Goal: Task Accomplishment & Management: Manage account settings

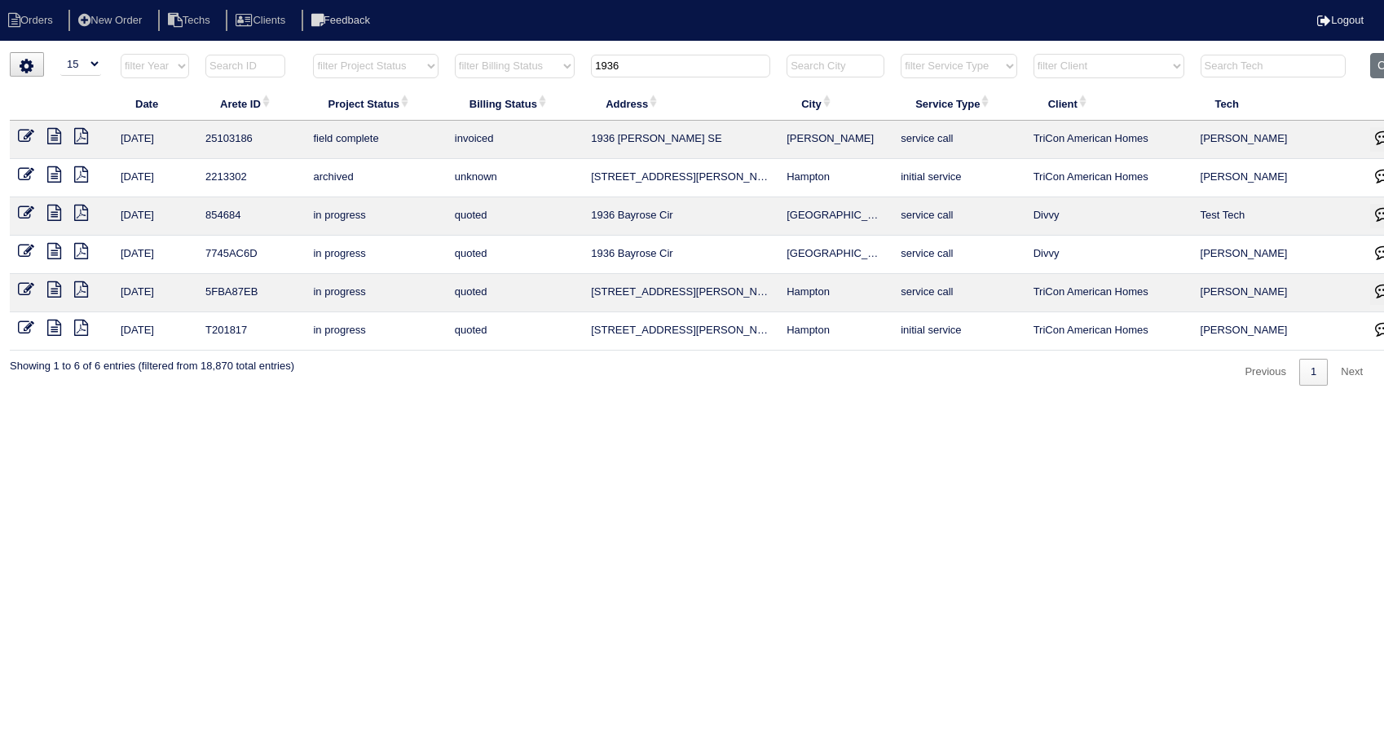
select select "15"
drag, startPoint x: 638, startPoint y: 68, endPoint x: 541, endPoint y: 75, distance: 97.2
click at [541, 75] on tr "filter Year -- Any Year -- 2025 2024 2023 2022 2021 2020 2019 filter Project St…" at bounding box center [717, 69] width 1414 height 33
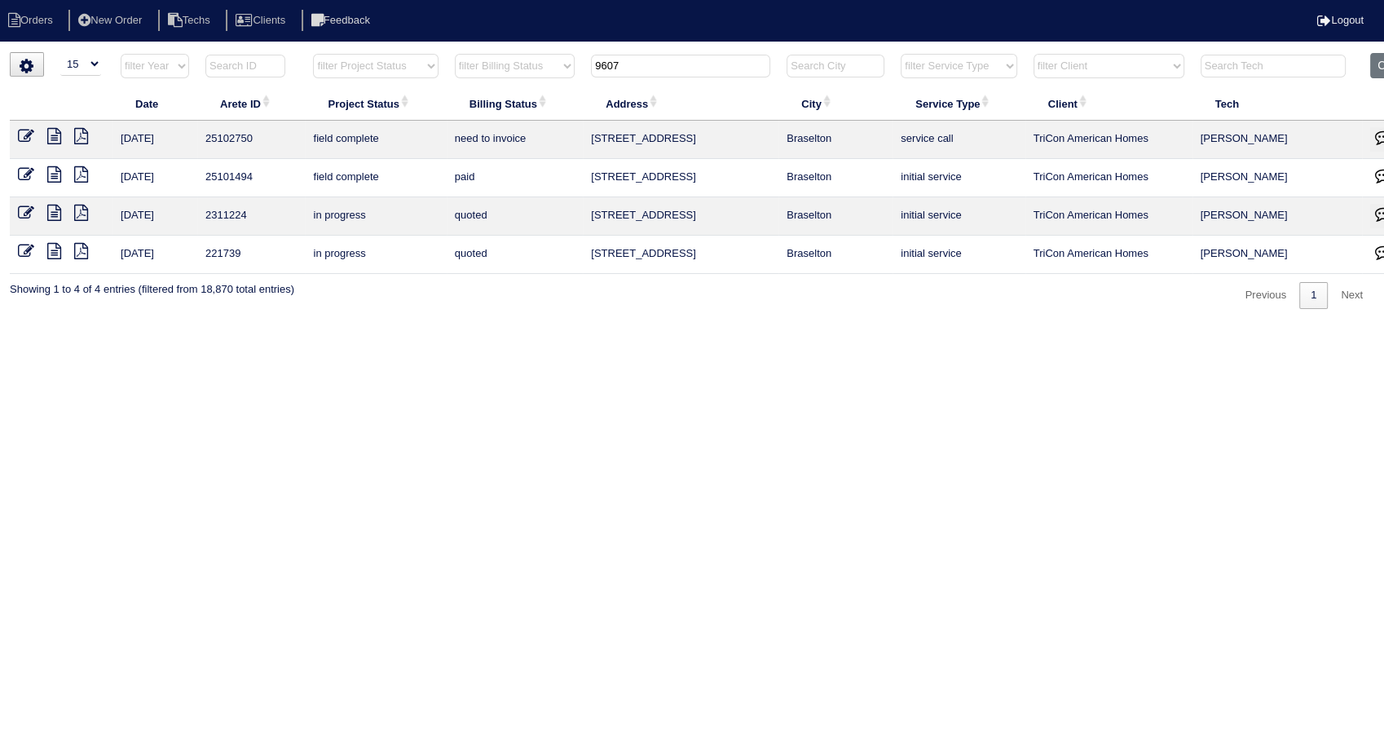
type input "9607"
click at [33, 132] on icon at bounding box center [26, 136] width 16 height 16
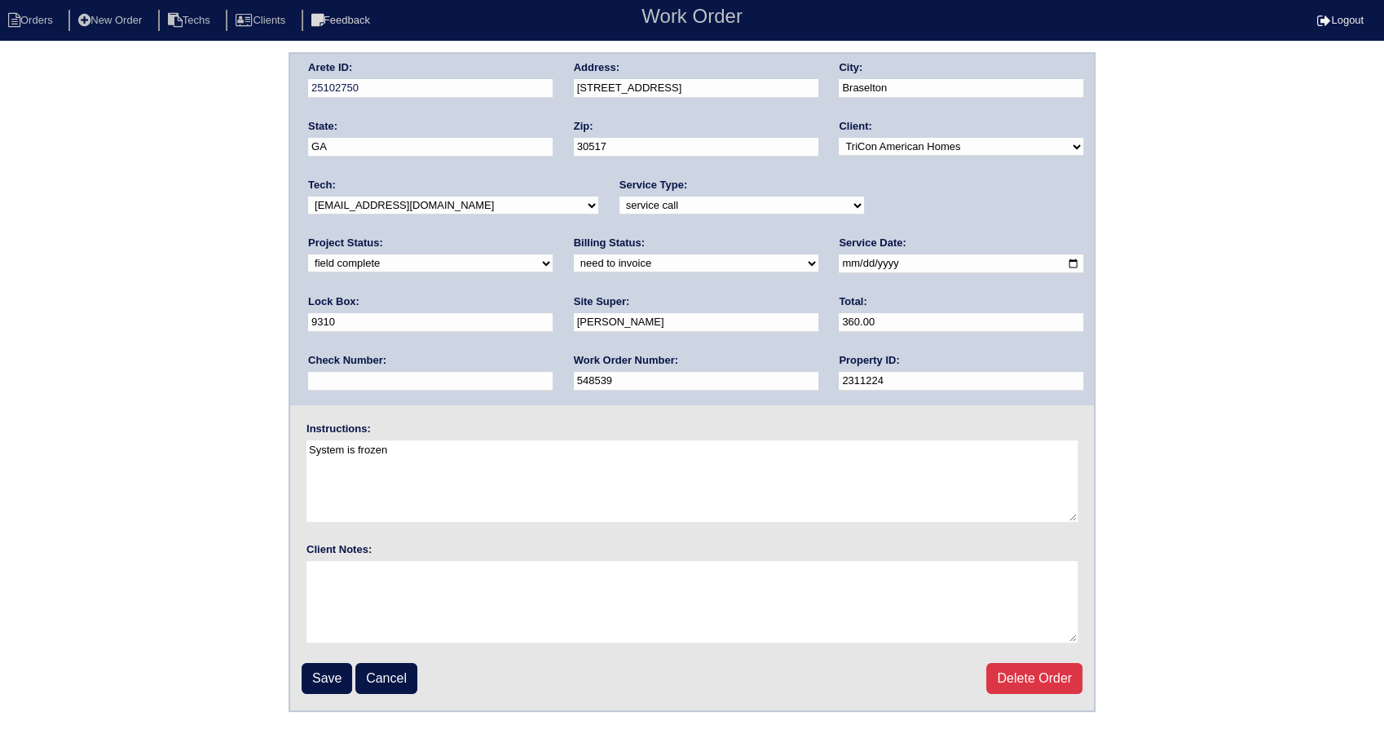
click at [574, 255] on select "need to quote quoted need to invoice invoiced paid warranty purchase order need…" at bounding box center [696, 263] width 245 height 18
select select "invoiced"
click at [574, 254] on select "need to quote quoted need to invoice invoiced paid warranty purchase order need…" at bounding box center [696, 263] width 245 height 18
click at [334, 671] on input "Save" at bounding box center [327, 678] width 51 height 31
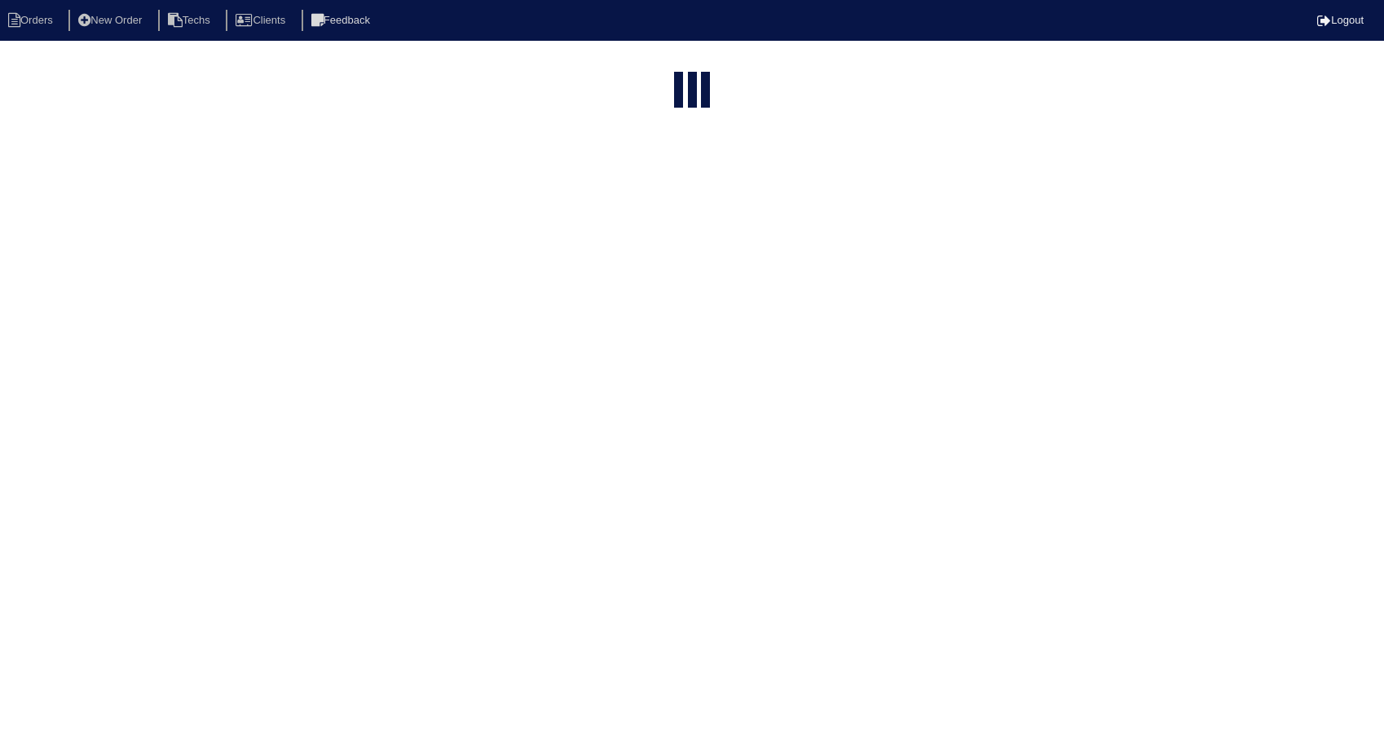
select select "15"
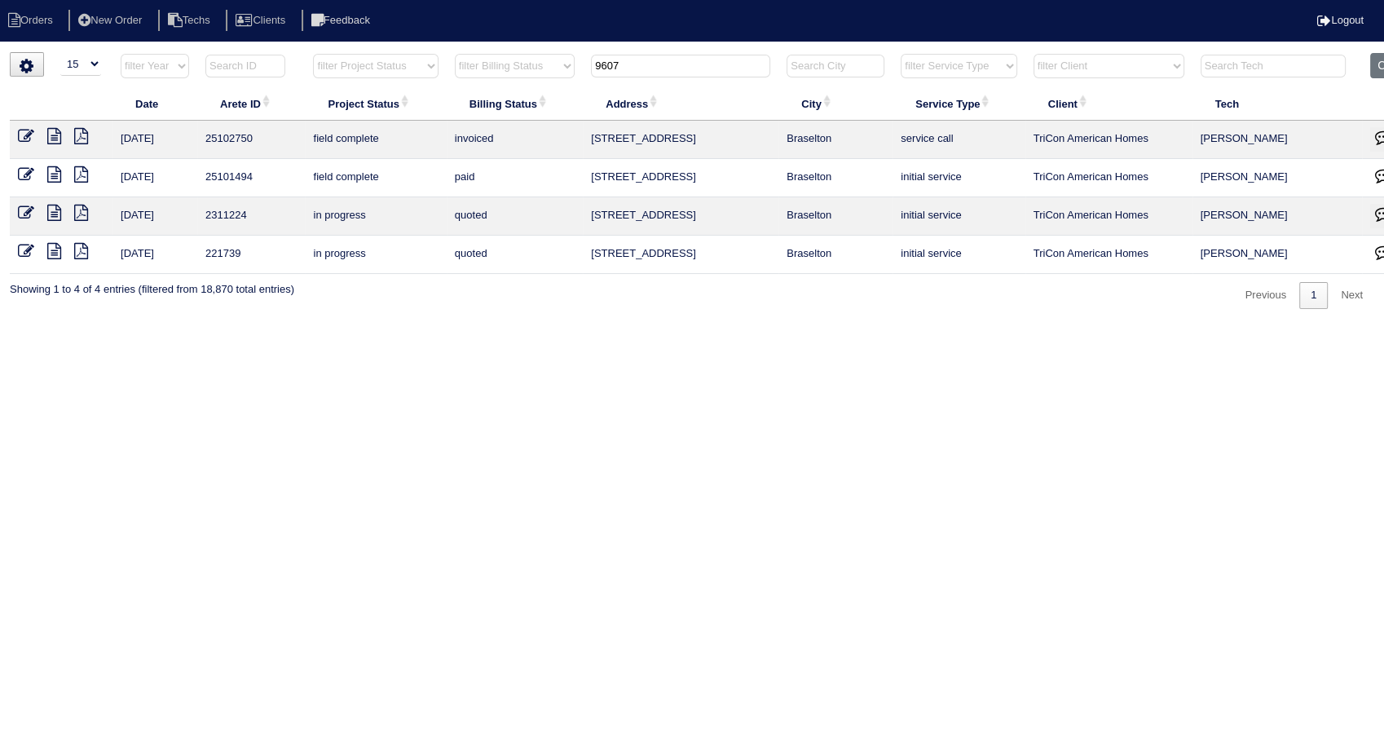
drag, startPoint x: 652, startPoint y: 56, endPoint x: 532, endPoint y: 62, distance: 120.0
click at [532, 62] on tr "filter Year -- Any Year -- 2025 2024 2023 2022 2021 2020 2019 filter Project St…" at bounding box center [717, 69] width 1414 height 33
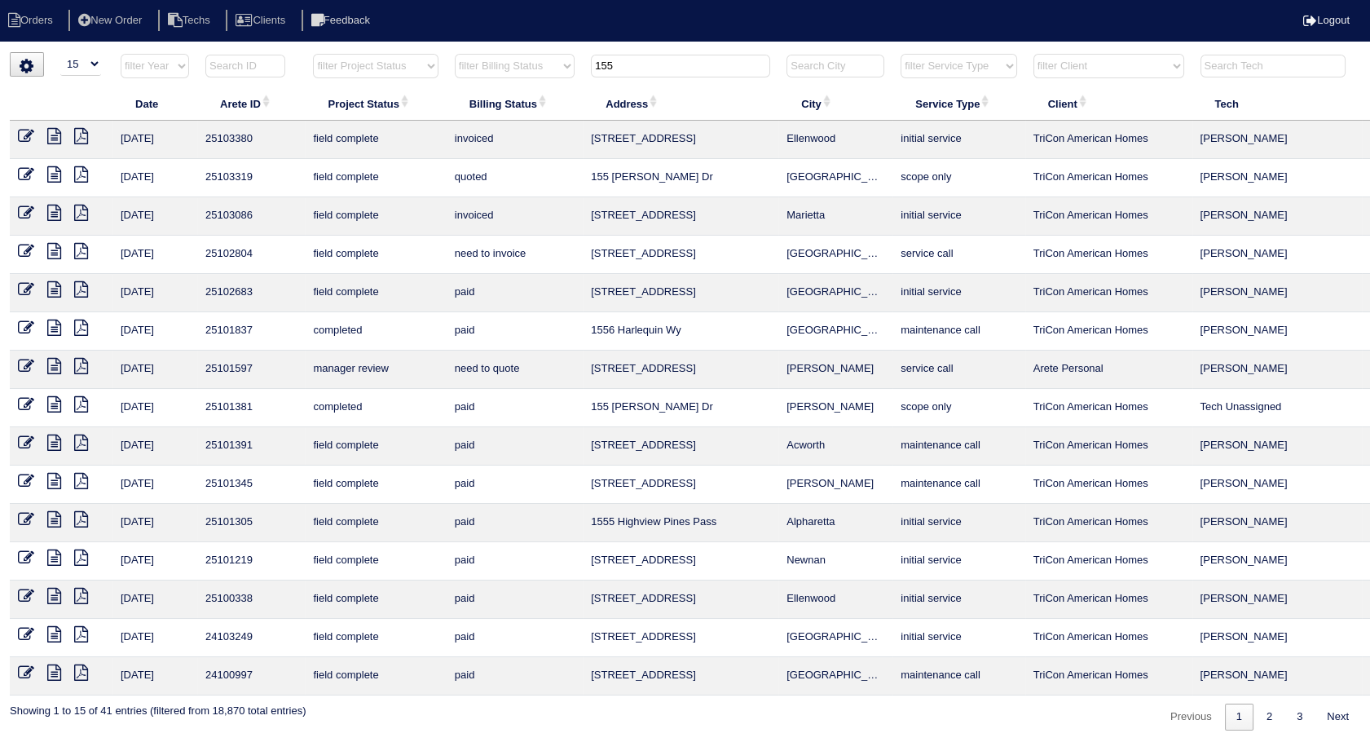
type input "155"
click at [24, 251] on icon at bounding box center [26, 251] width 16 height 16
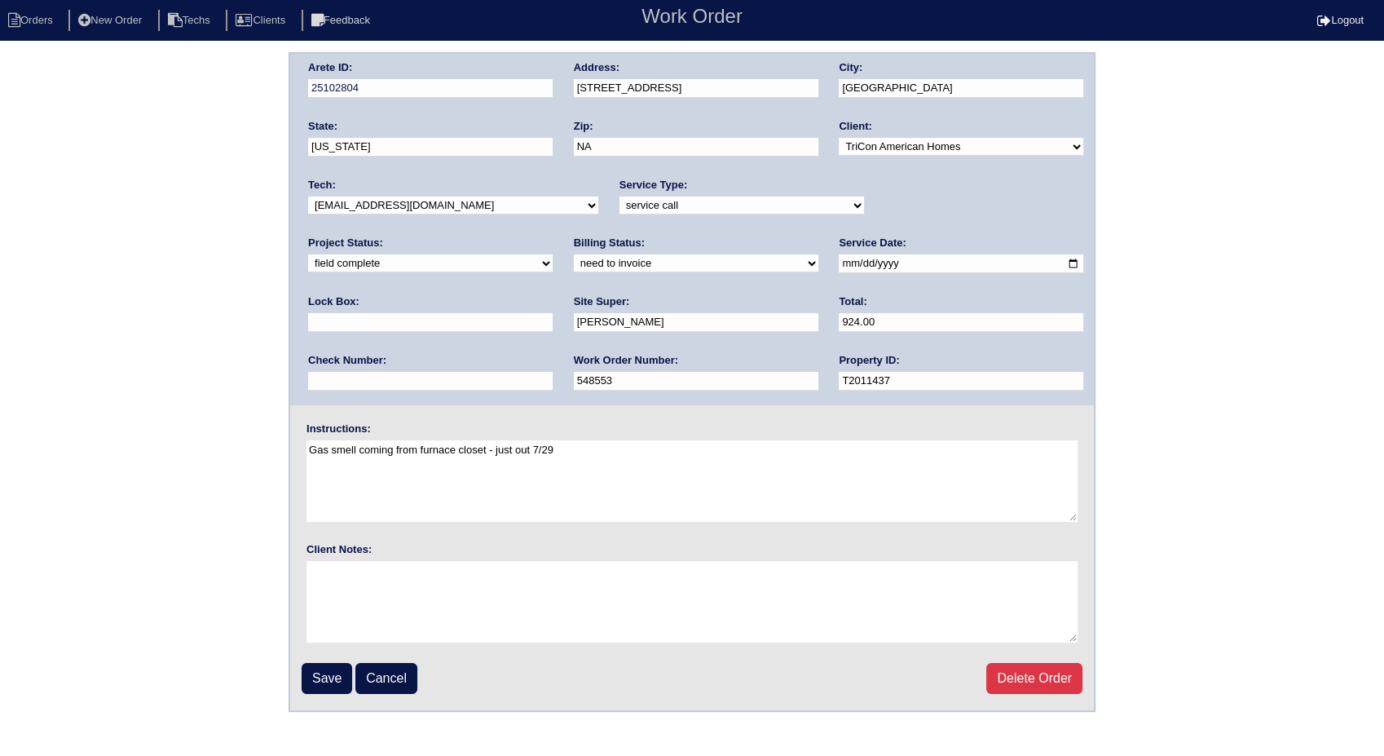
click at [574, 258] on select "need to quote quoted need to invoice invoiced paid warranty purchase order need…" at bounding box center [696, 263] width 245 height 18
select select "invoiced"
click at [574, 254] on select "need to quote quoted need to invoice invoiced paid warranty purchase order need…" at bounding box center [696, 263] width 245 height 18
click at [321, 678] on input "Save" at bounding box center [327, 678] width 51 height 31
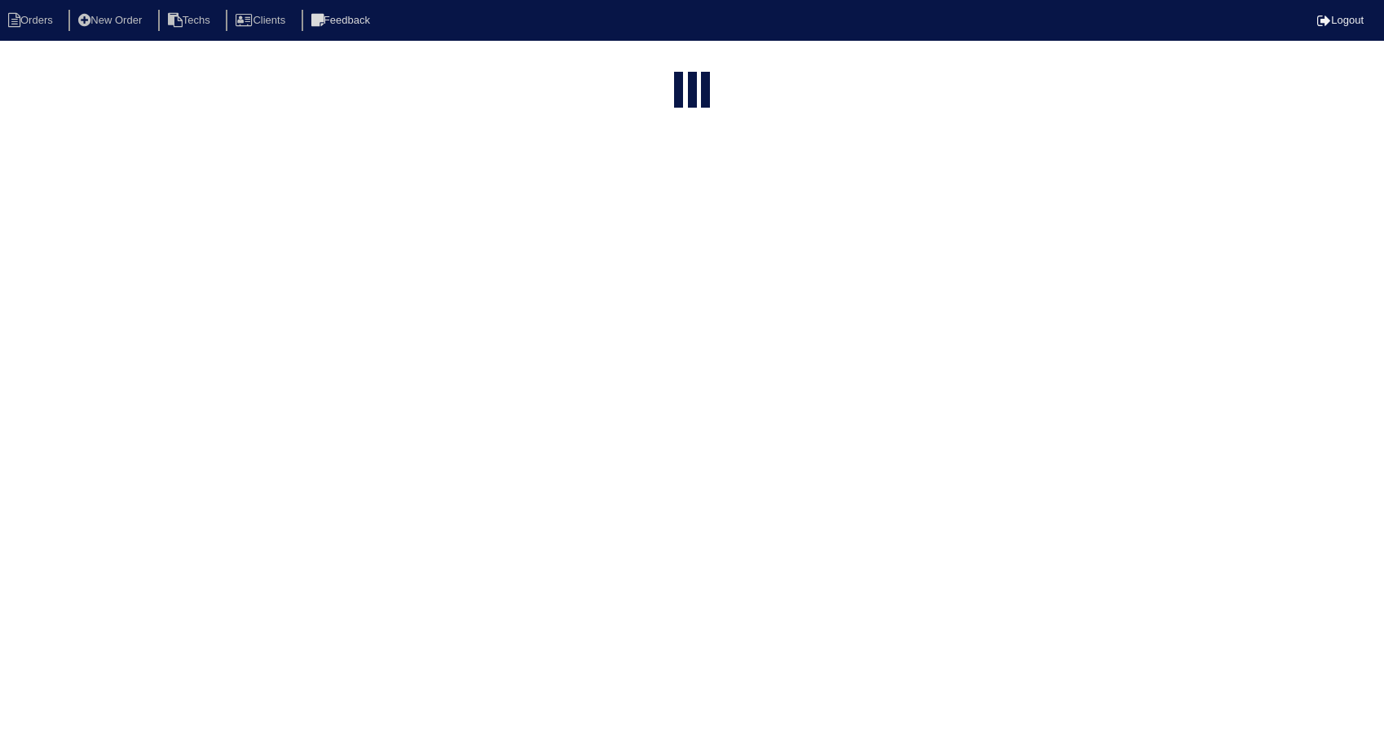
select select "15"
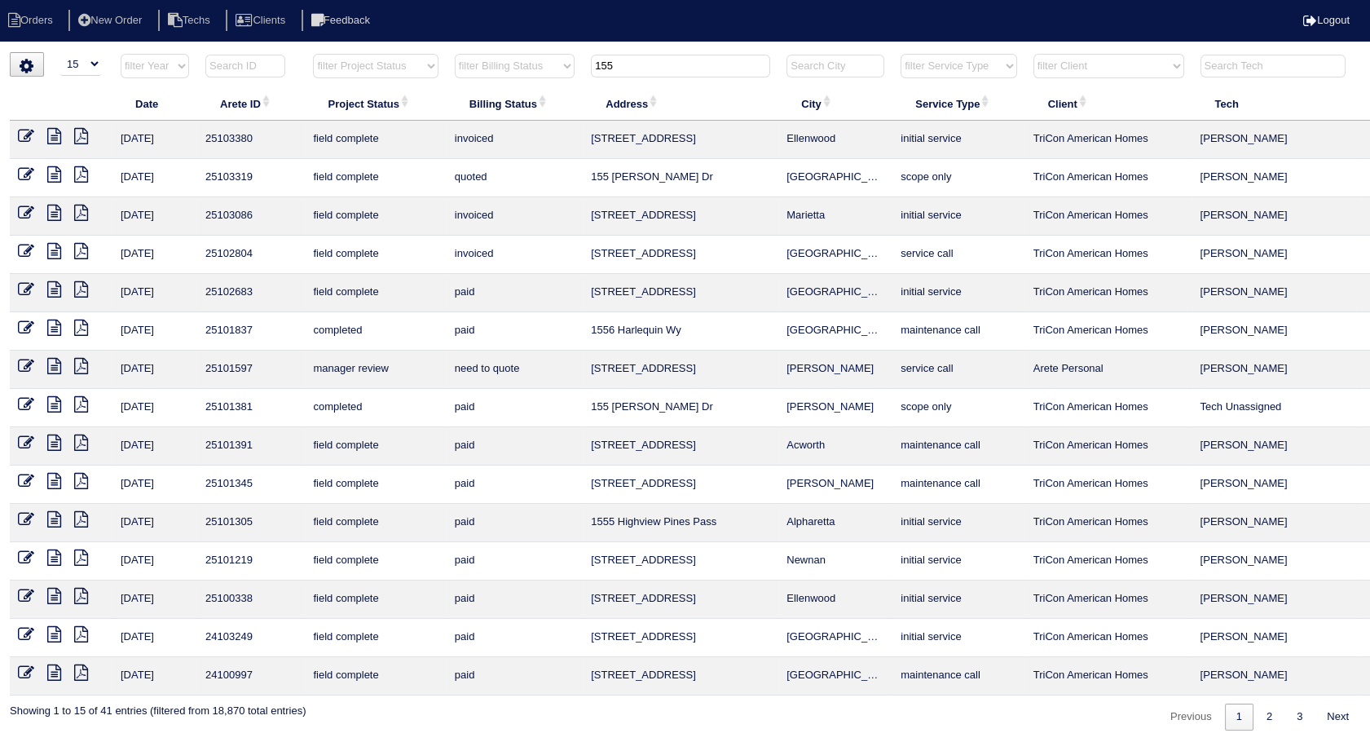
drag, startPoint x: 606, startPoint y: 62, endPoint x: 549, endPoint y: 67, distance: 56.5
click at [549, 67] on tr "filter Year -- Any Year -- 2025 2024 2023 2022 2021 2020 2019 filter Project St…" at bounding box center [717, 69] width 1414 height 33
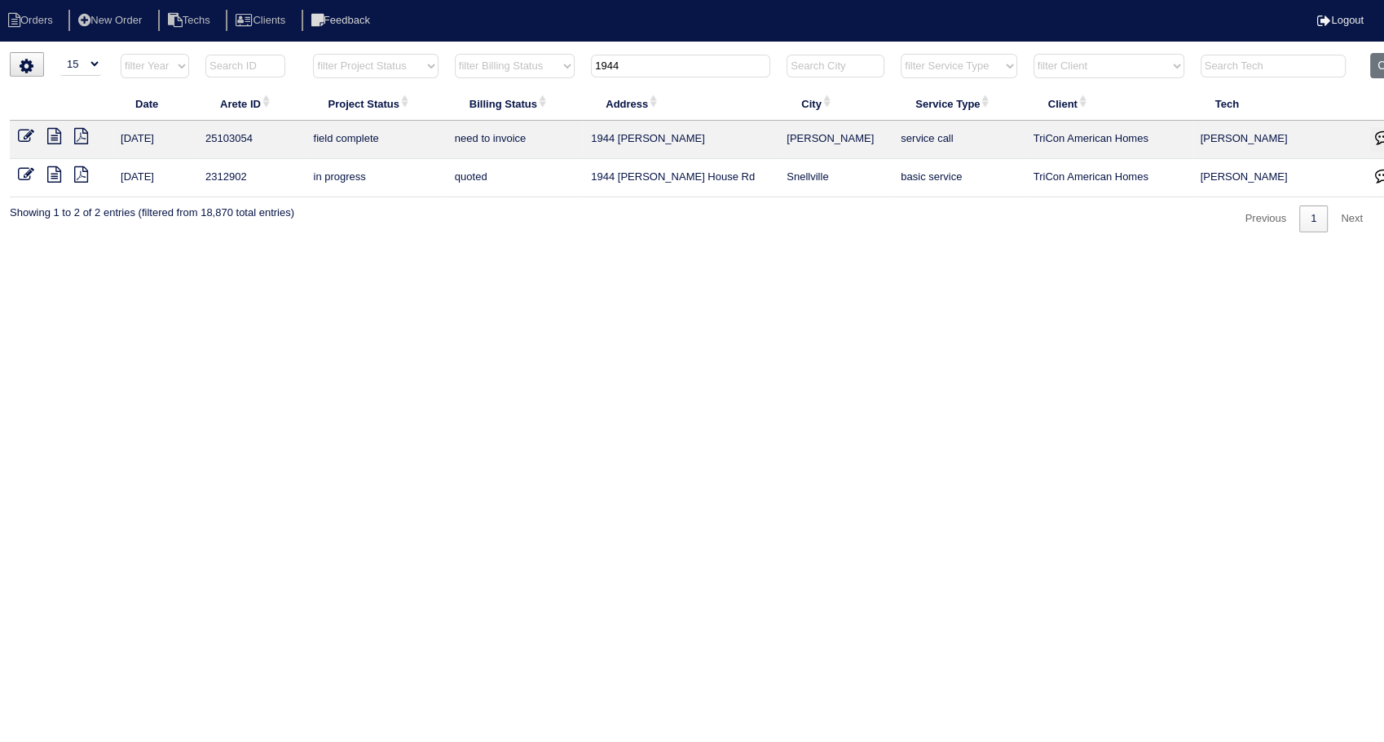
type input "1944"
click at [26, 130] on icon at bounding box center [26, 136] width 16 height 16
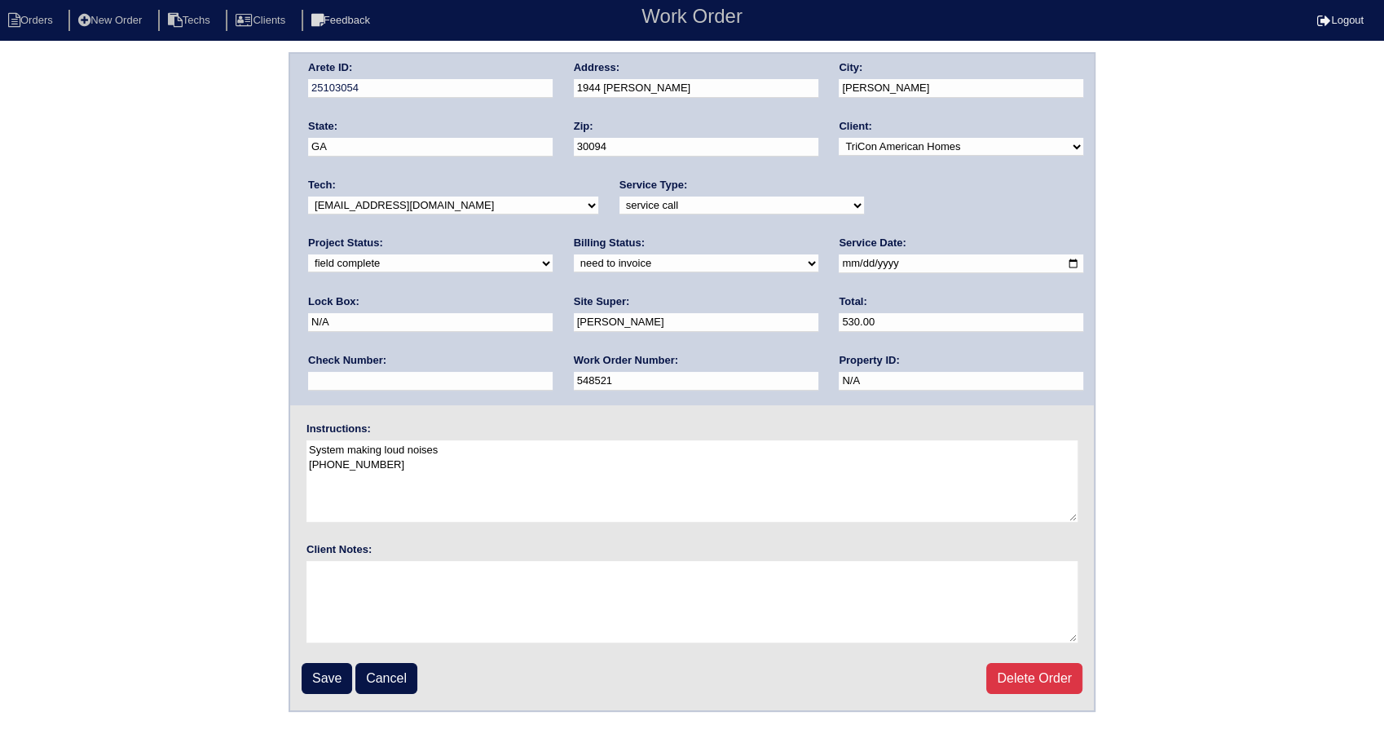
click at [574, 267] on select "need to quote quoted need to invoice invoiced paid warranty purchase order need…" at bounding box center [696, 263] width 245 height 18
select select "invoiced"
click at [574, 254] on select "need to quote quoted need to invoice invoiced paid warranty purchase order need…" at bounding box center [696, 263] width 245 height 18
click at [332, 674] on input "Save" at bounding box center [327, 678] width 51 height 31
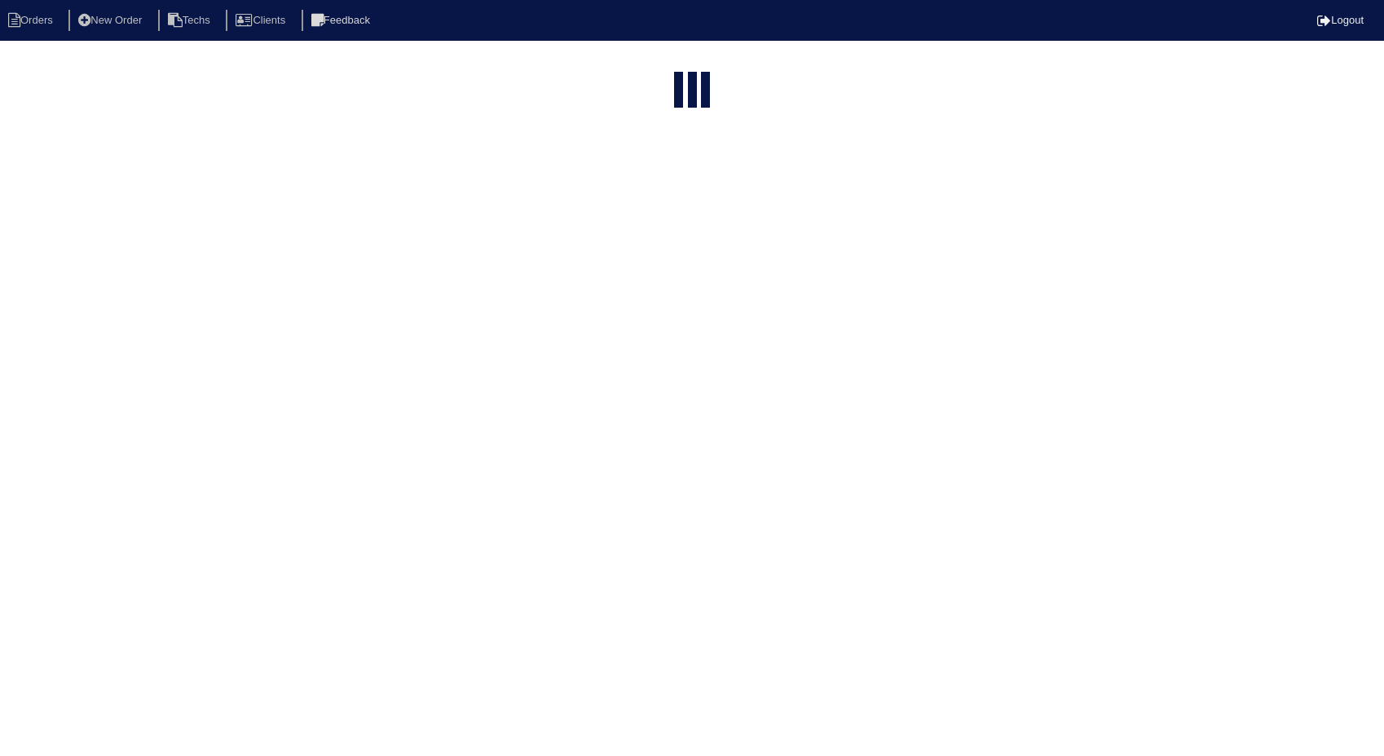
select select "15"
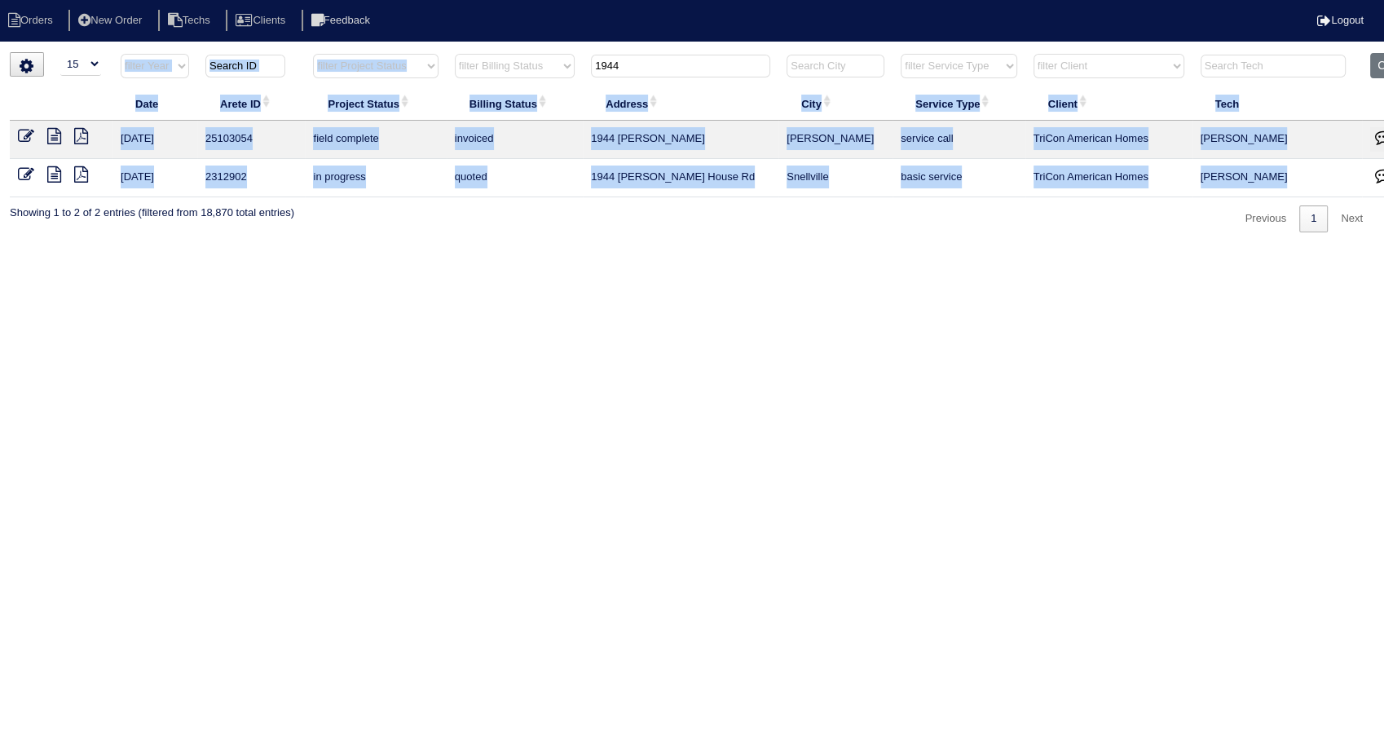
drag, startPoint x: 652, startPoint y: 51, endPoint x: 511, endPoint y: 79, distance: 143.7
click at [511, 79] on div "▼ 10 15 25 50 200 500 Search: Date Arete ID Project Status Billing Status Addre…" at bounding box center [692, 142] width 1365 height 180
drag, startPoint x: 511, startPoint y: 79, endPoint x: 626, endPoint y: 320, distance: 266.5
click at [626, 249] on html "Orders New Order Techs Clients Feedback Logout Orders New Order Users Clients M…" at bounding box center [692, 124] width 1384 height 249
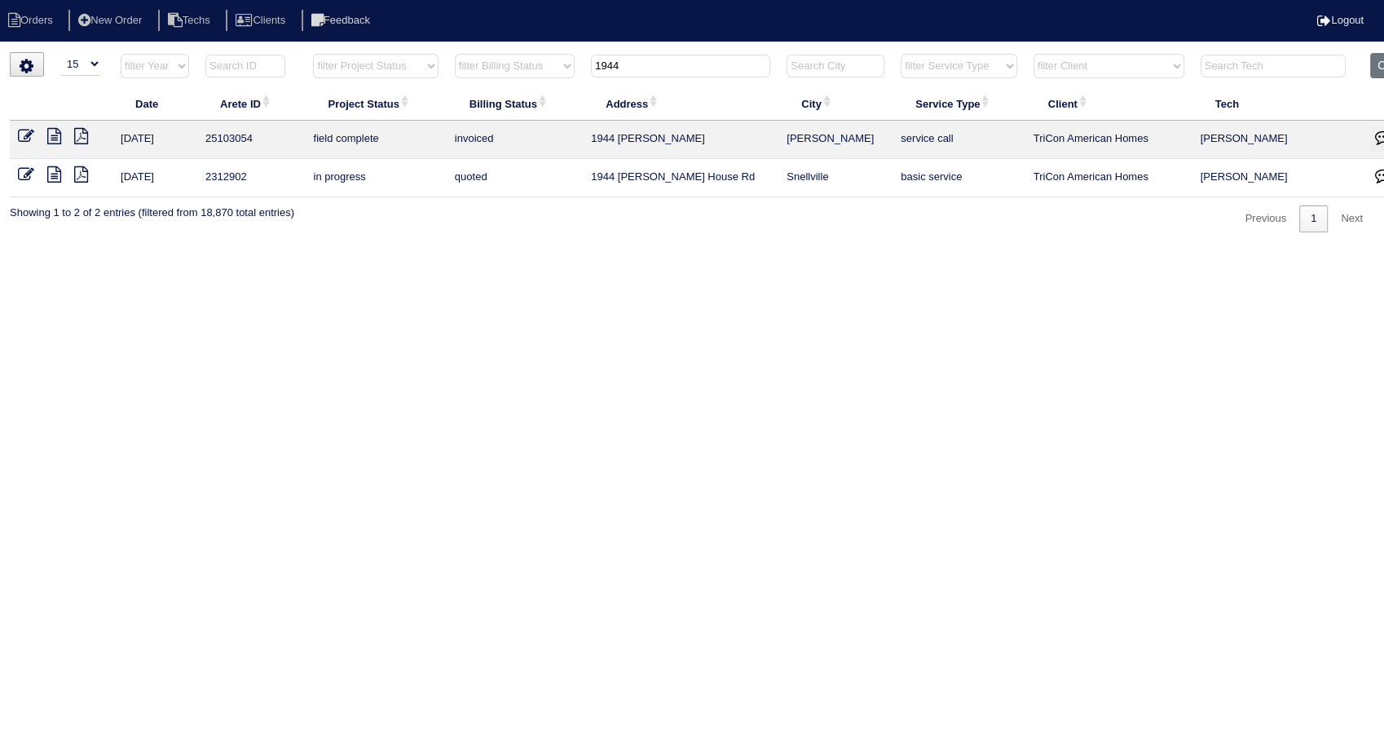
click at [643, 84] on th "1944" at bounding box center [681, 69] width 196 height 33
drag, startPoint x: 634, startPoint y: 62, endPoint x: 540, endPoint y: 68, distance: 94.8
click at [540, 68] on tr "filter Year -- Any Year -- 2025 2024 2023 2022 2021 2020 2019 filter Project St…" at bounding box center [717, 69] width 1414 height 33
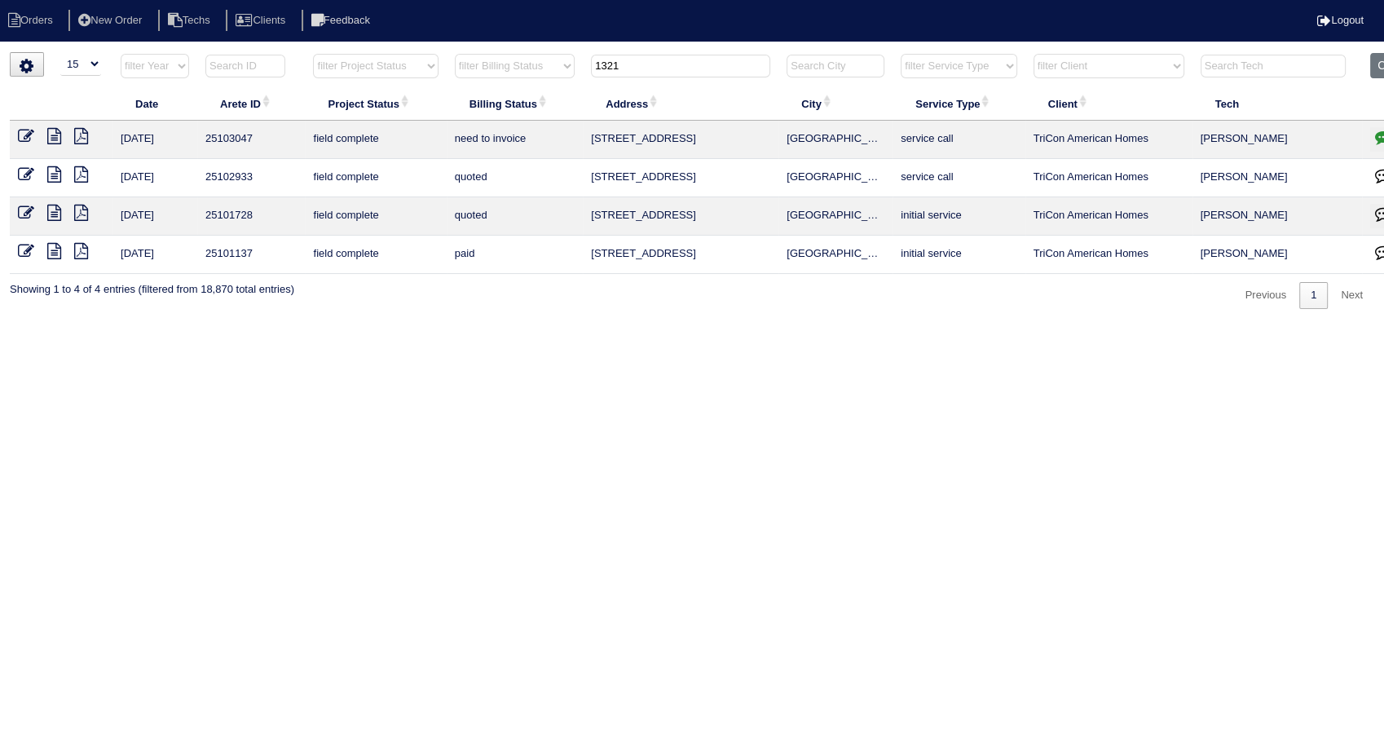
type input "1321"
click at [31, 134] on icon at bounding box center [26, 136] width 16 height 16
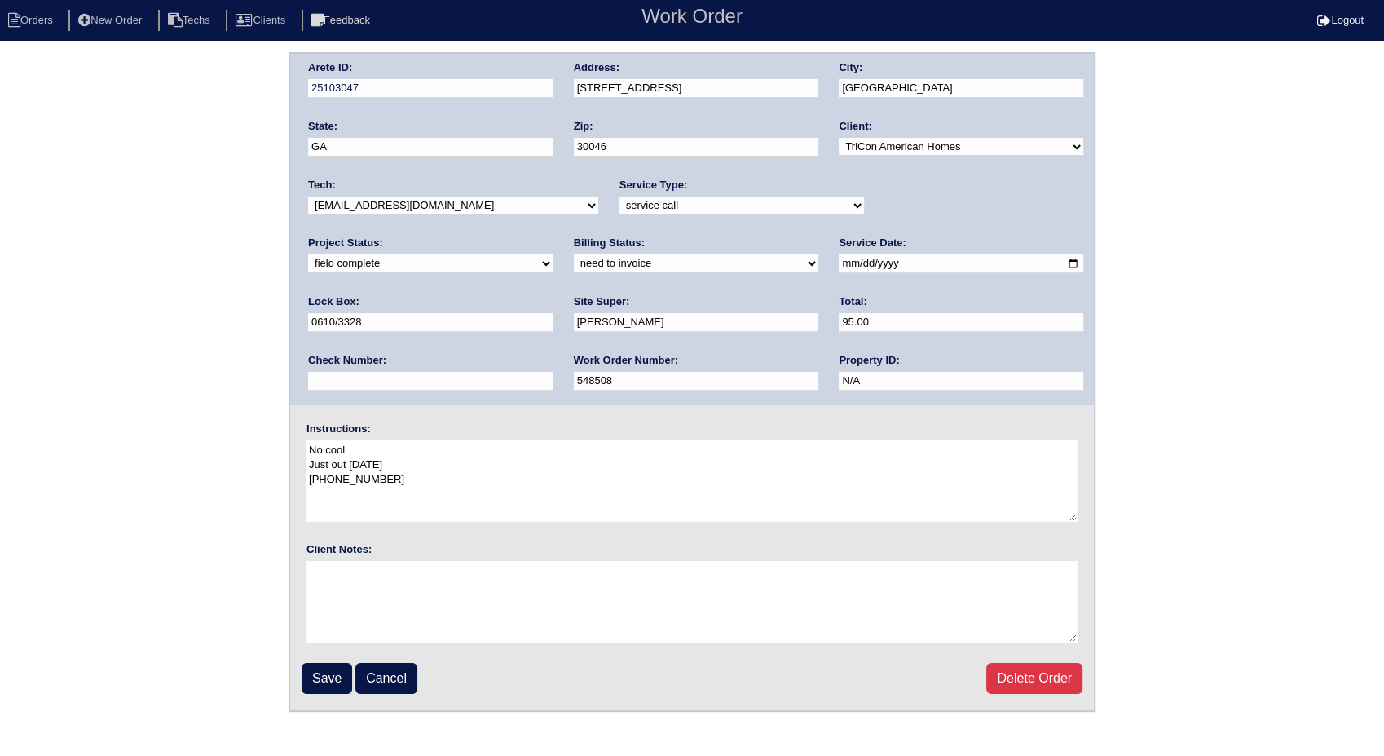
click at [574, 262] on select "need to quote quoted need to invoice invoiced paid warranty purchase order need…" at bounding box center [696, 263] width 245 height 18
select select "invoiced"
click at [574, 254] on select "need to quote quoted need to invoice invoiced paid warranty purchase order need…" at bounding box center [696, 263] width 245 height 18
click at [333, 668] on input "Save" at bounding box center [327, 678] width 51 height 31
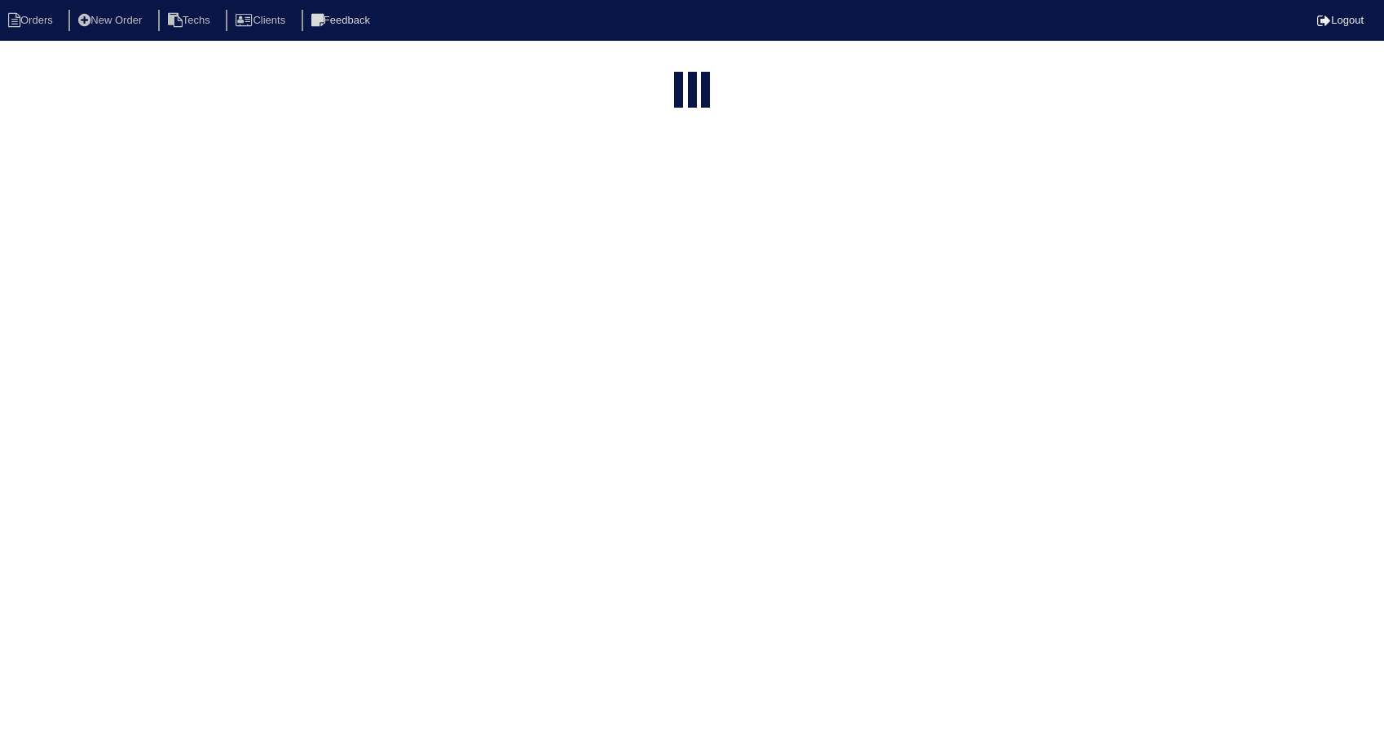
select select "15"
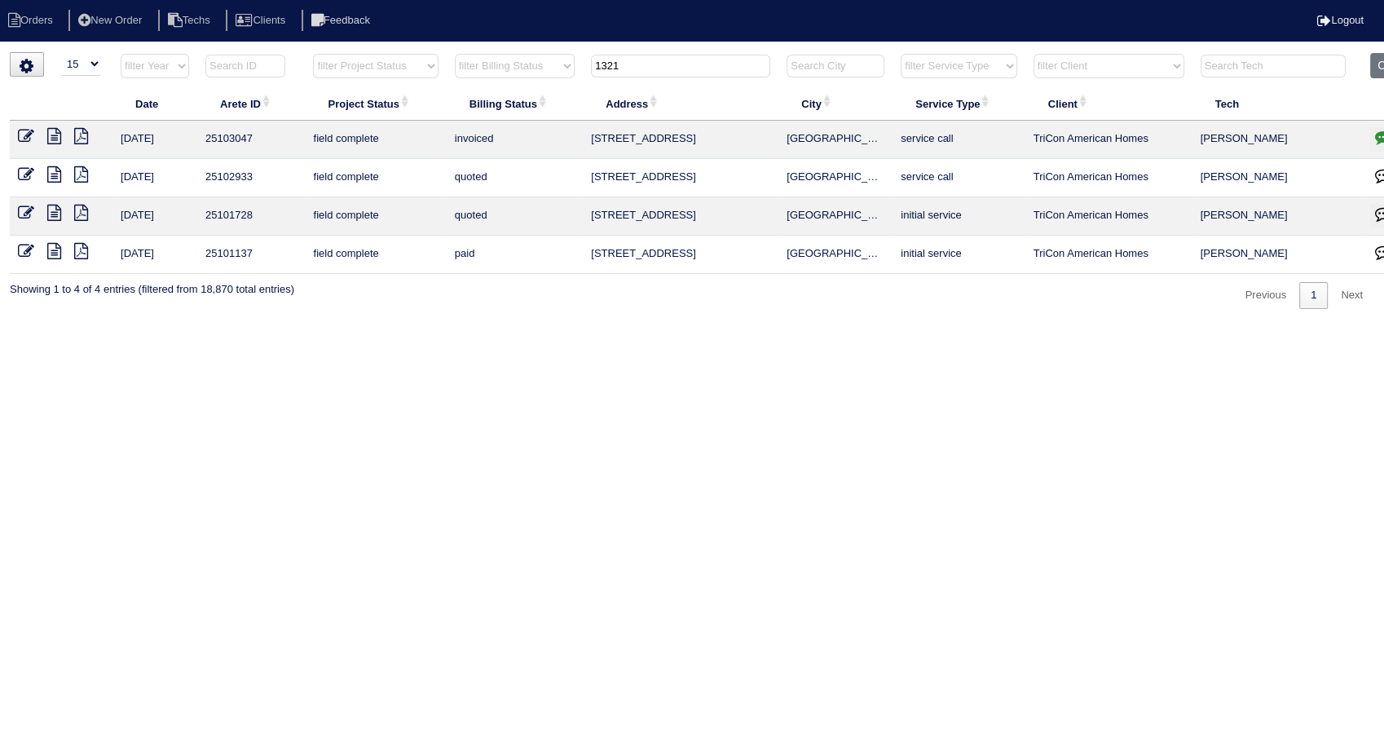
drag, startPoint x: 633, startPoint y: 59, endPoint x: 563, endPoint y: 64, distance: 69.5
click at [563, 64] on tr "filter Year -- Any Year -- 2025 2024 2023 2022 2021 2020 2019 filter Project St…" at bounding box center [717, 69] width 1414 height 33
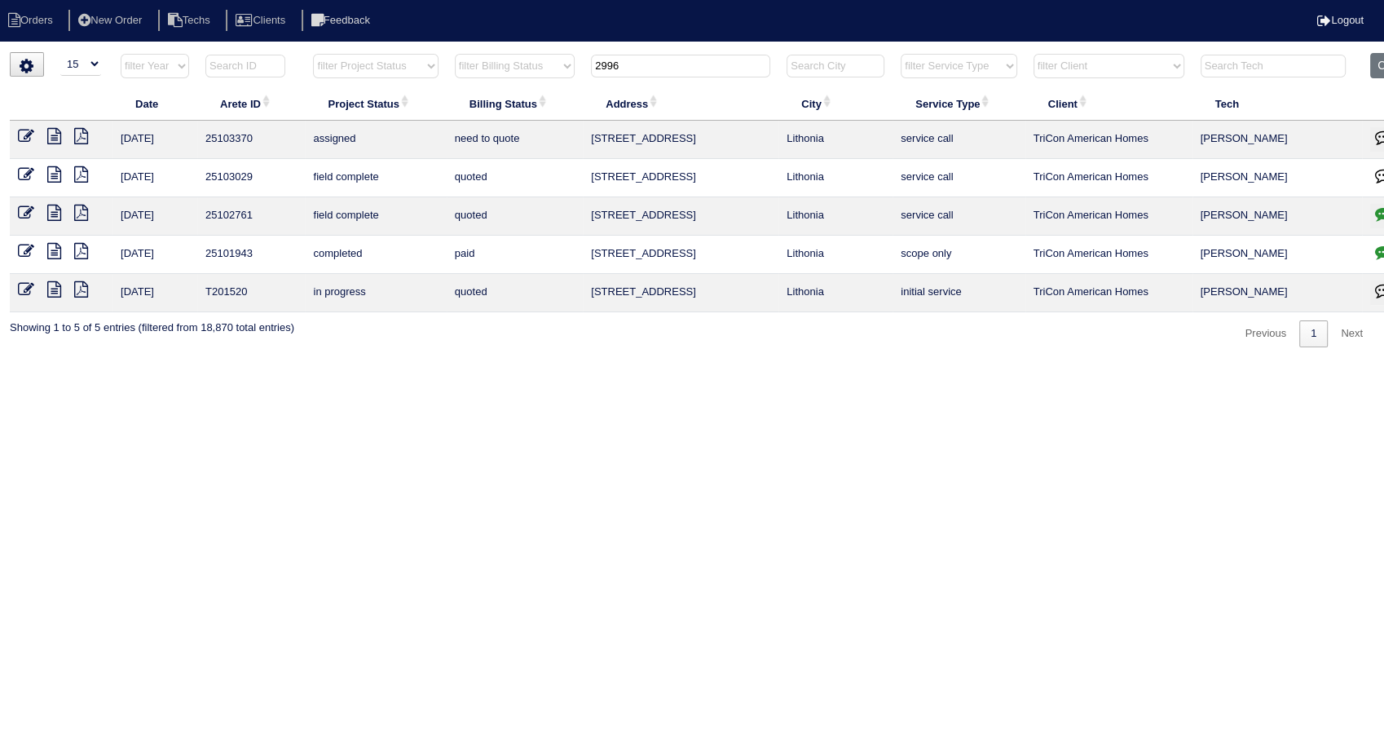
click at [509, 150] on td "need to quote" at bounding box center [515, 140] width 136 height 38
click at [665, 68] on input "2996" at bounding box center [680, 66] width 179 height 23
type input "2"
type input "25"
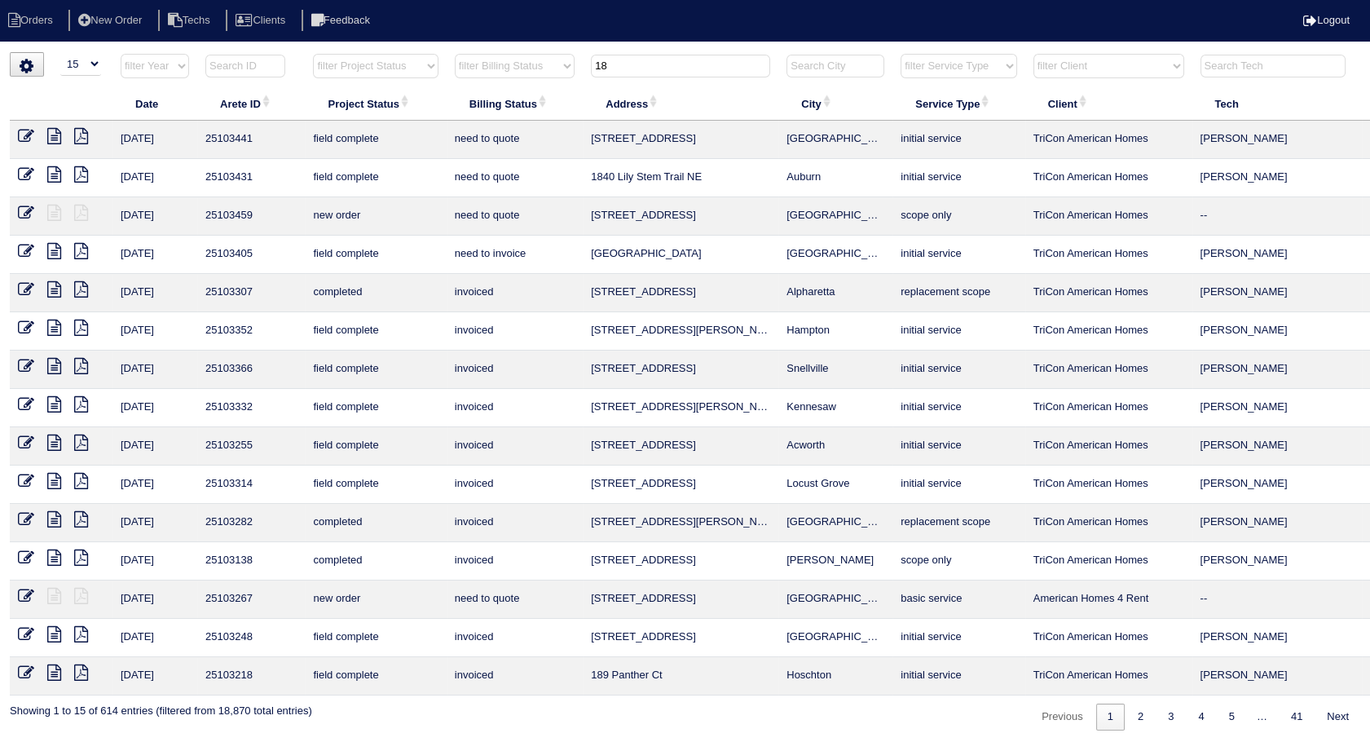
type input "1"
type input "2"
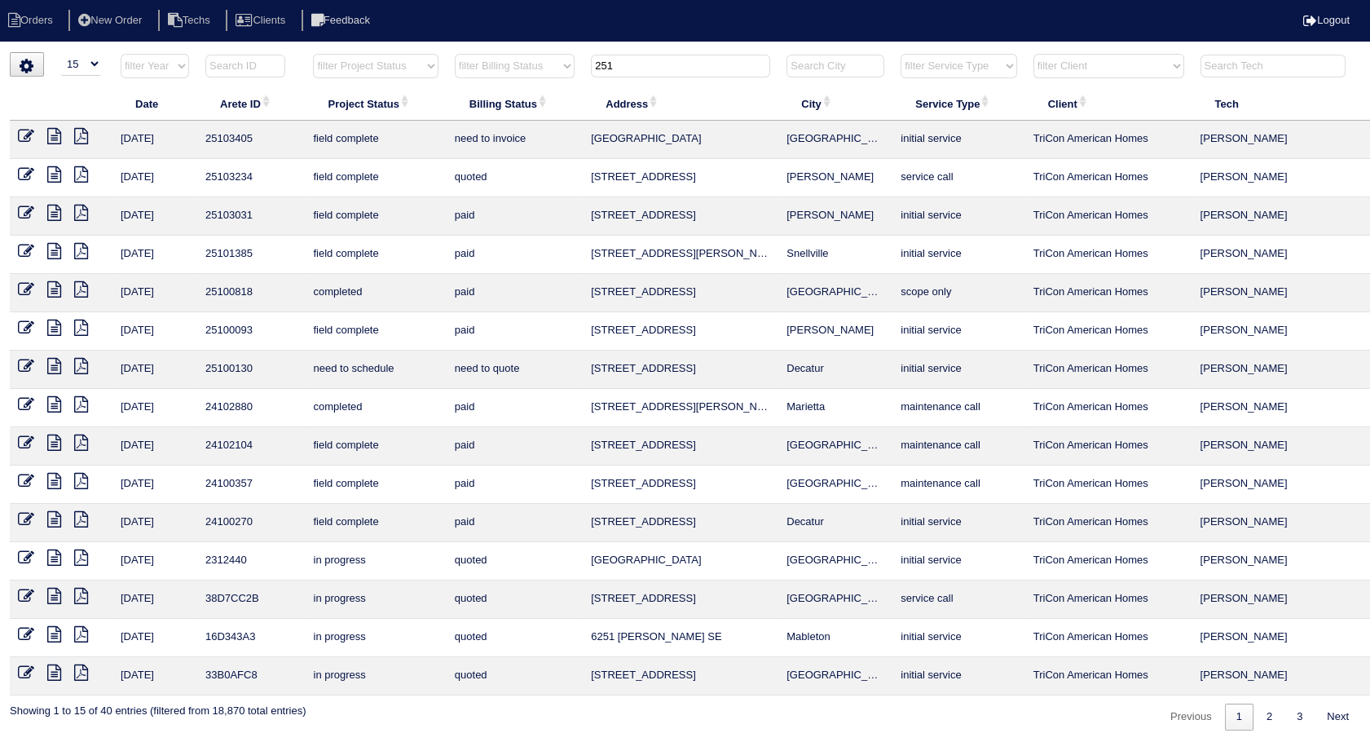
type input "251"
click at [24, 135] on icon at bounding box center [26, 136] width 16 height 16
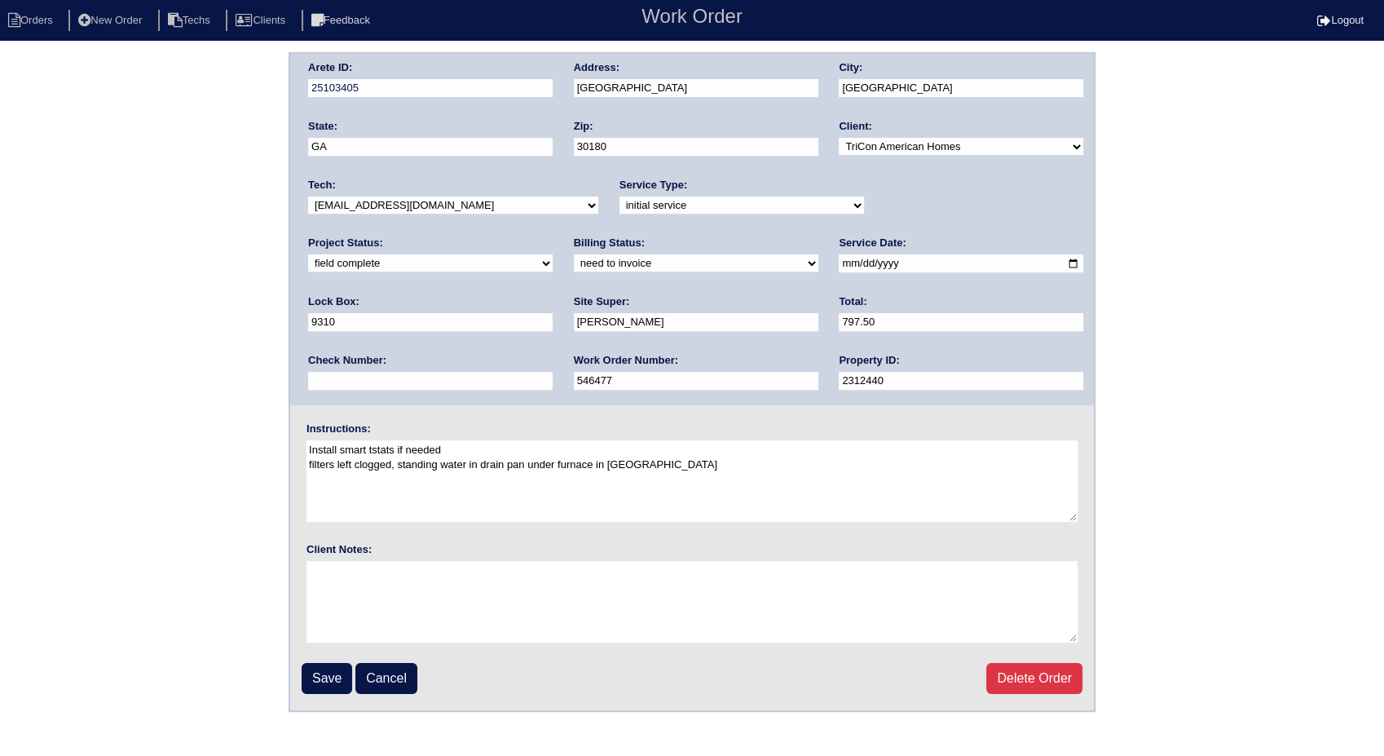
click at [574, 270] on select "need to quote quoted need to invoice invoiced paid warranty purchase order need…" at bounding box center [696, 263] width 245 height 18
select select "invoiced"
click at [574, 254] on select "need to quote quoted need to invoice invoiced paid warranty purchase order need…" at bounding box center [696, 263] width 245 height 18
click at [329, 682] on input "Save" at bounding box center [327, 678] width 51 height 31
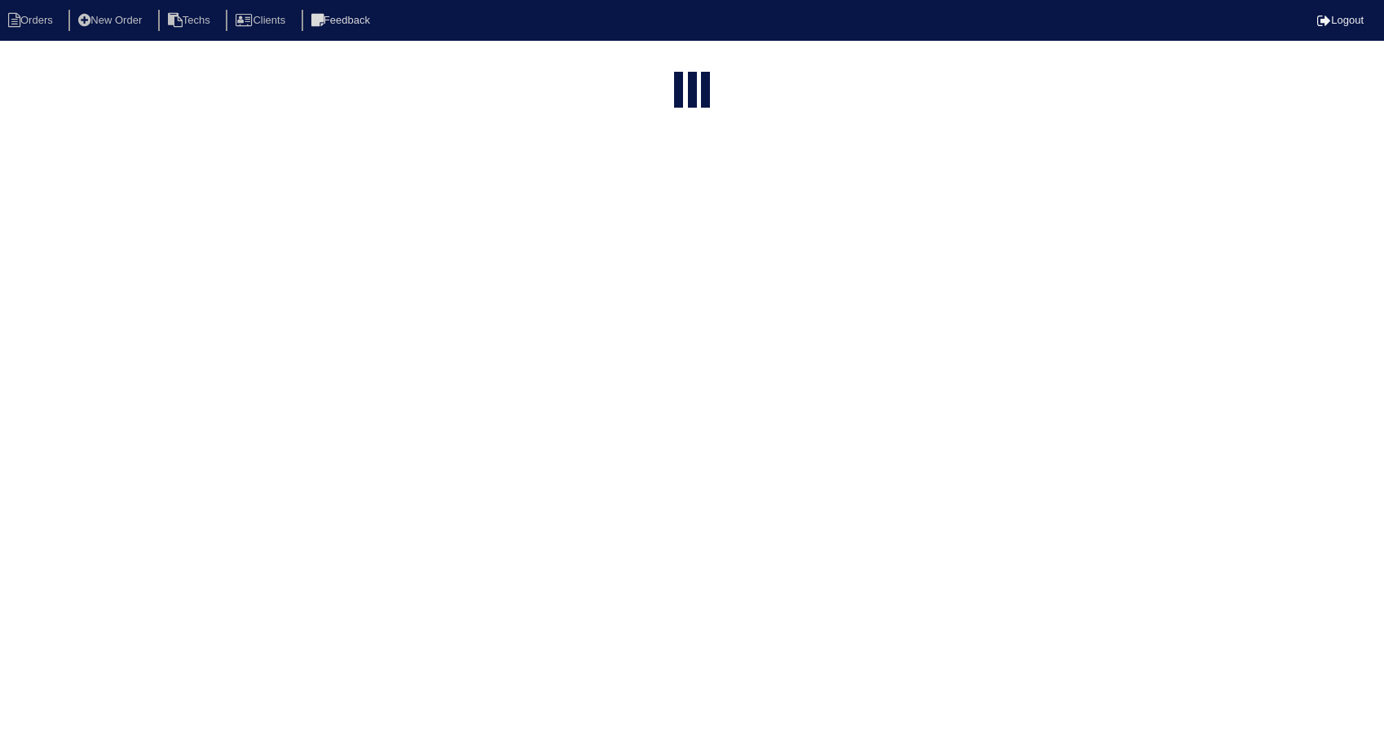
select select "15"
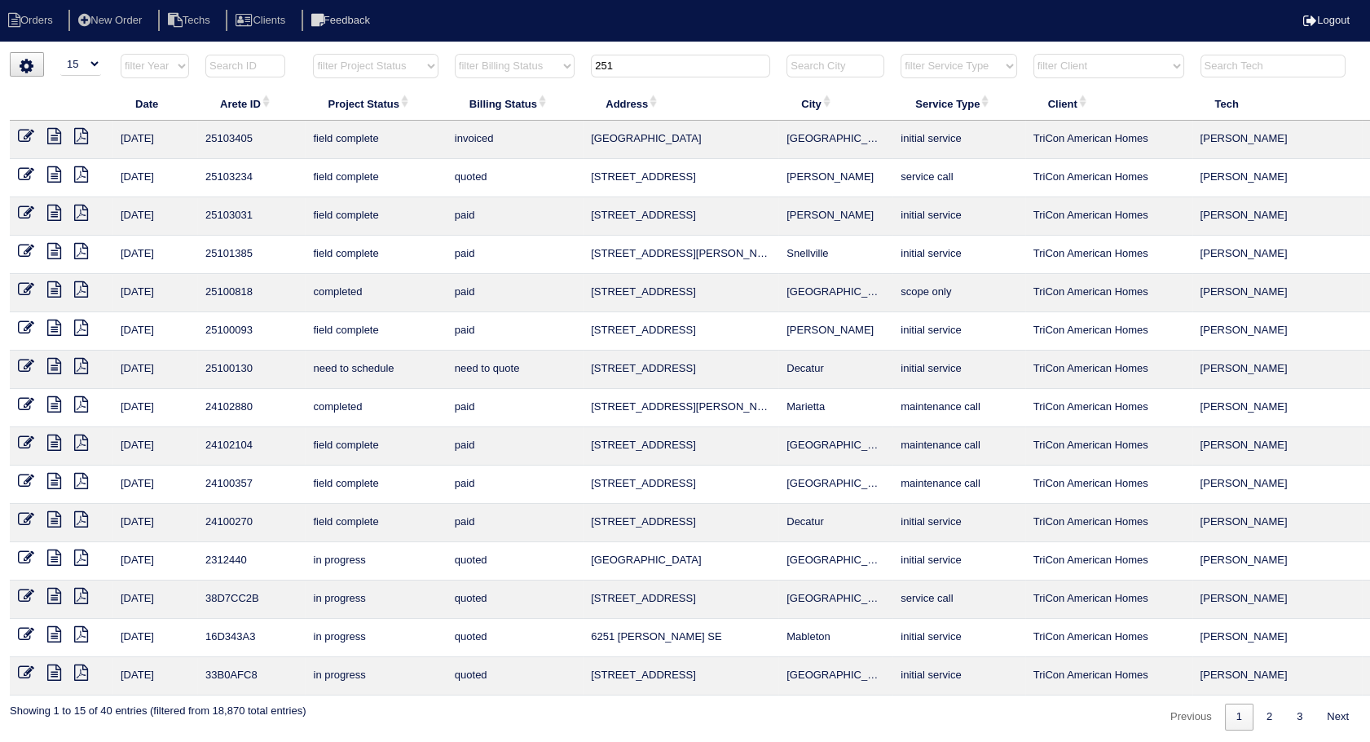
click at [654, 688] on td "[STREET_ADDRESS]" at bounding box center [681, 676] width 196 height 38
drag, startPoint x: 652, startPoint y: 60, endPoint x: 540, endPoint y: 75, distance: 113.6
click at [540, 75] on tr "filter Year -- Any Year -- 2025 2024 2023 2022 2021 2020 2019 filter Project St…" at bounding box center [717, 69] width 1414 height 33
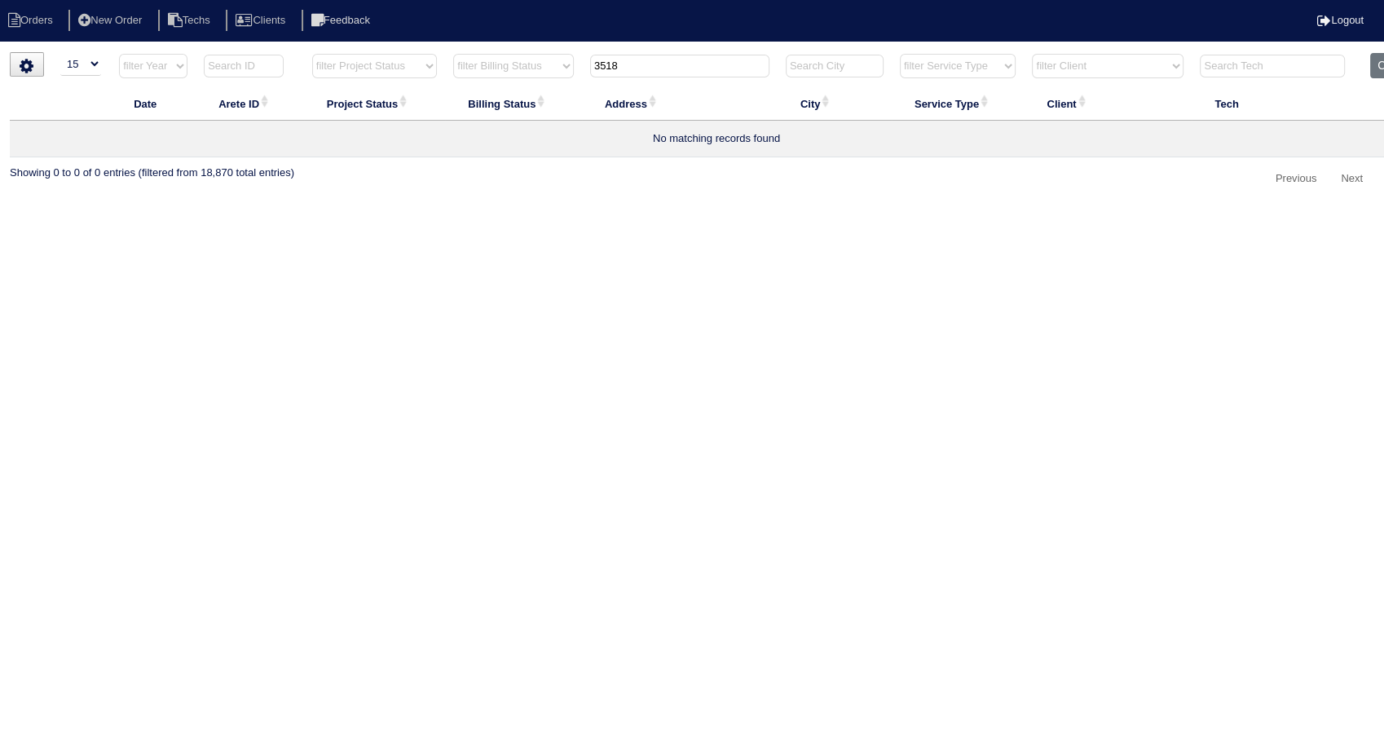
drag, startPoint x: 641, startPoint y: 60, endPoint x: 545, endPoint y: 68, distance: 95.8
click at [545, 68] on tr "filter Year -- Any Year -- 2025 2024 2023 2022 2021 2020 2019 filter Project St…" at bounding box center [717, 69] width 1414 height 33
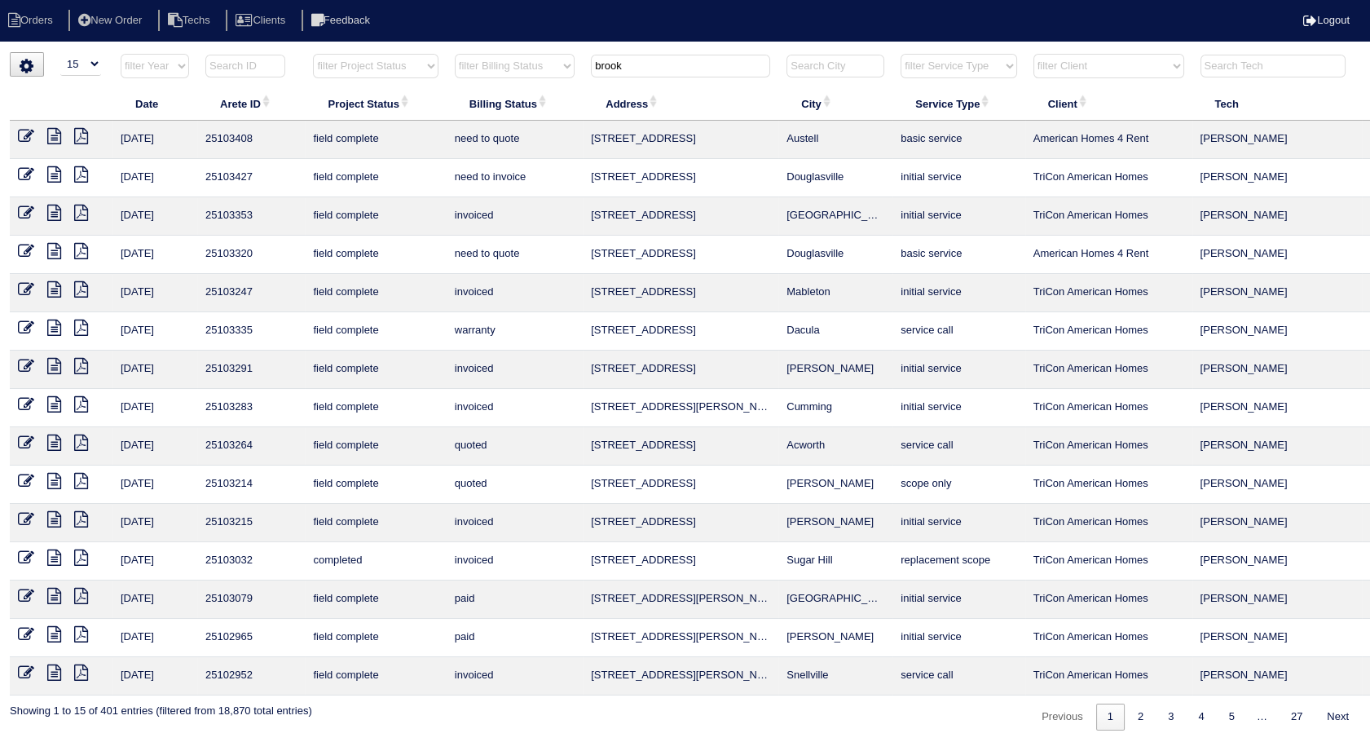
type input "brook"
click at [27, 173] on icon at bounding box center [26, 174] width 16 height 16
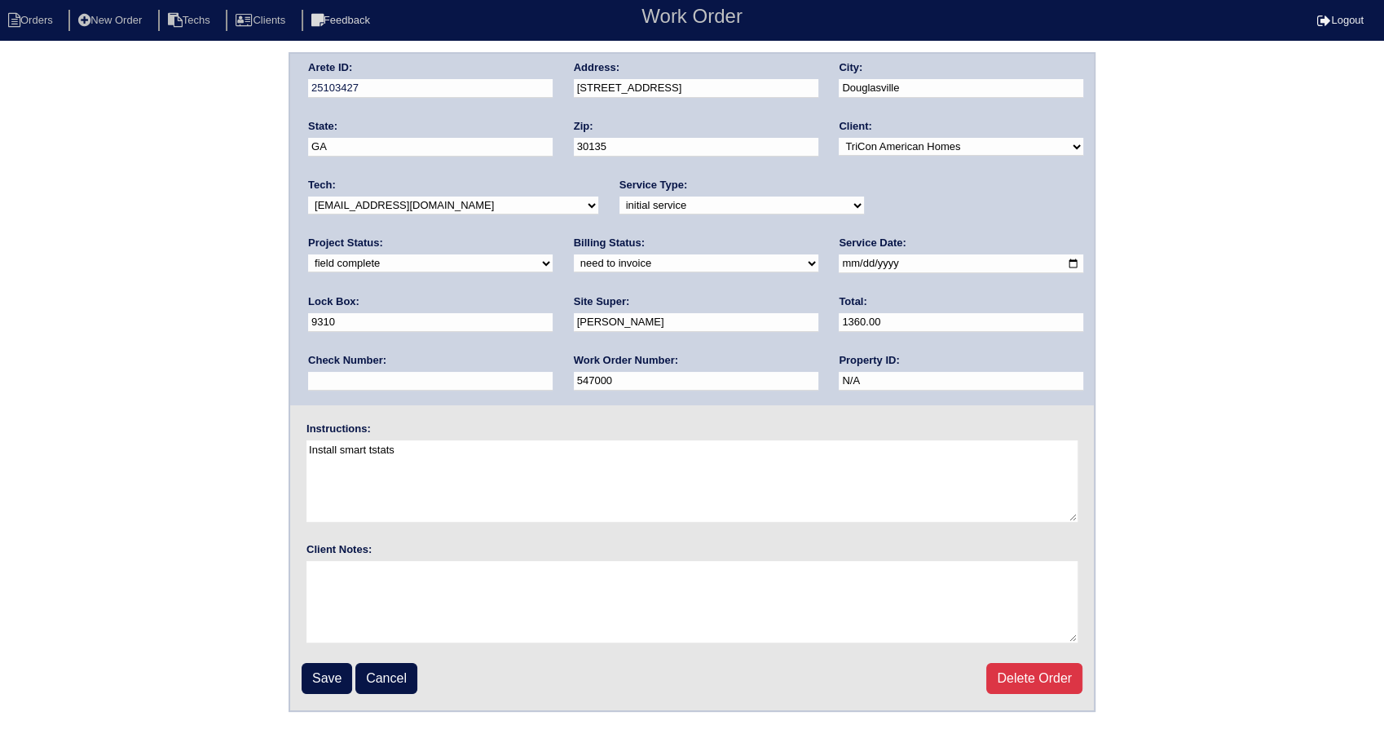
click at [574, 262] on select "need to quote quoted need to invoice invoiced paid warranty purchase order need…" at bounding box center [696, 263] width 245 height 18
select select "invoiced"
click at [574, 254] on select "need to quote quoted need to invoice invoiced paid warranty purchase order need…" at bounding box center [696, 263] width 245 height 18
click at [337, 673] on input "Save" at bounding box center [327, 678] width 51 height 31
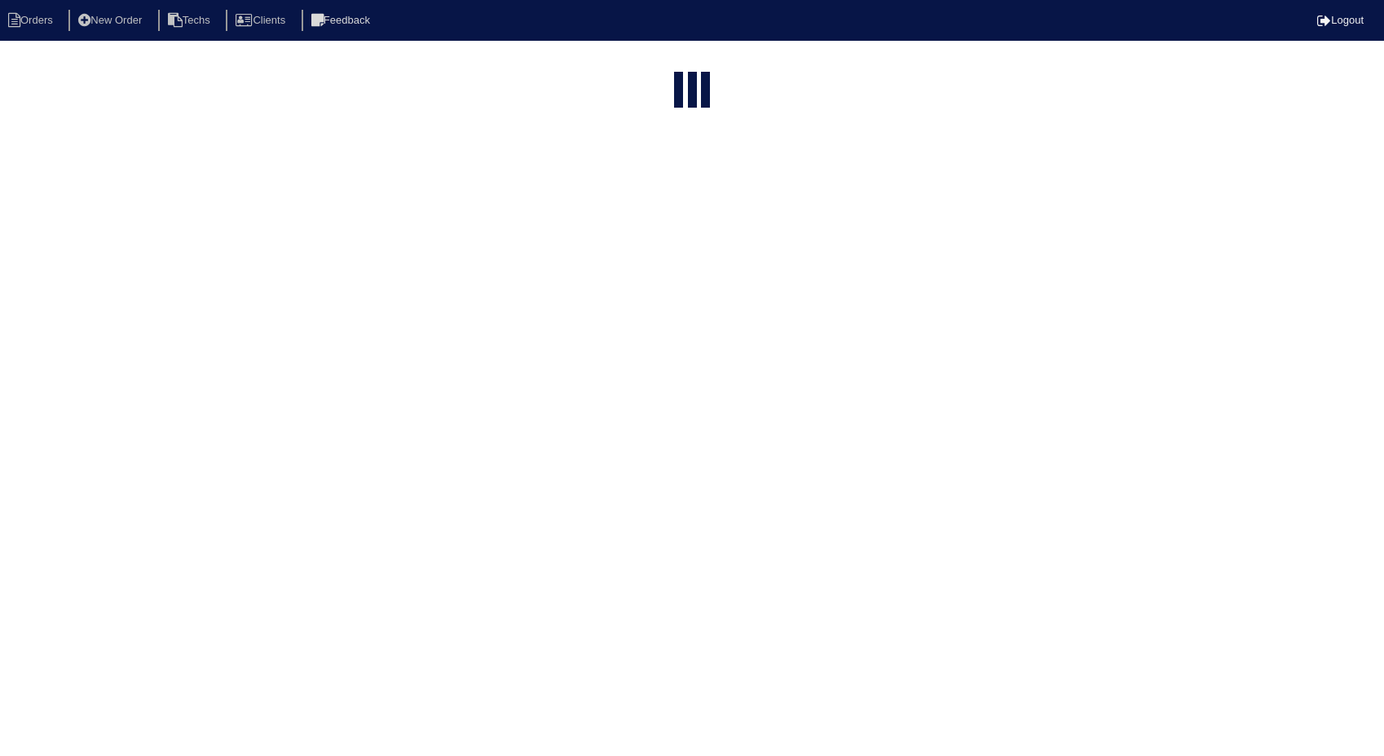
select select "15"
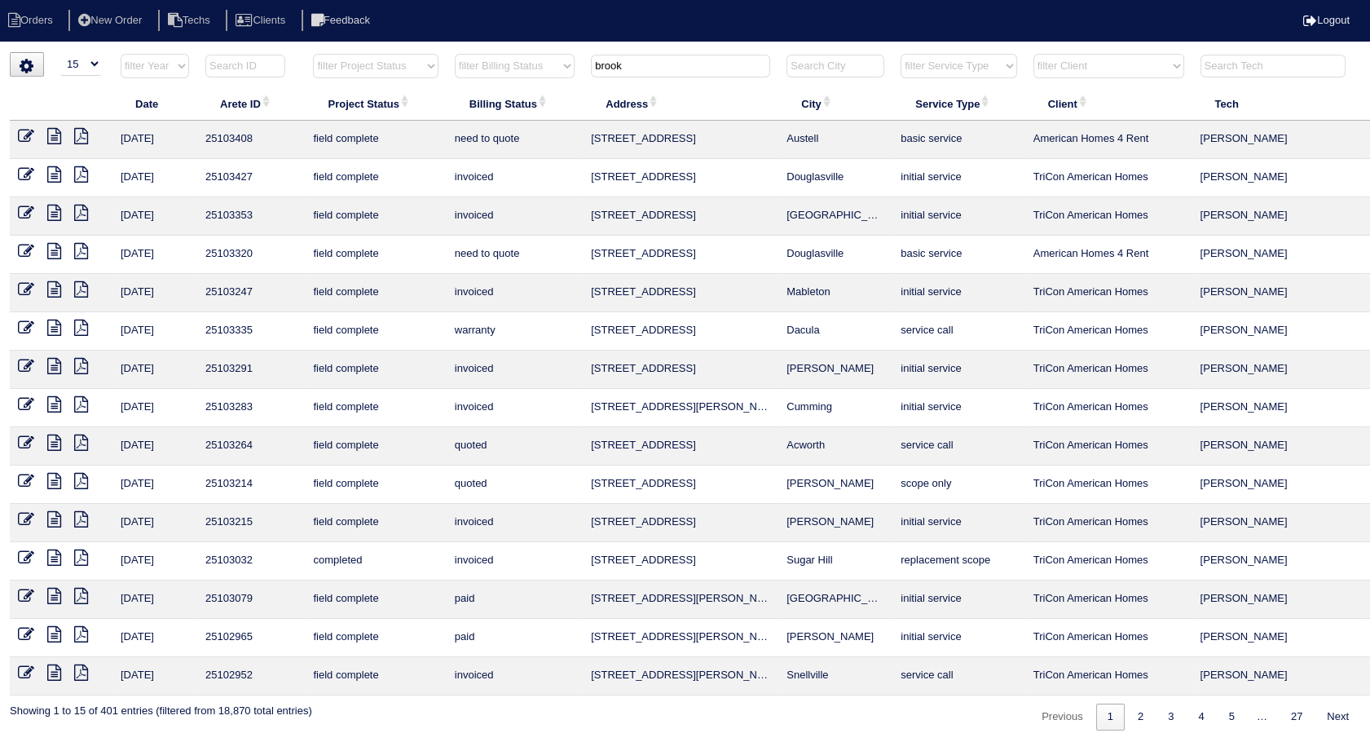
drag, startPoint x: 667, startPoint y: 64, endPoint x: 538, endPoint y: 76, distance: 129.3
click at [538, 76] on tr "filter Year -- Any Year -- 2025 2024 2023 2022 2021 2020 2019 filter Project St…" at bounding box center [717, 69] width 1414 height 33
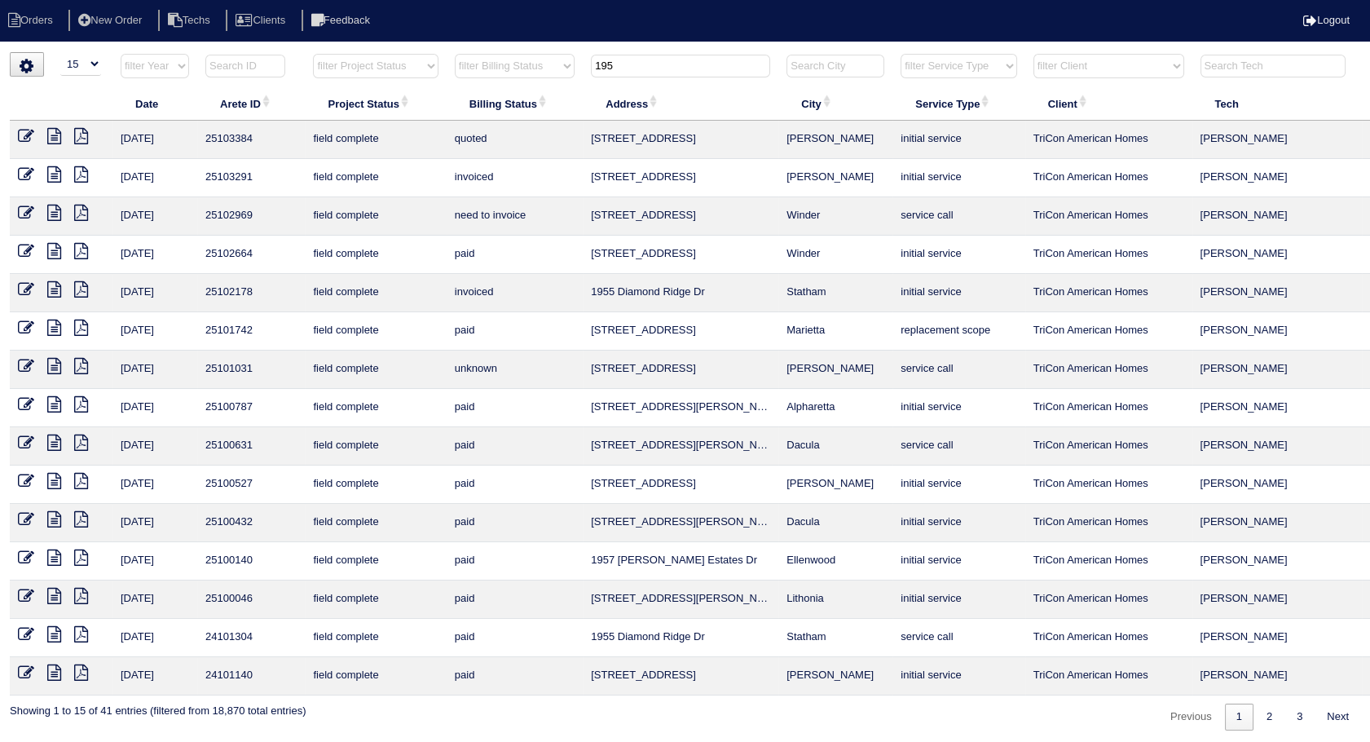
type input "195"
click at [29, 209] on icon at bounding box center [26, 213] width 16 height 16
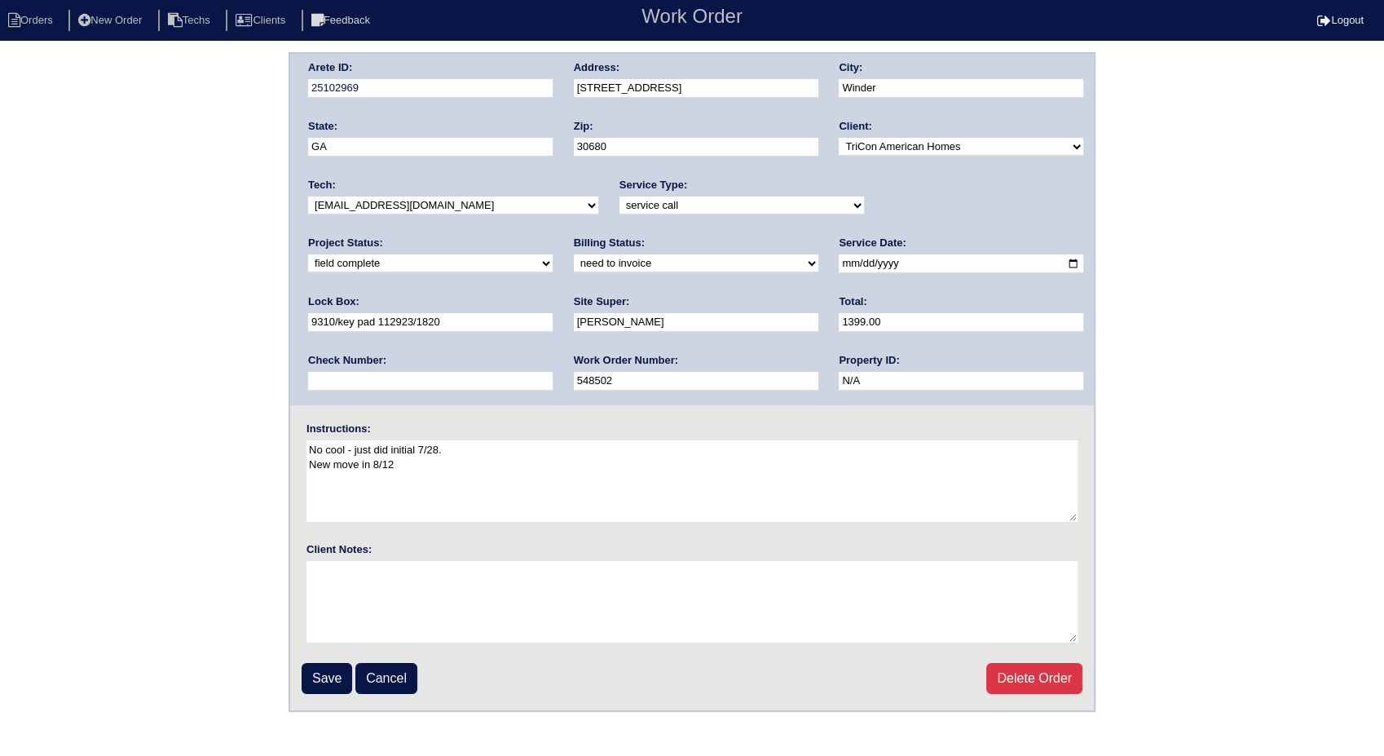
click at [574, 266] on select "need to quote quoted need to invoice invoiced paid warranty purchase order need…" at bounding box center [696, 263] width 245 height 18
select select "invoiced"
click at [574, 254] on select "need to quote quoted need to invoice invoiced paid warranty purchase order need…" at bounding box center [696, 263] width 245 height 18
click at [331, 678] on input "Save" at bounding box center [327, 678] width 51 height 31
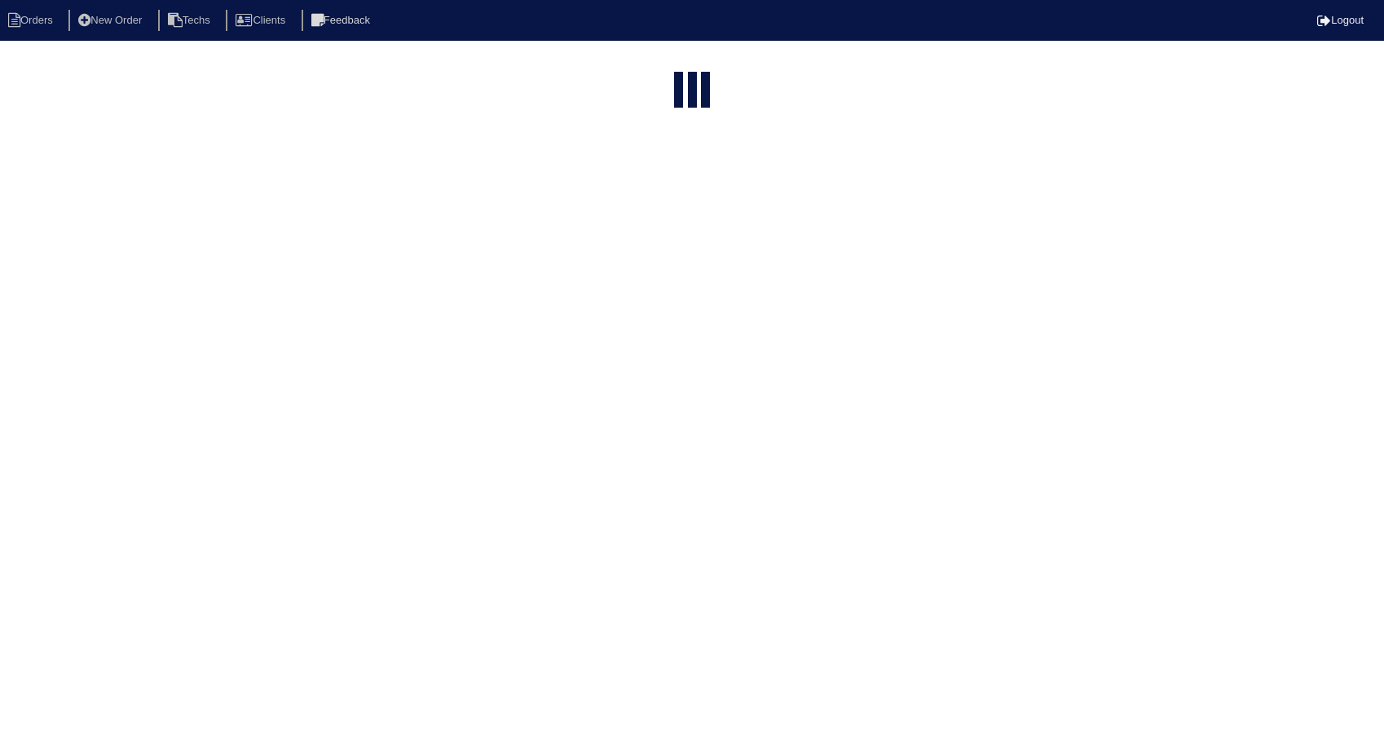
select select "15"
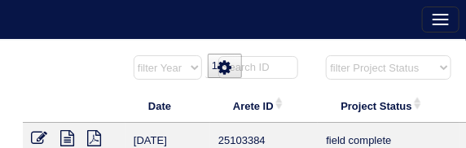
click at [386, 0] on div "Orders New Order Users Clients" at bounding box center [233, 20] width 466 height 41
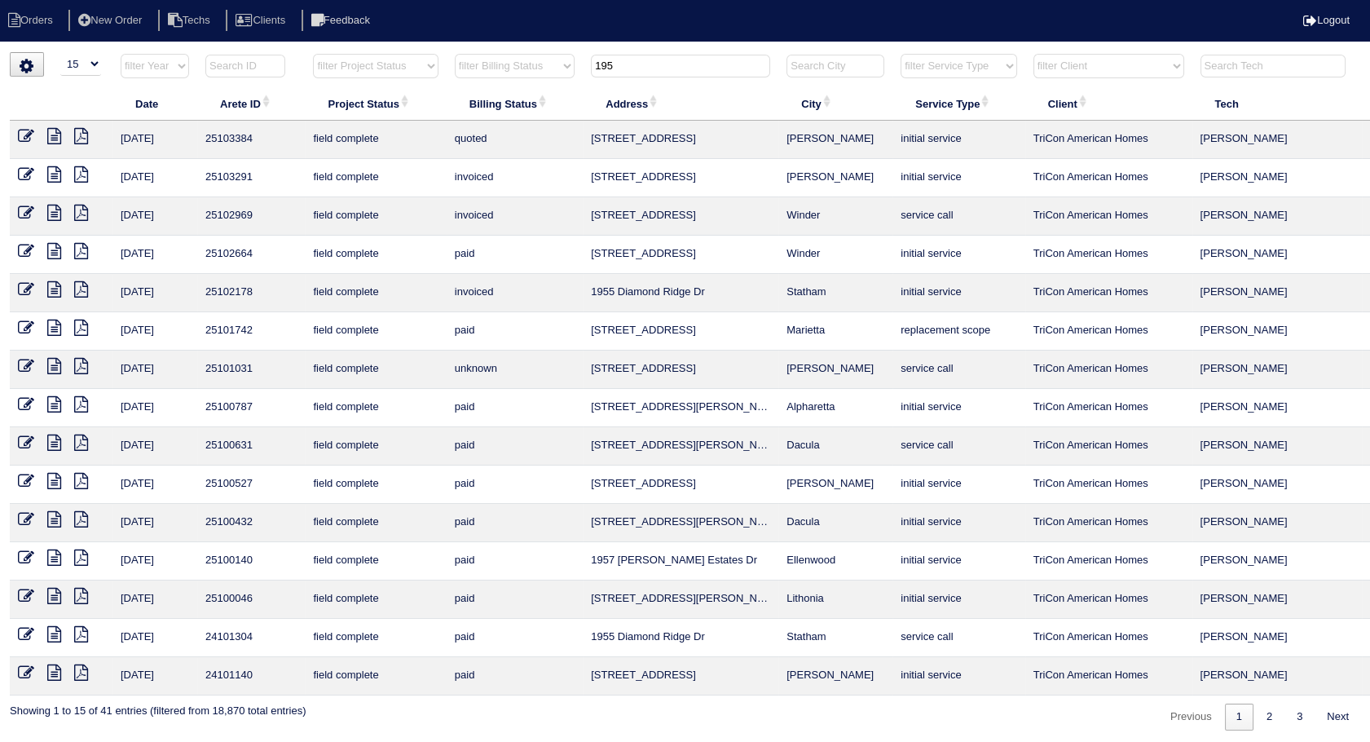
scroll to position [0, 52]
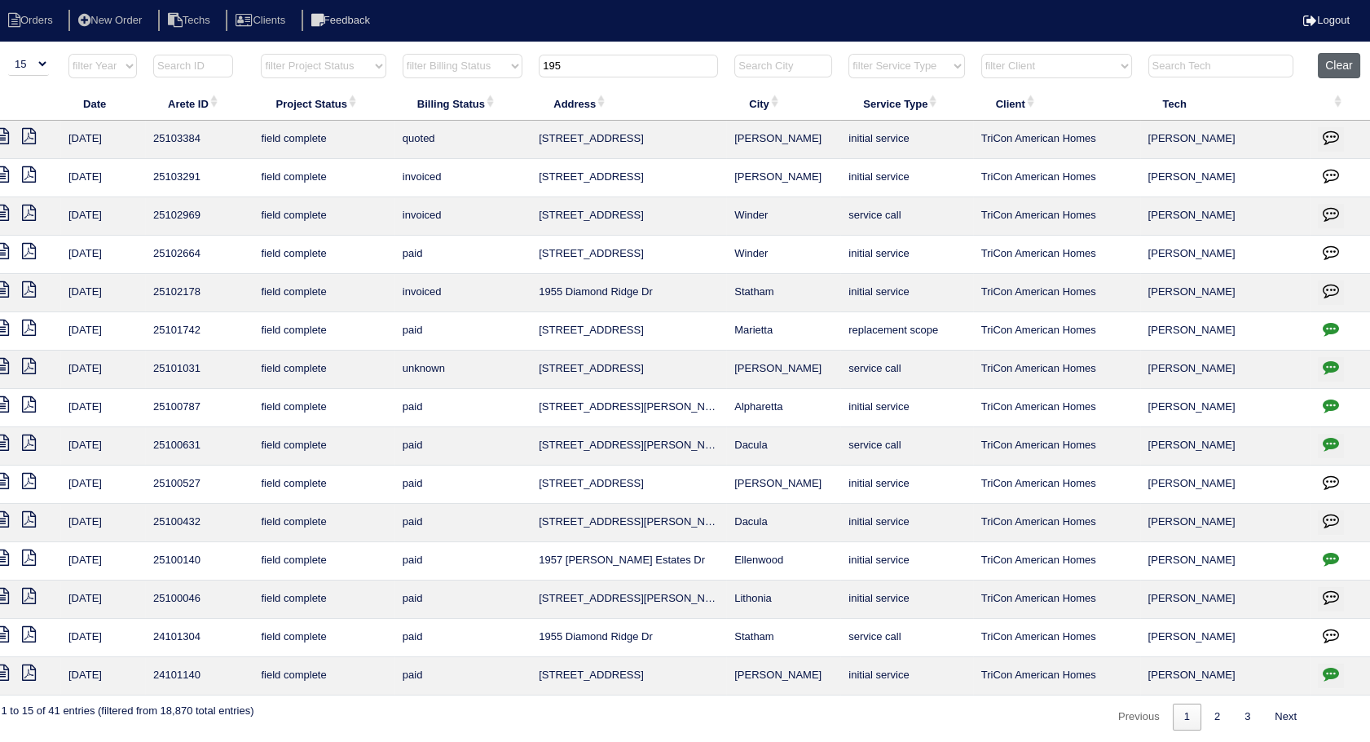
click at [1333, 77] on button "Clear" at bounding box center [1339, 65] width 42 height 25
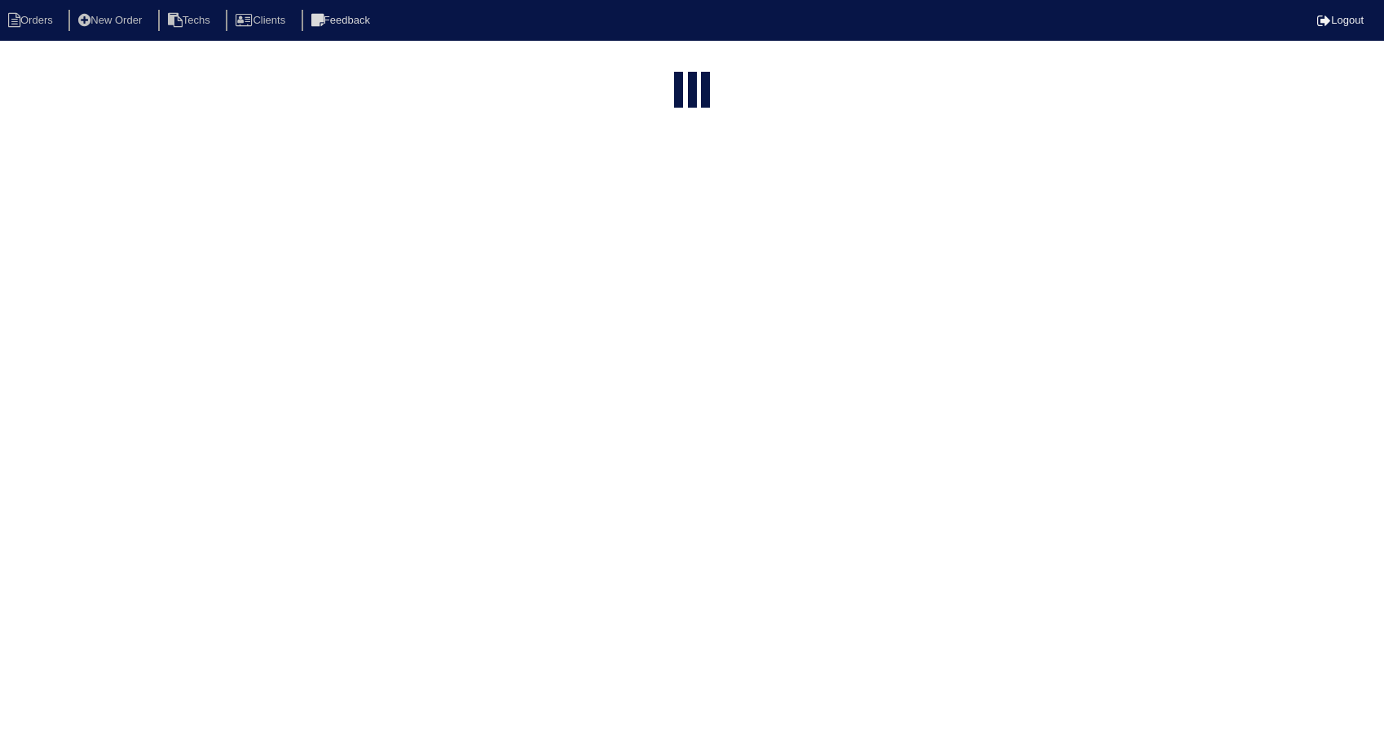
select select "15"
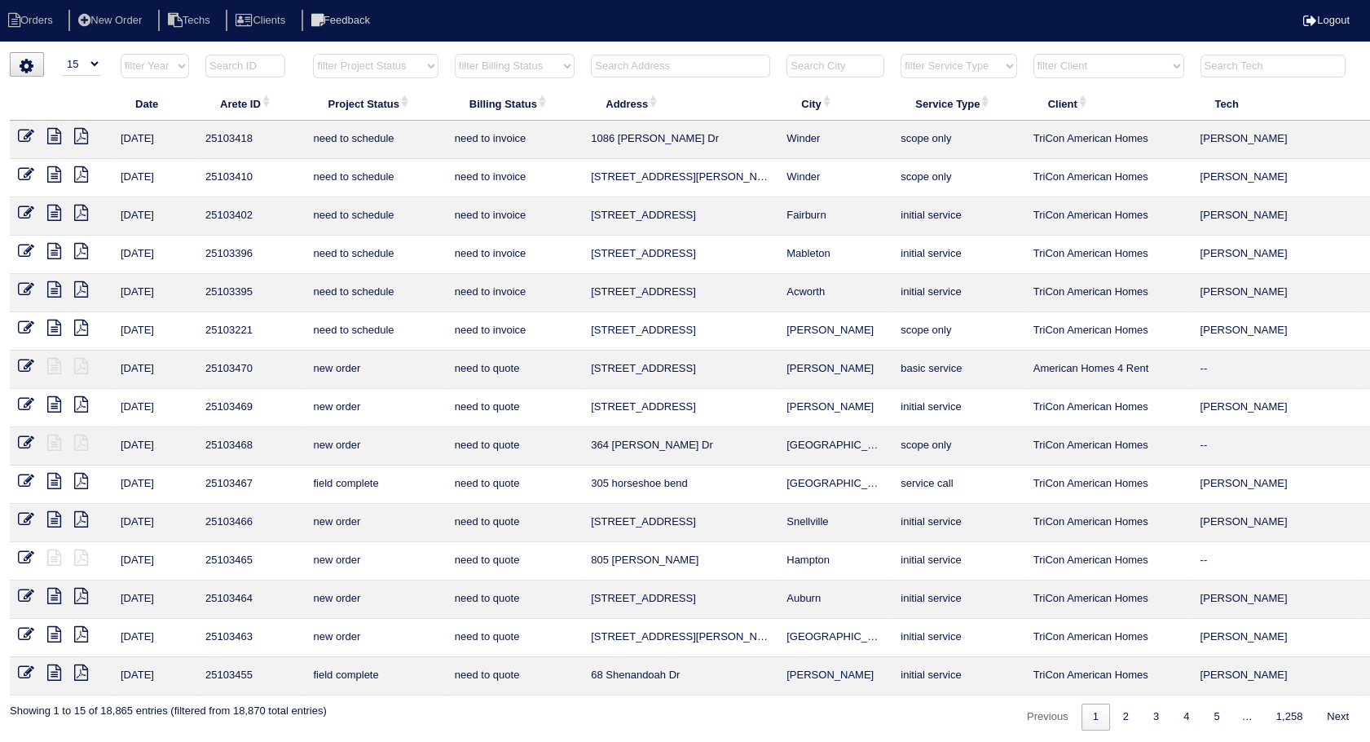
click at [535, 70] on select "filter Billing Status -- Any Billing Status -- need to quote quoted need to inv…" at bounding box center [515, 66] width 120 height 24
click at [455, 54] on select "filter Billing Status -- Any Billing Status -- need to quote quoted need to inv…" at bounding box center [515, 66] width 120 height 24
select select "need to invoice"
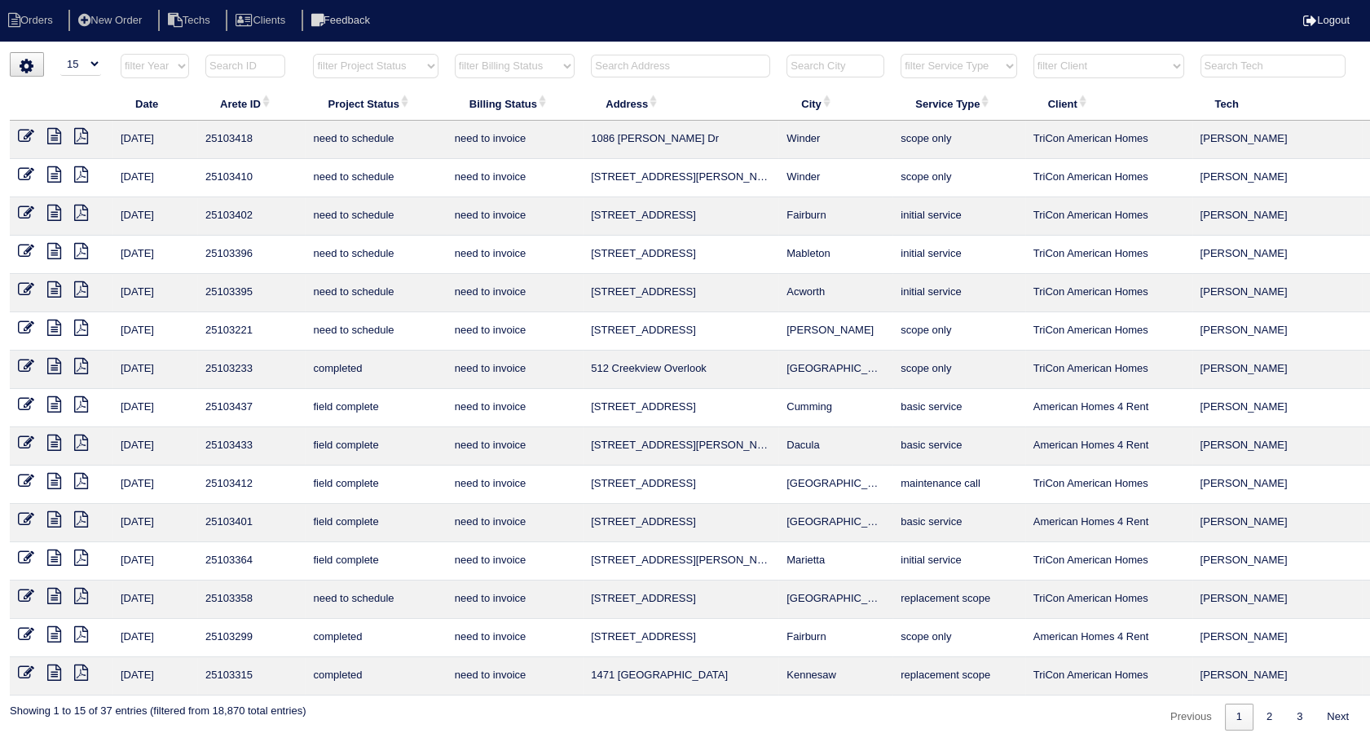
click at [54, 475] on icon at bounding box center [54, 481] width 14 height 16
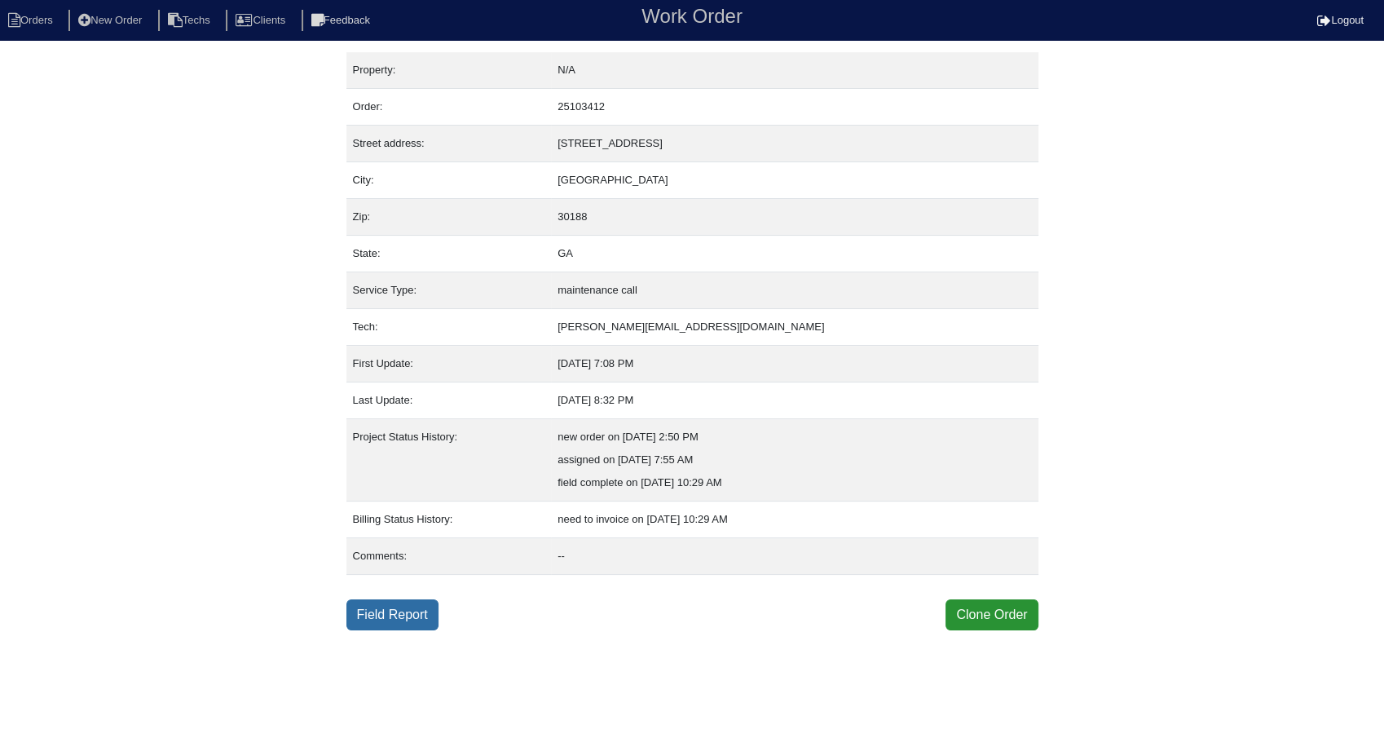
click at [408, 609] on link "Field Report" at bounding box center [392, 614] width 92 height 31
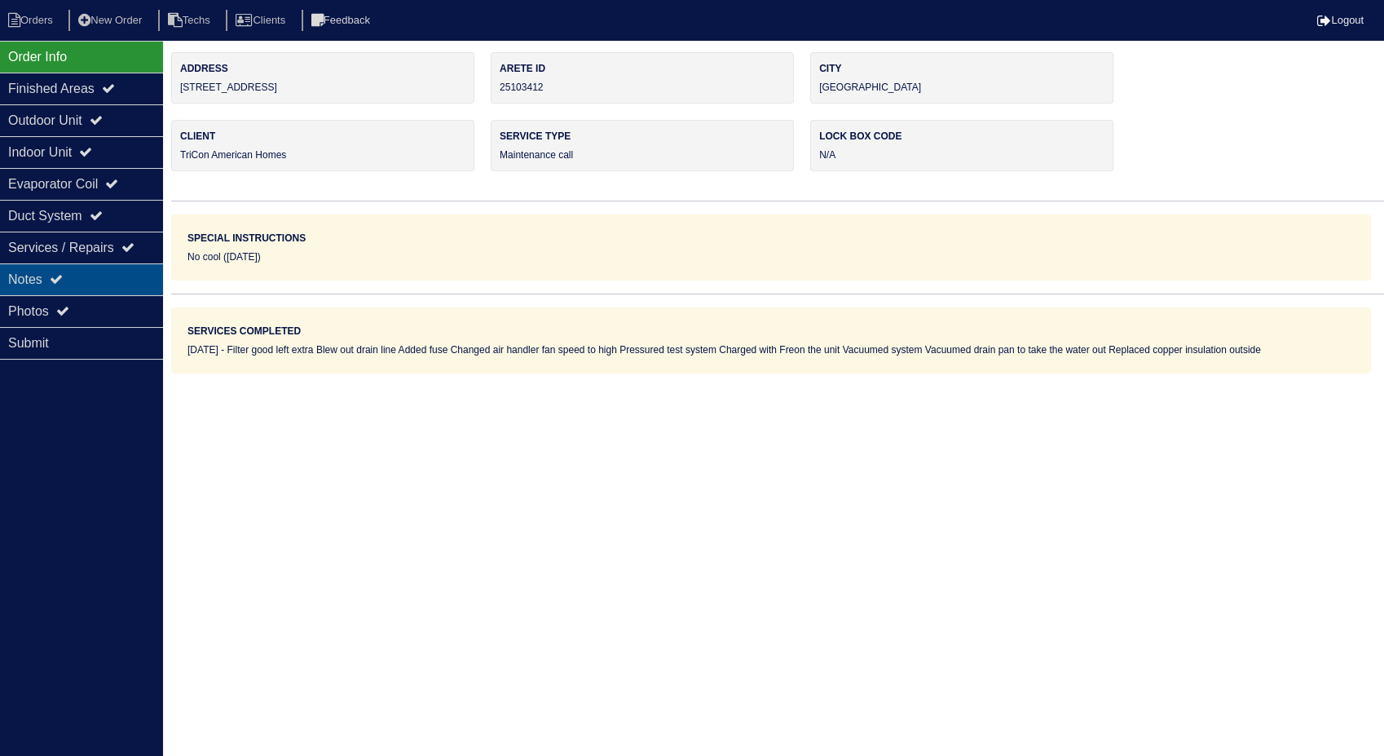
click at [77, 273] on div "Notes" at bounding box center [81, 279] width 163 height 32
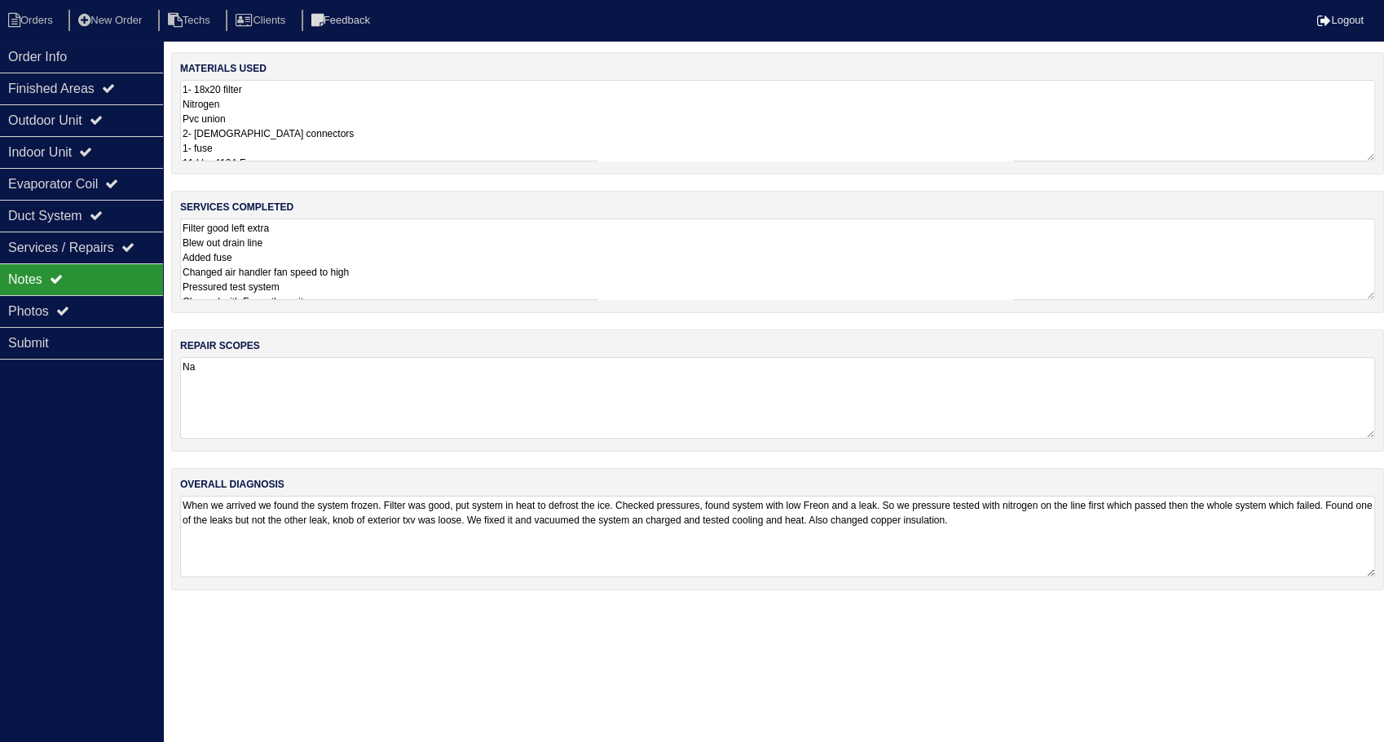
click at [309, 131] on textarea "1- 18x20 filter Nitrogen Pvc union 2- female connectors 1- fuse 11 Lbs 410A Fre…" at bounding box center [777, 121] width 1195 height 82
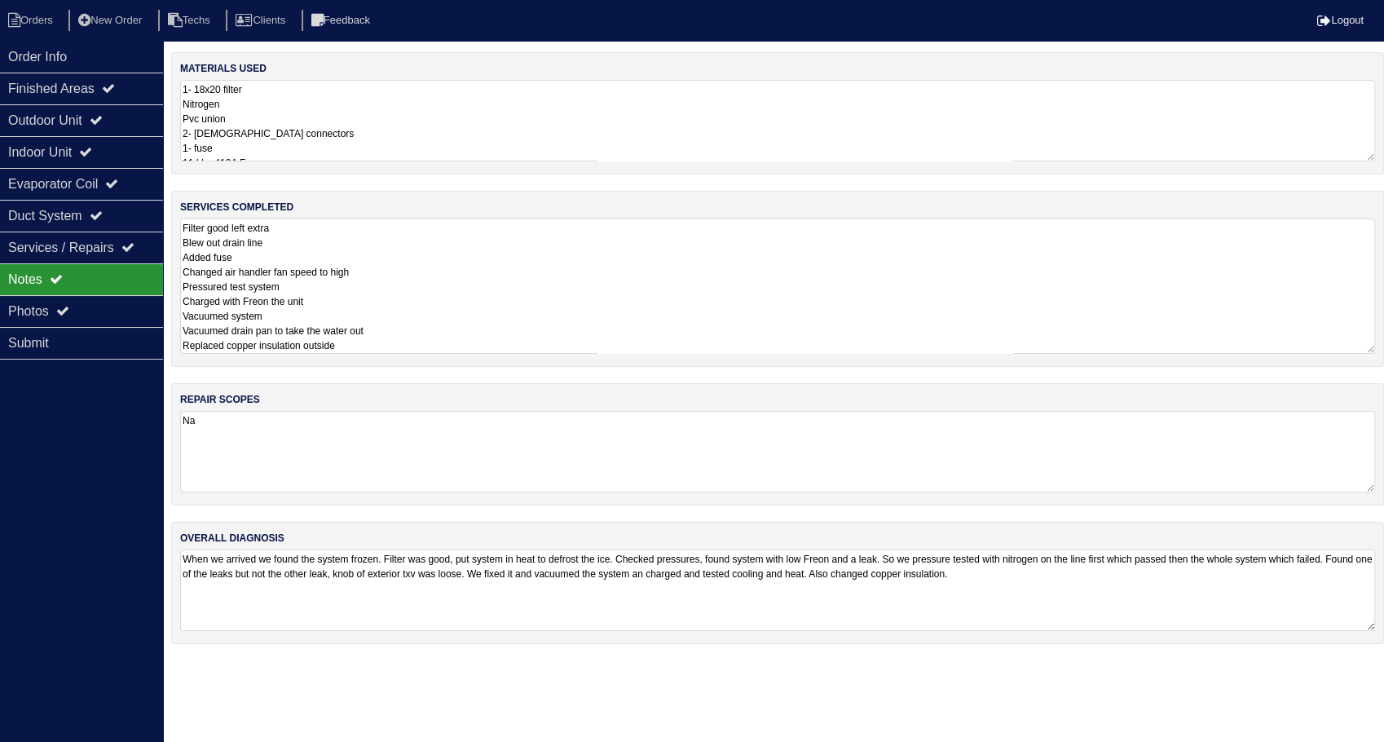
click at [403, 310] on textarea "Filter good left extra Blew out drain line Added fuse Changed air handler fan s…" at bounding box center [777, 285] width 1195 height 135
click at [342, 135] on textarea "1- 18x20 filter Nitrogen Pvc union 2- female connectors 1- fuse 11 Lbs 410A Fre…" at bounding box center [777, 121] width 1195 height 82
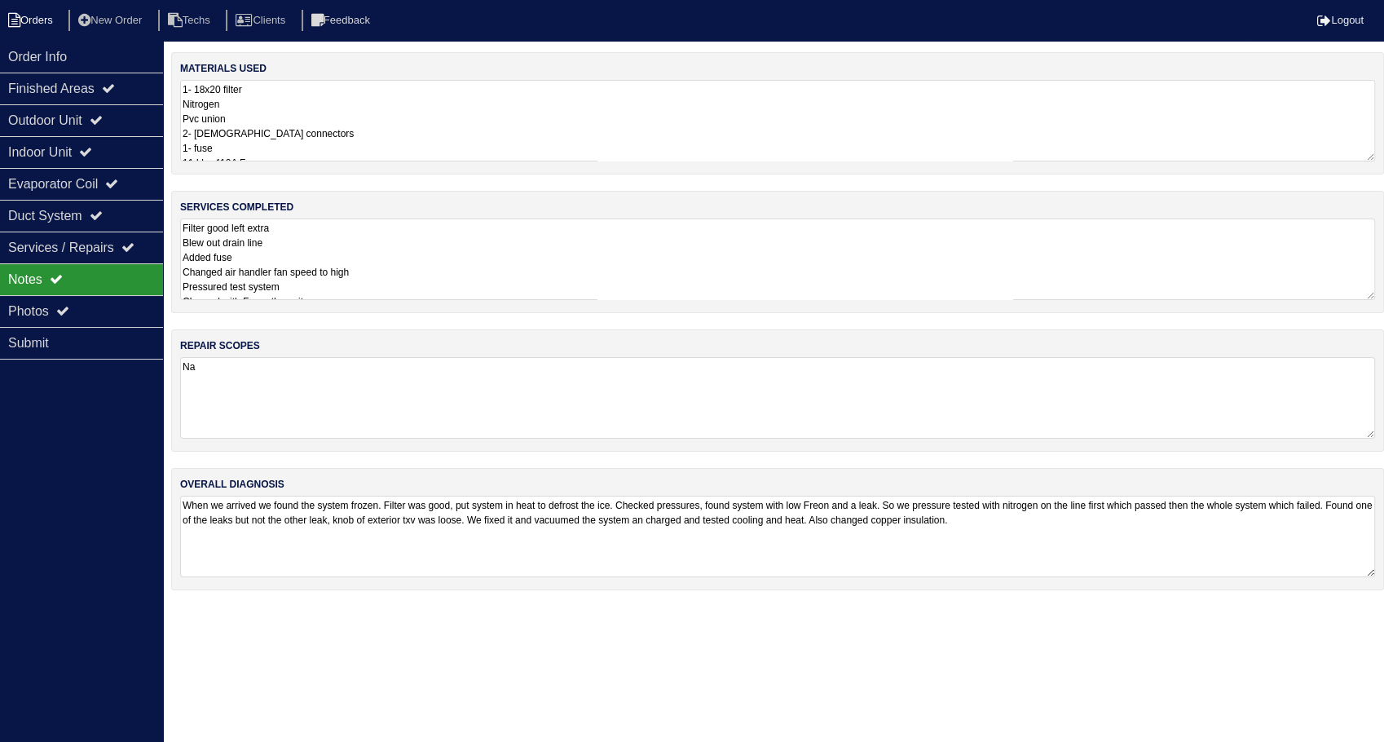
click at [53, 15] on li "Orders" at bounding box center [33, 21] width 66 height 22
select select "15"
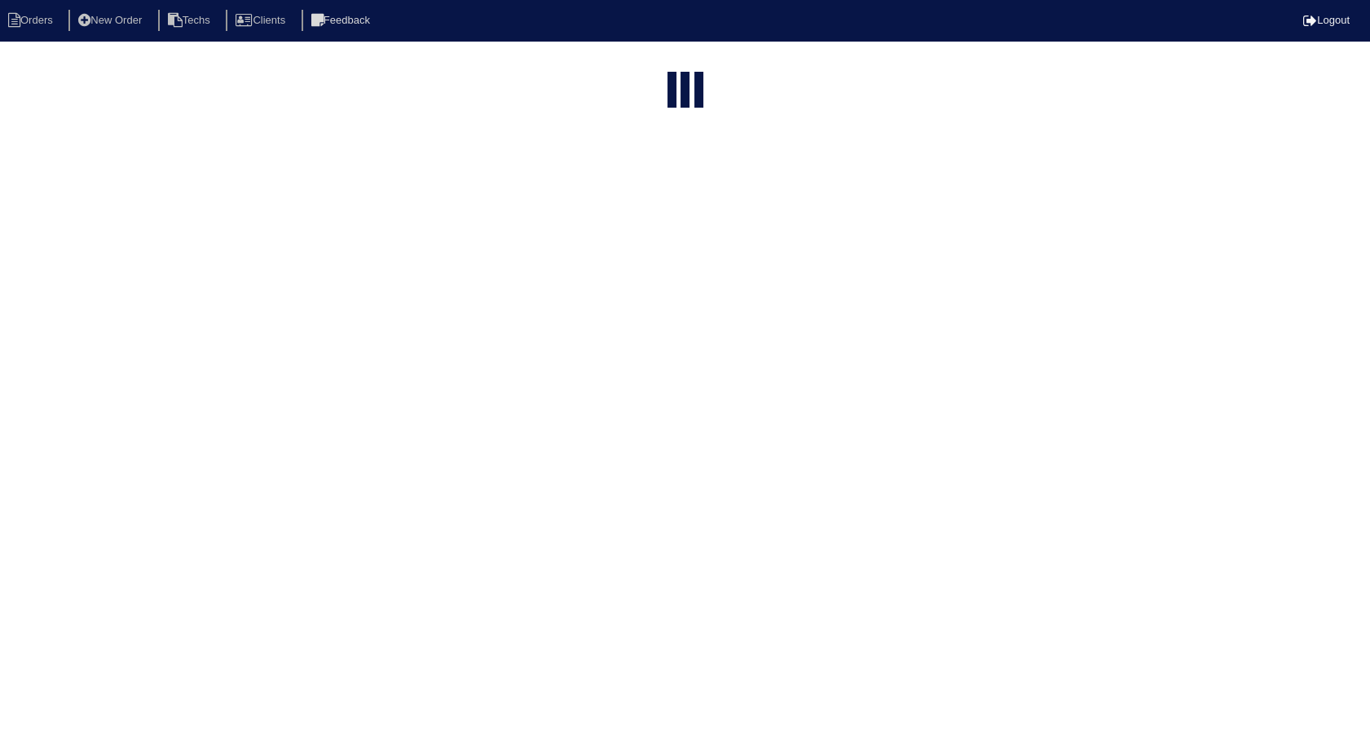
select select "need to invoice"
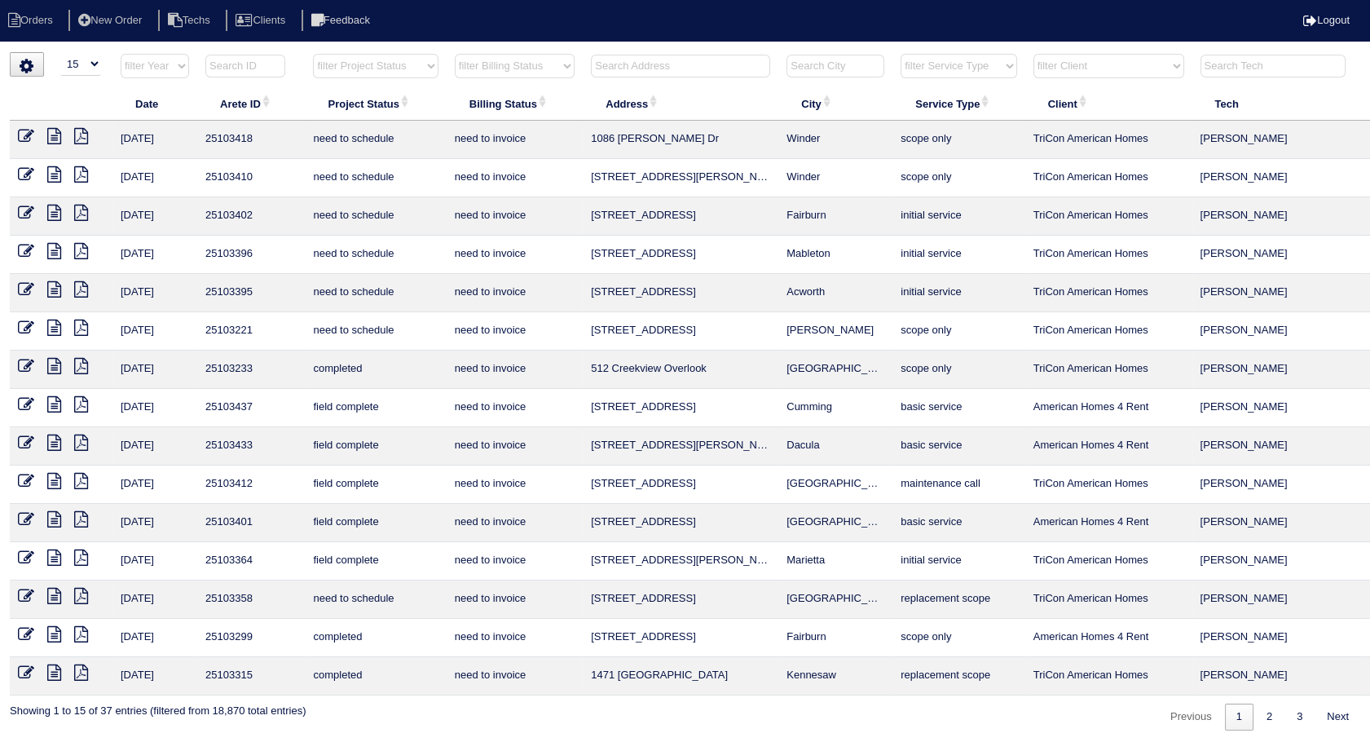
click at [20, 473] on icon at bounding box center [26, 481] width 16 height 16
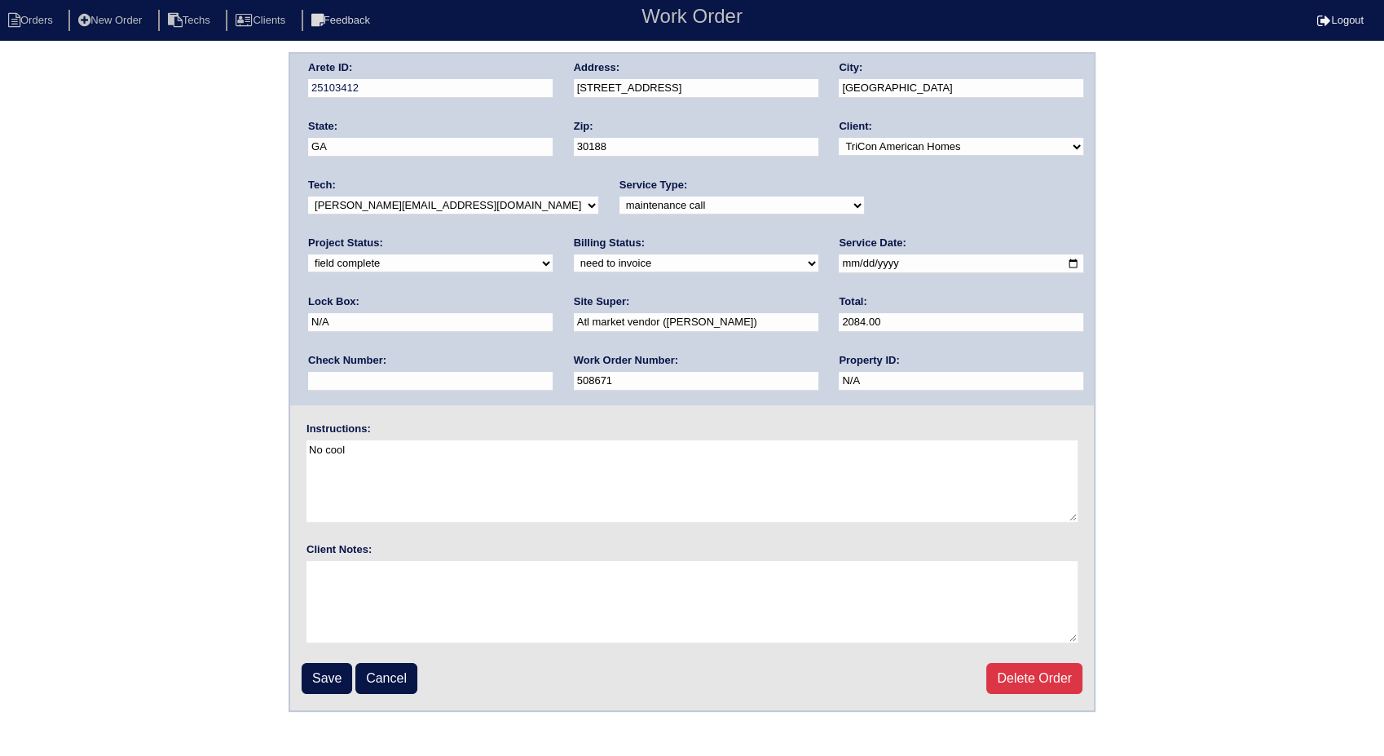
click at [574, 271] on select "need to quote quoted need to invoice invoiced paid warranty purchase order need…" at bounding box center [696, 263] width 245 height 18
select select "invoiced"
click at [574, 254] on select "need to quote quoted need to invoice invoiced paid warranty purchase order need…" at bounding box center [696, 263] width 245 height 18
click at [320, 676] on input "Save" at bounding box center [327, 678] width 51 height 31
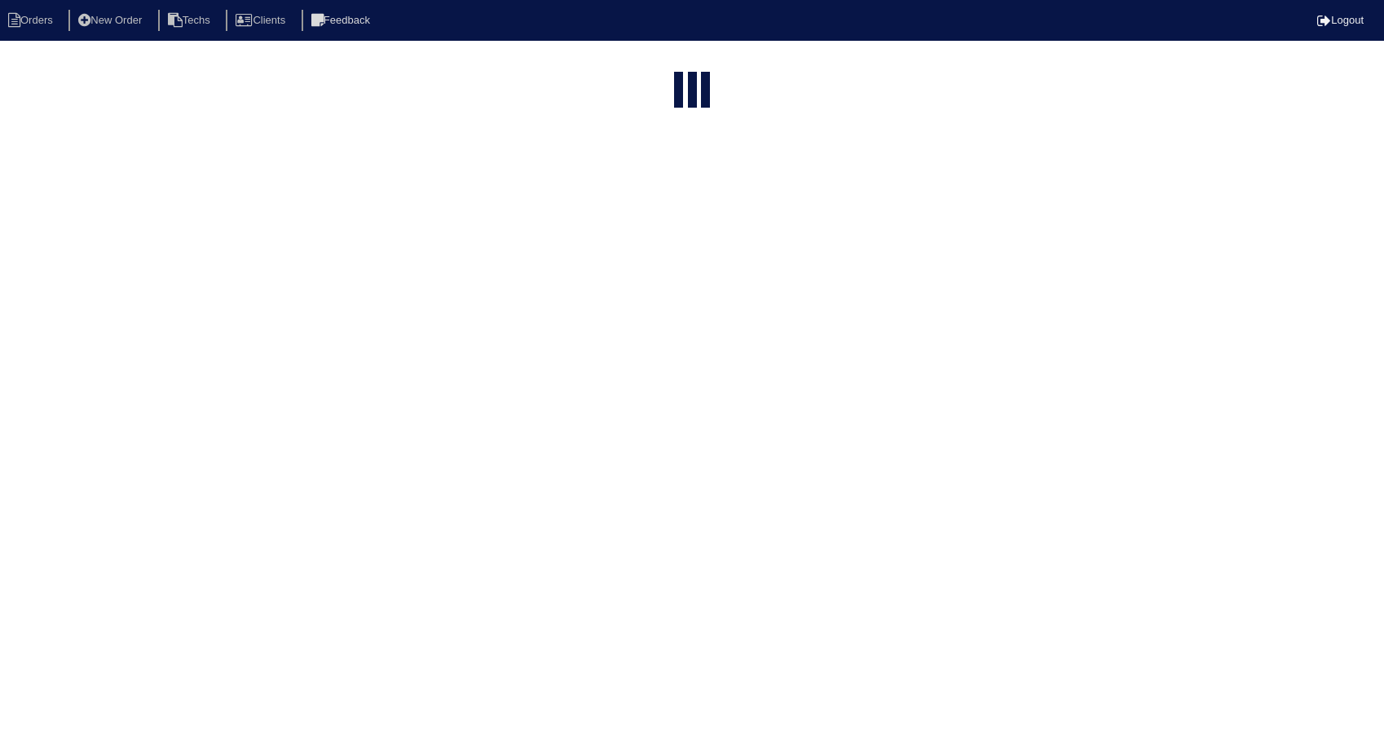
select select "15"
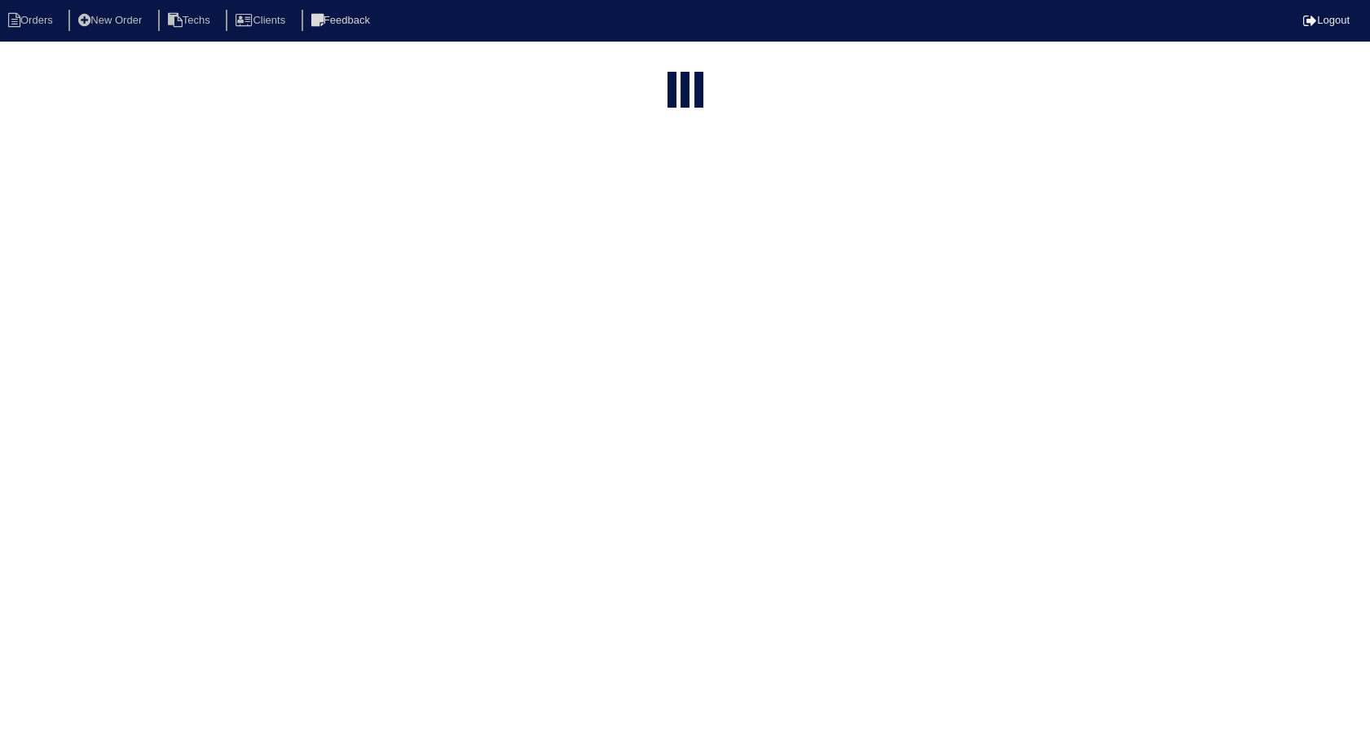
select select "need to invoice"
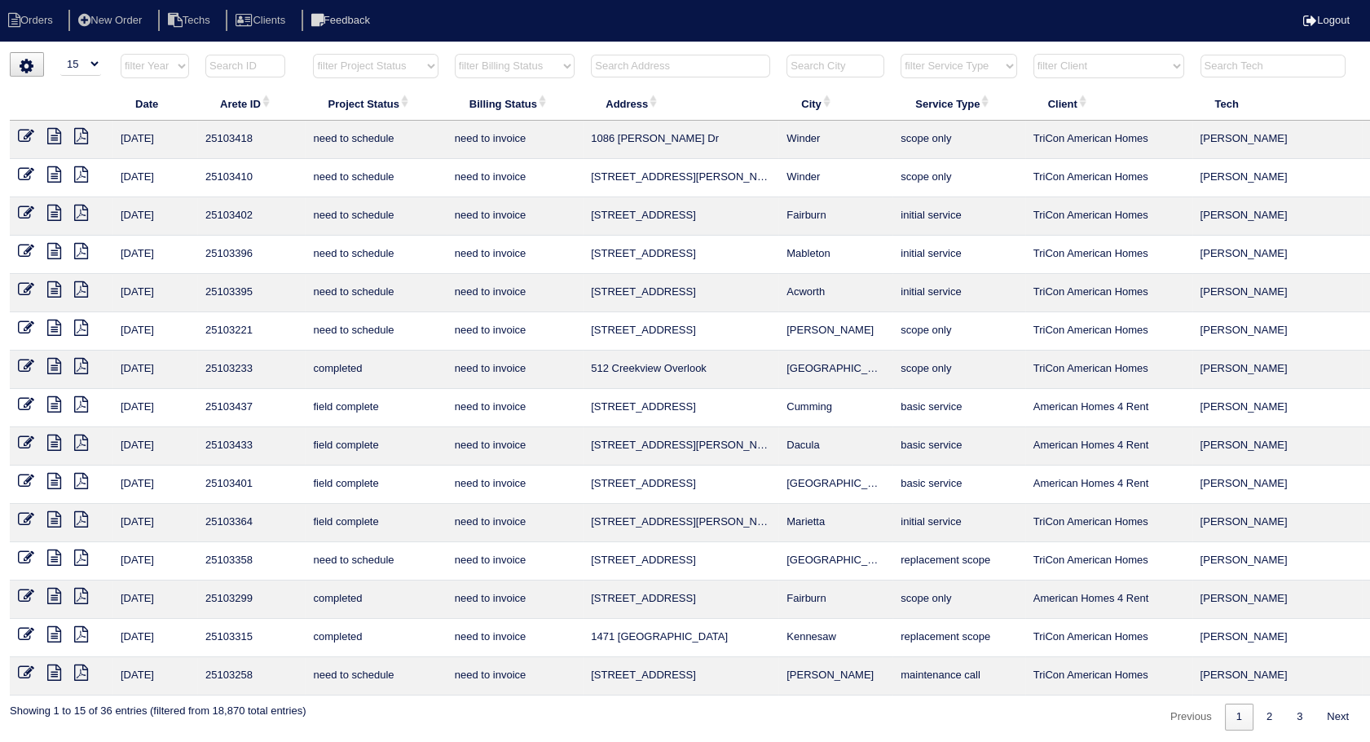
click at [57, 523] on icon at bounding box center [54, 519] width 14 height 16
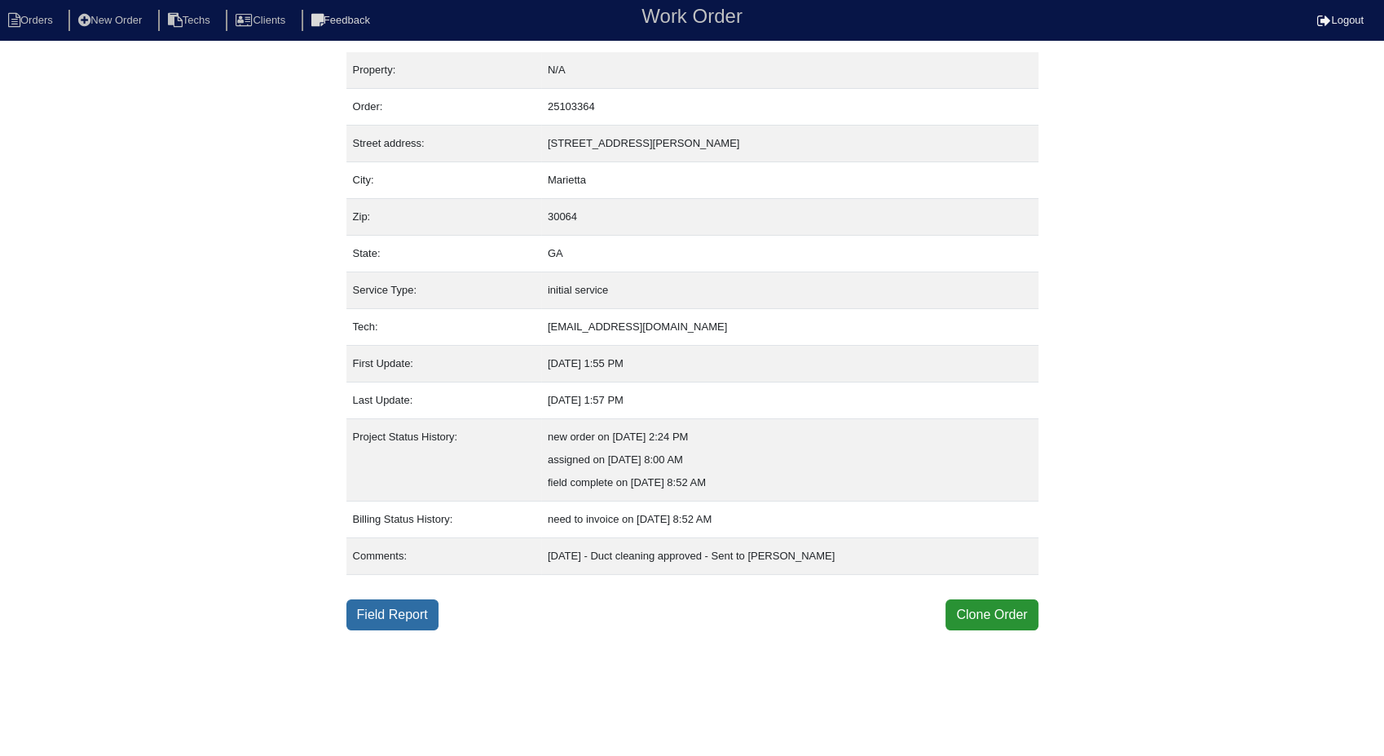
click at [359, 603] on link "Field Report" at bounding box center [392, 614] width 92 height 31
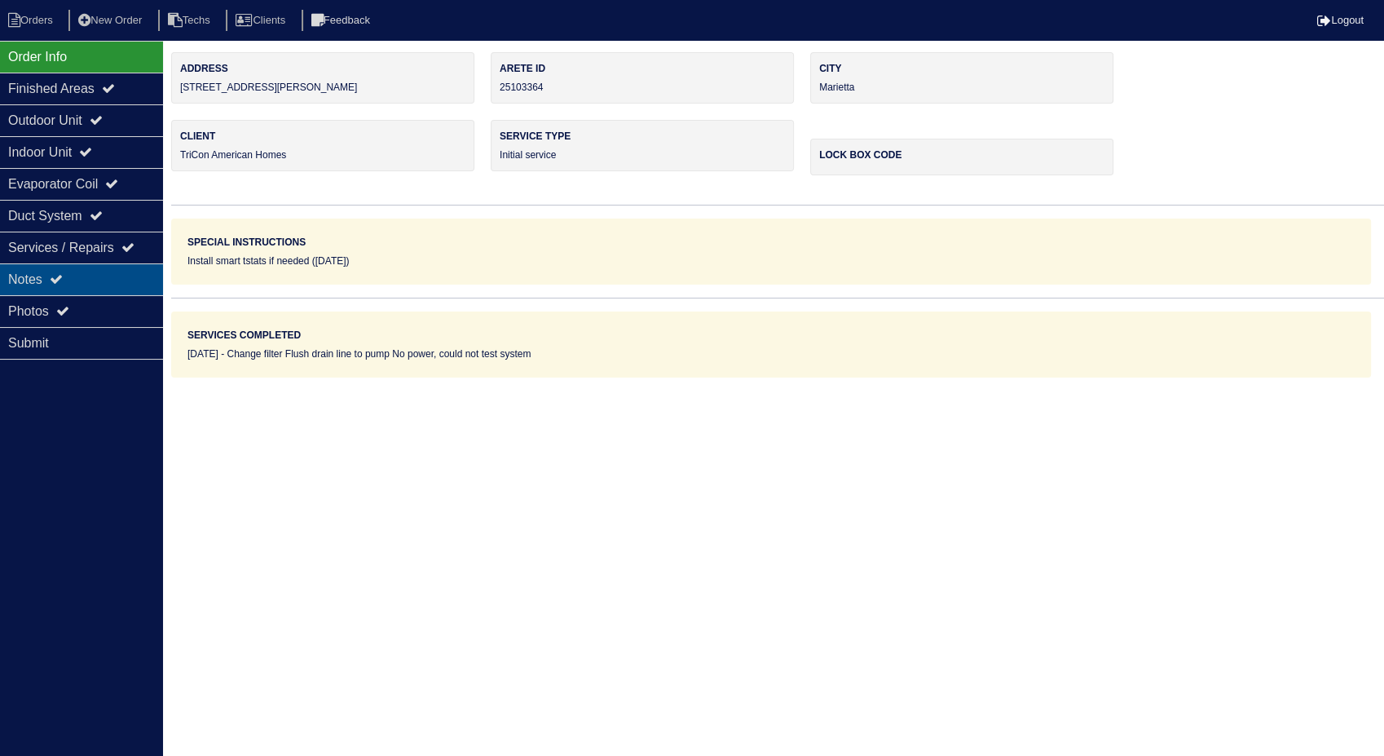
click at [99, 284] on div "Notes" at bounding box center [81, 279] width 163 height 32
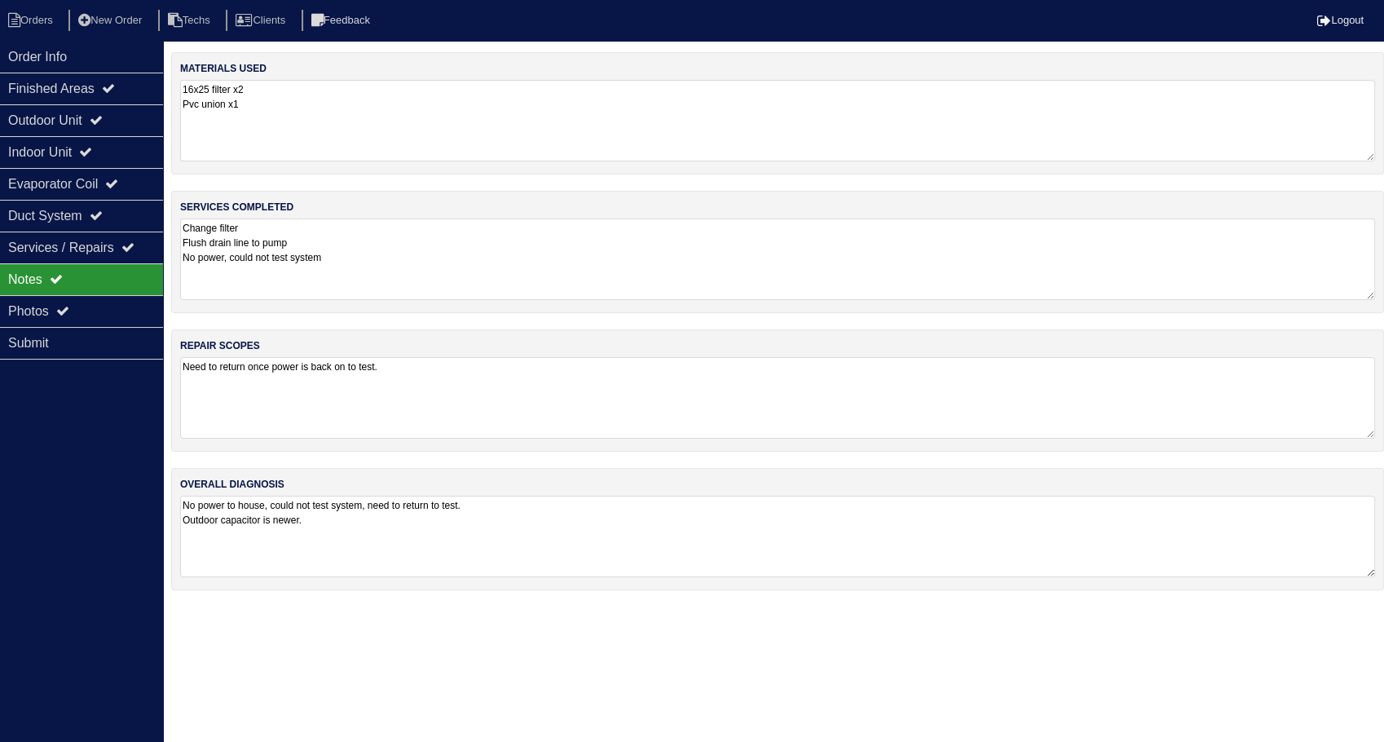
click at [22, 276] on div "Notes" at bounding box center [81, 279] width 163 height 32
click at [48, 2] on nav "Orders New Order Techs Clients Feedback Logout" at bounding box center [692, 20] width 1384 height 41
click at [49, 20] on li "Orders" at bounding box center [33, 21] width 66 height 22
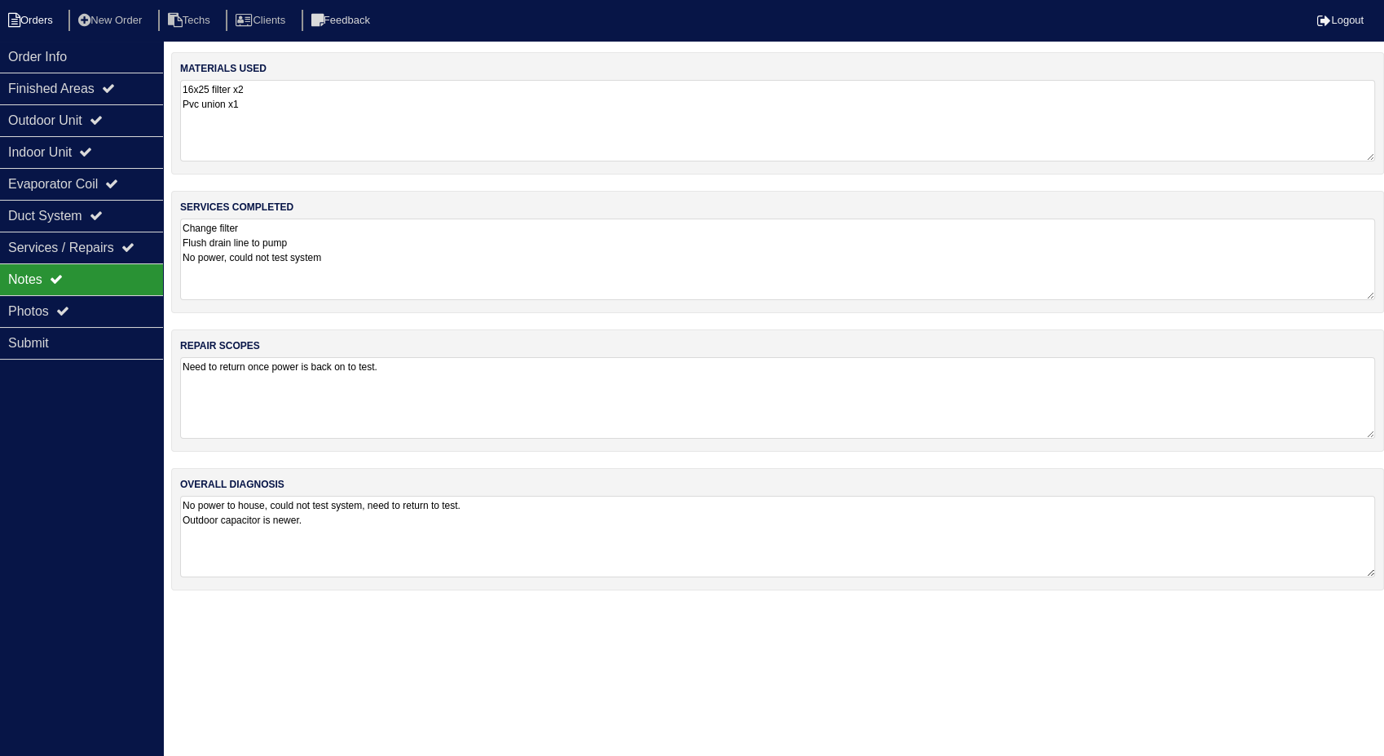
select select "15"
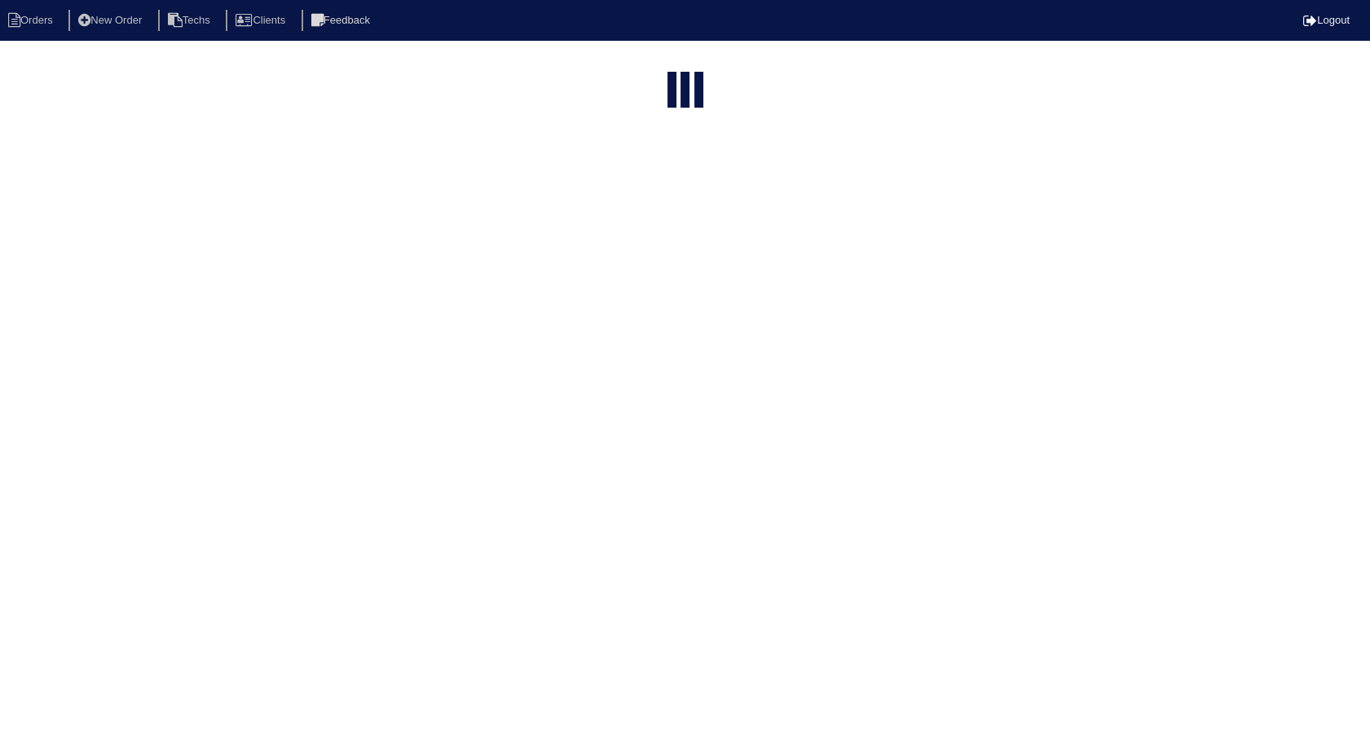
select select "need to invoice"
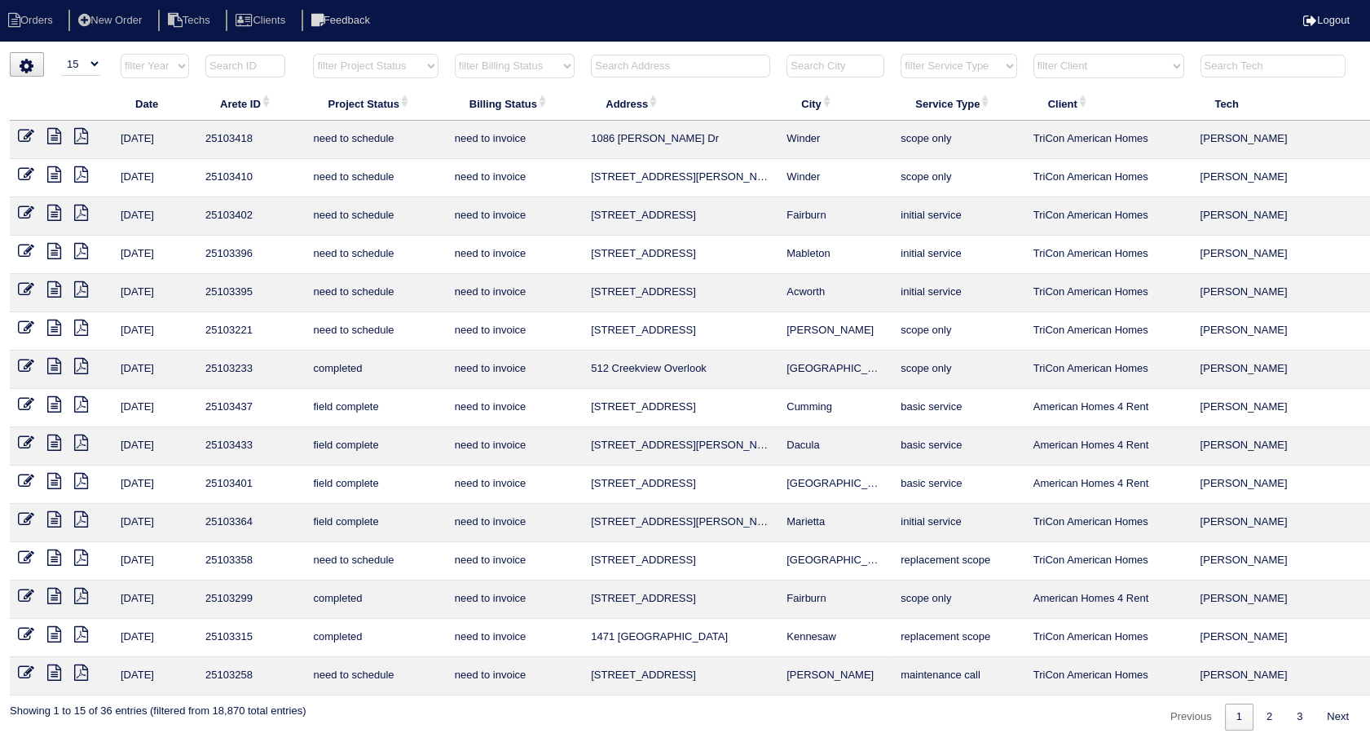
click at [29, 518] on icon at bounding box center [26, 519] width 16 height 16
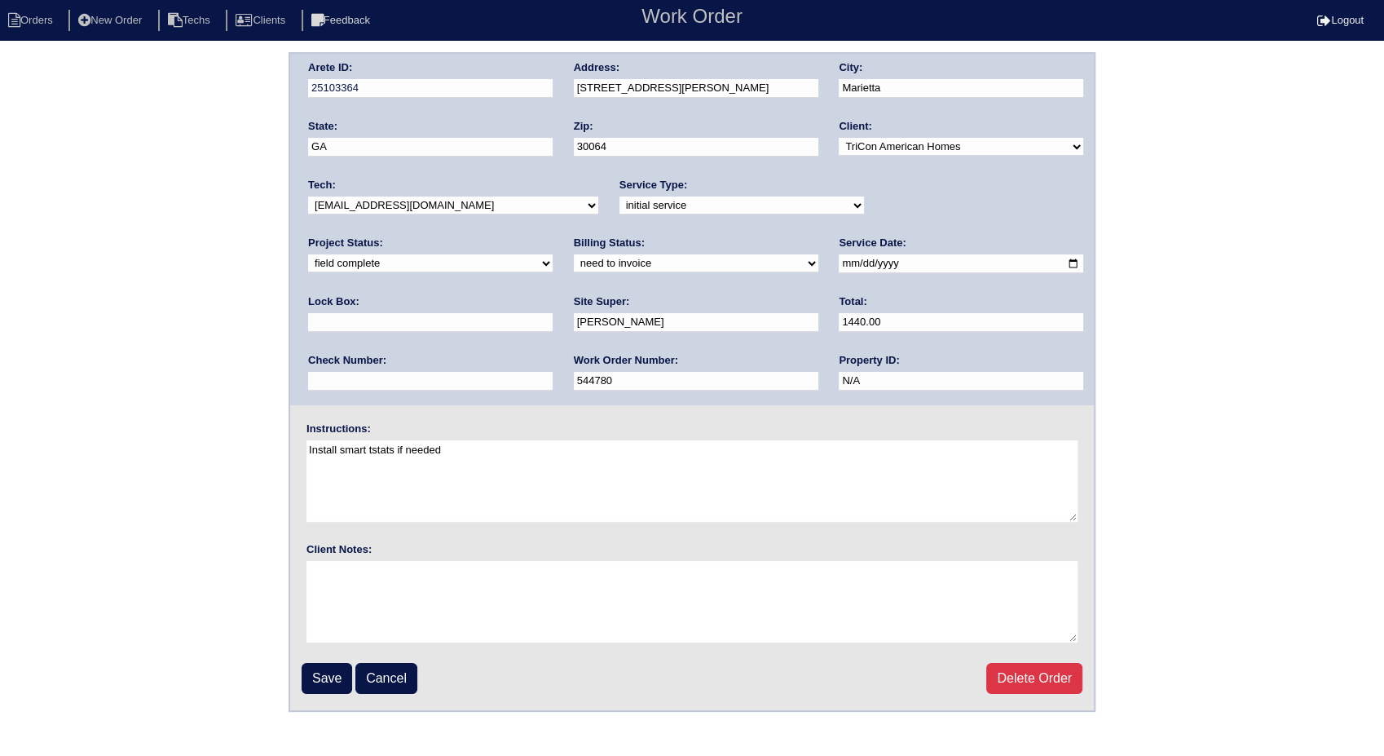
click at [574, 260] on select "need to quote quoted need to invoice invoiced paid warranty purchase order need…" at bounding box center [696, 263] width 245 height 18
select select "invoiced"
click at [574, 254] on select "need to quote quoted need to invoice invoiced paid warranty purchase order need…" at bounding box center [696, 263] width 245 height 18
click at [332, 672] on input "Save" at bounding box center [327, 678] width 51 height 31
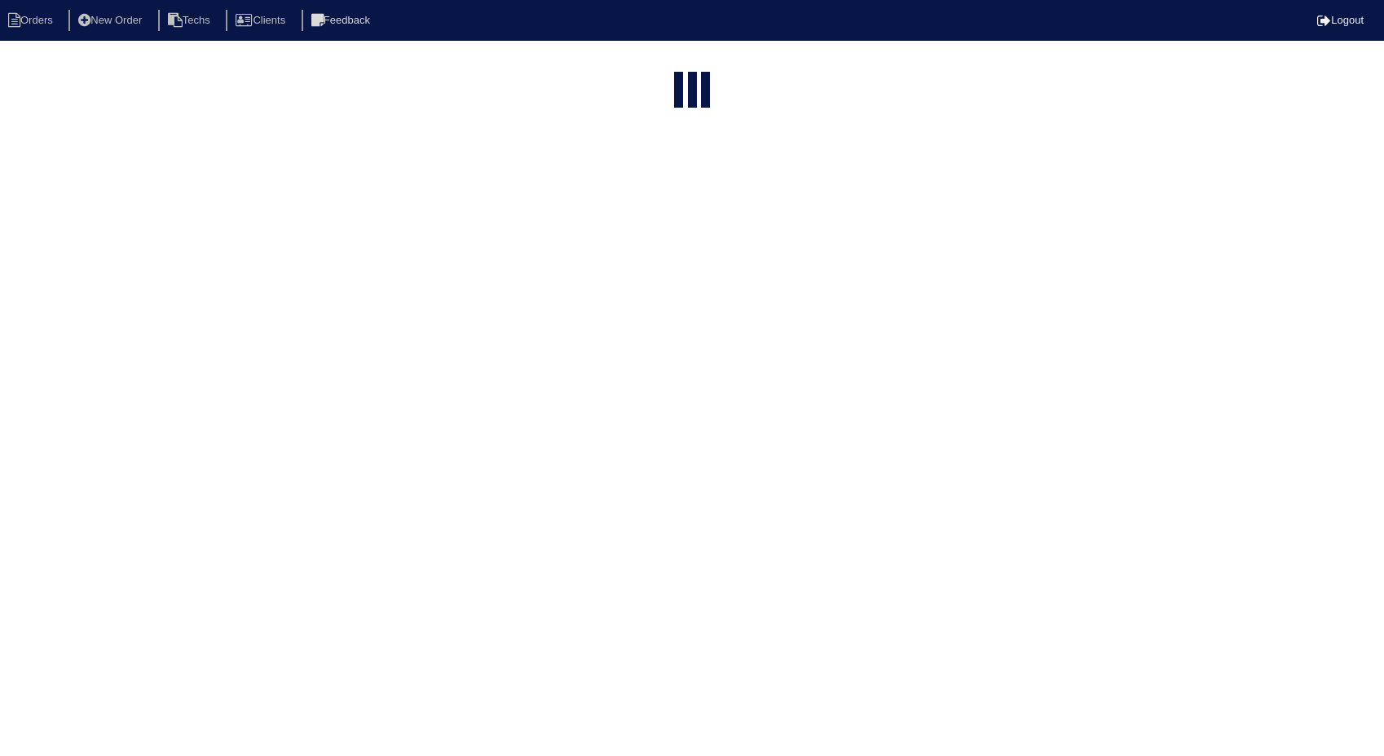
select select "15"
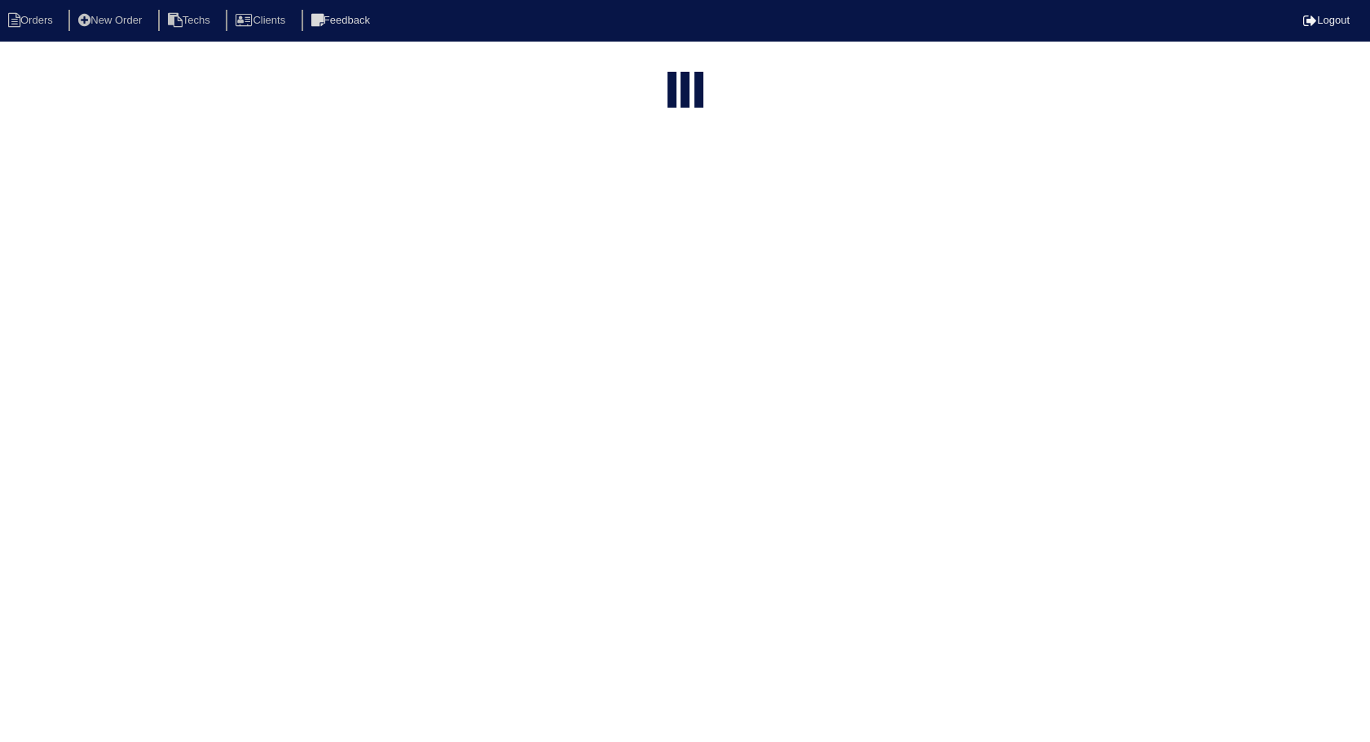
select select "need to invoice"
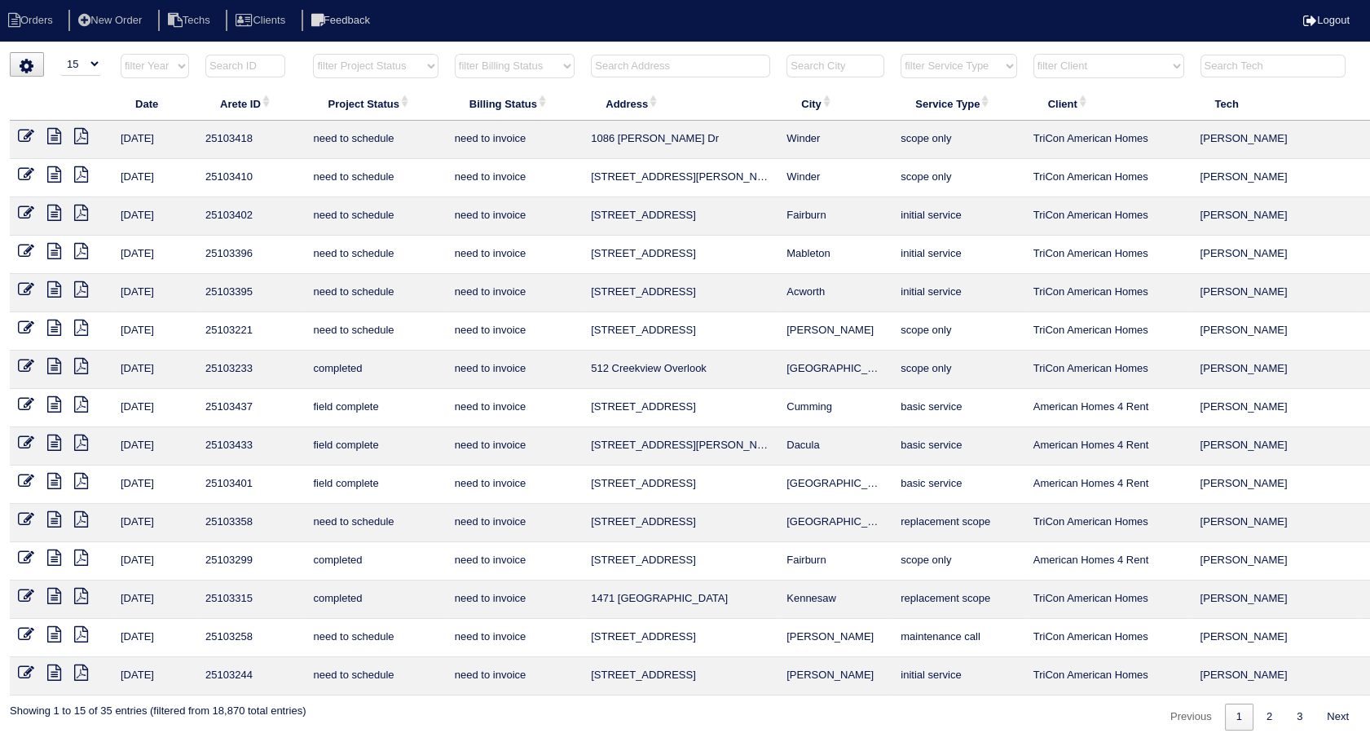
click at [644, 499] on td "622 Keeneland Terrace" at bounding box center [681, 484] width 196 height 38
click at [56, 371] on icon at bounding box center [54, 366] width 14 height 16
click at [80, 364] on icon at bounding box center [81, 366] width 14 height 16
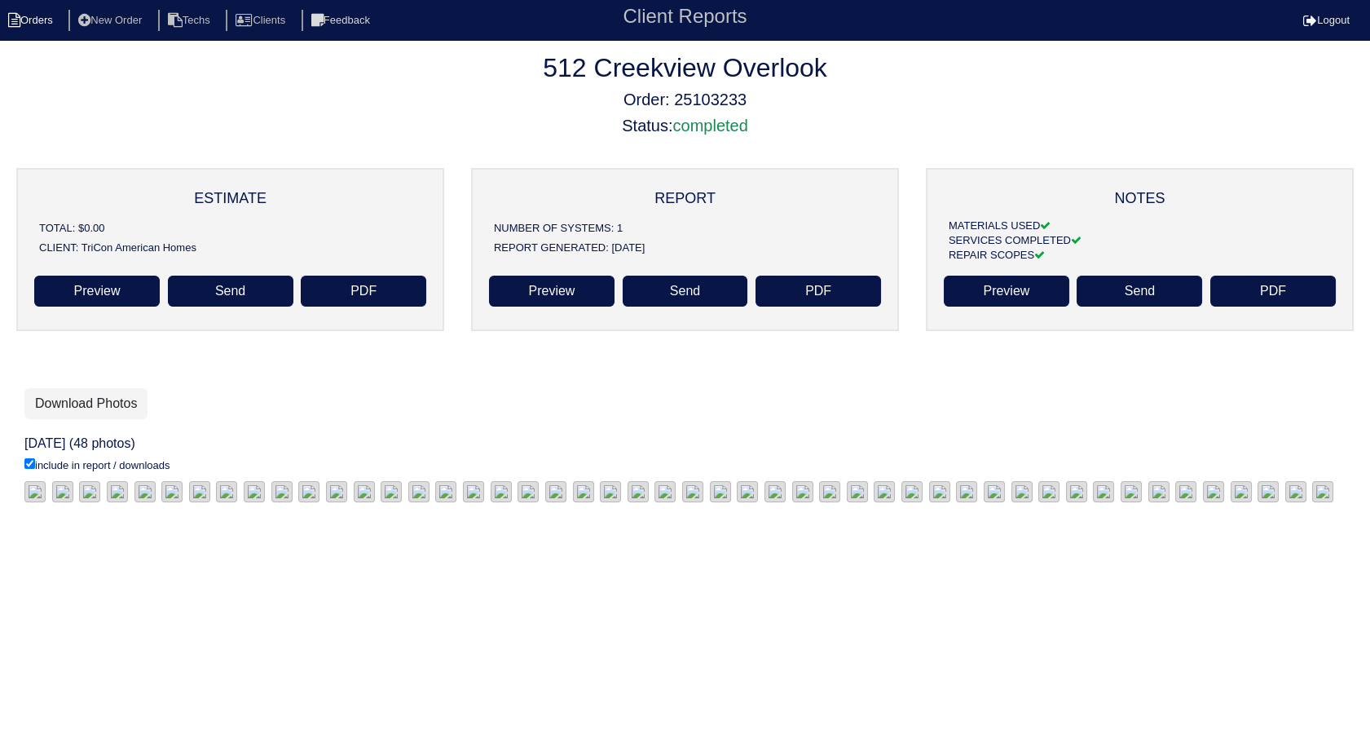
click at [43, 19] on li "Orders" at bounding box center [33, 21] width 66 height 22
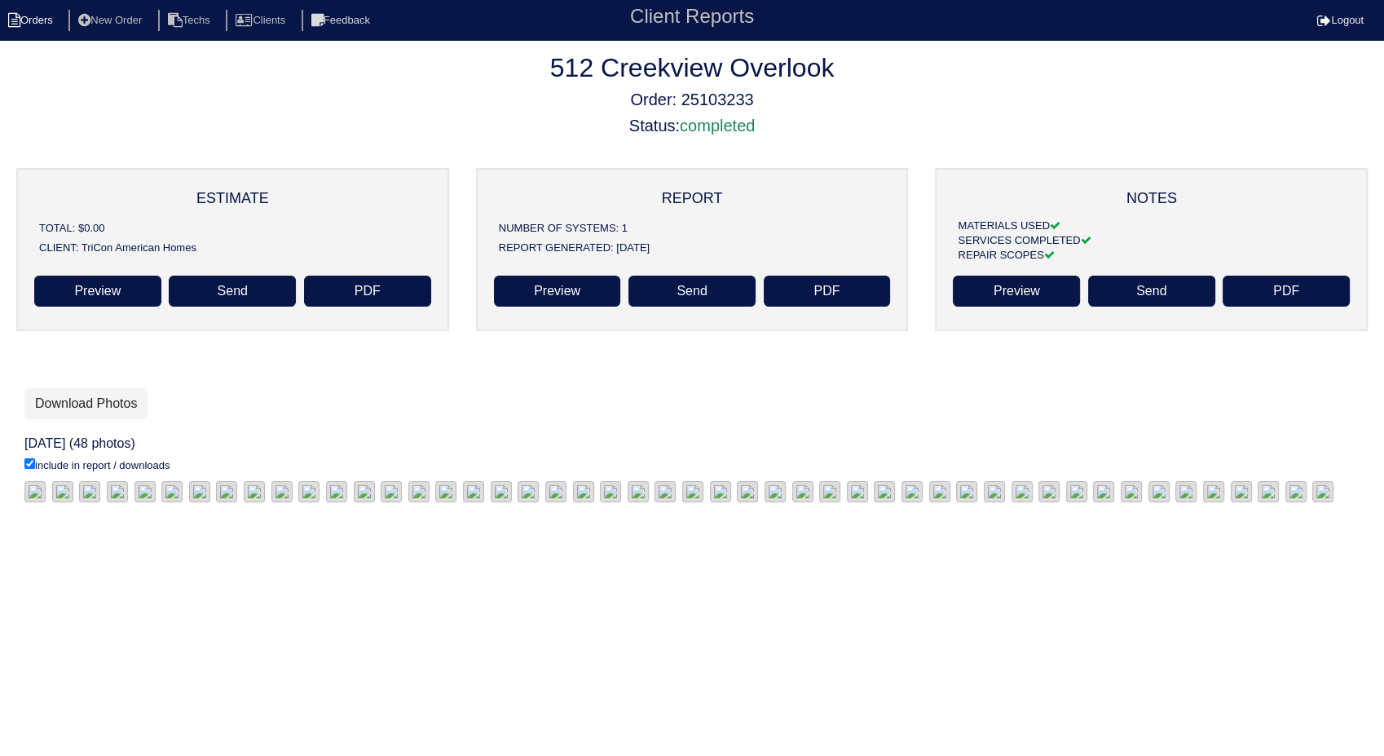
select select "15"
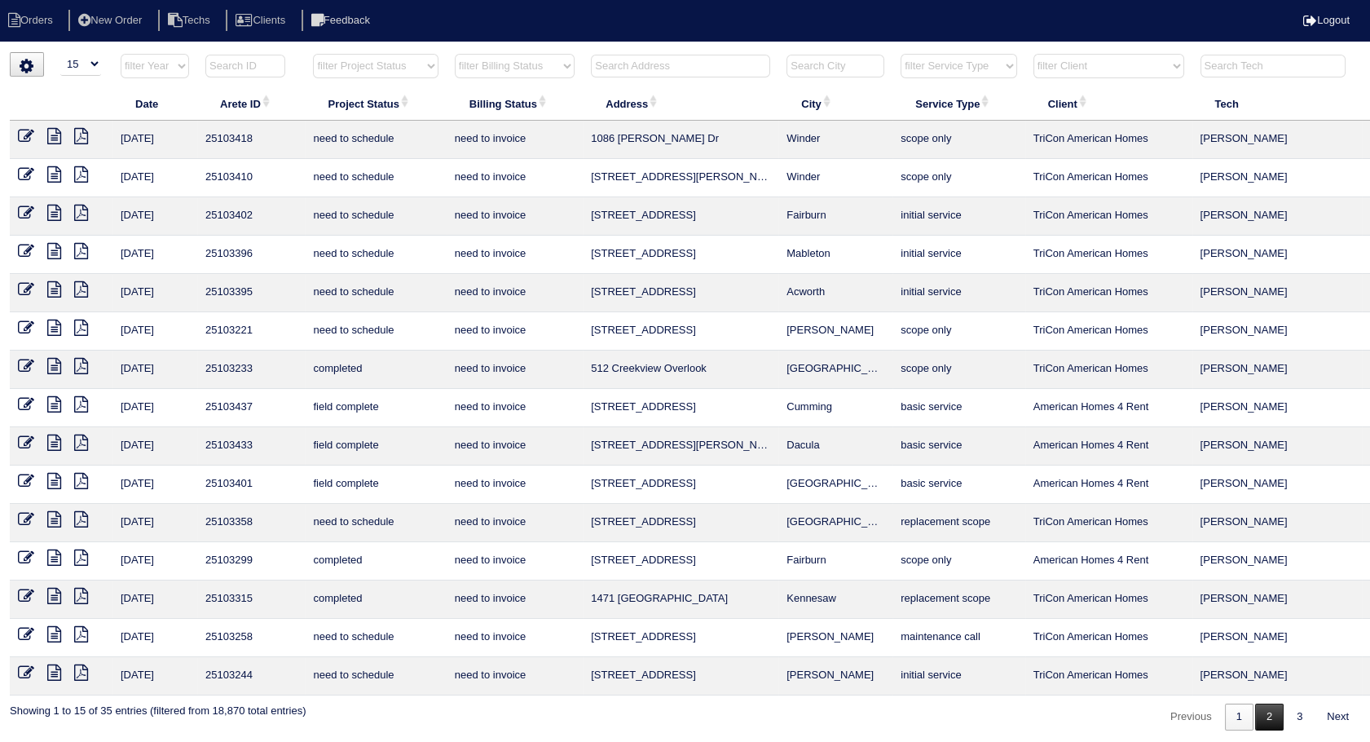
click at [1269, 714] on link "2" at bounding box center [1269, 717] width 29 height 27
select select "need to invoice"
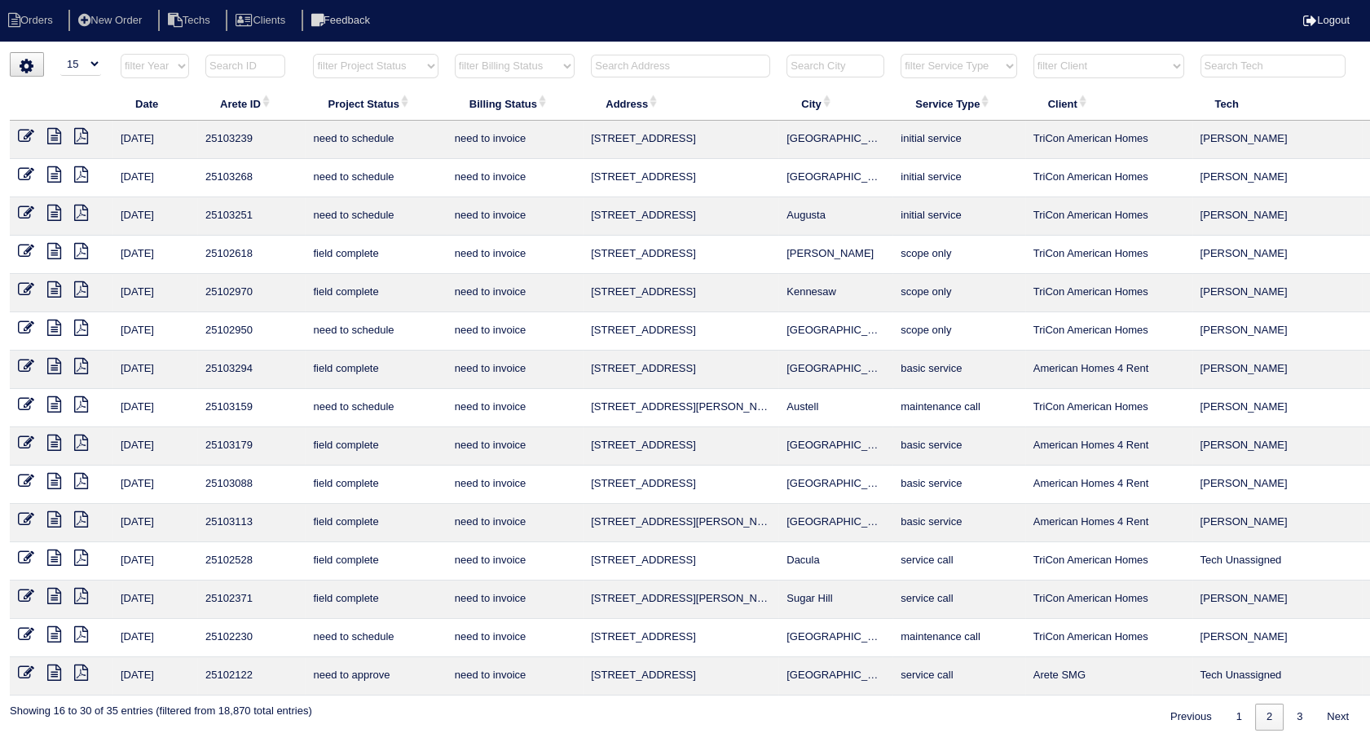
click at [652, 58] on input "text" at bounding box center [680, 66] width 179 height 23
click at [29, 549] on icon at bounding box center [26, 557] width 16 height 16
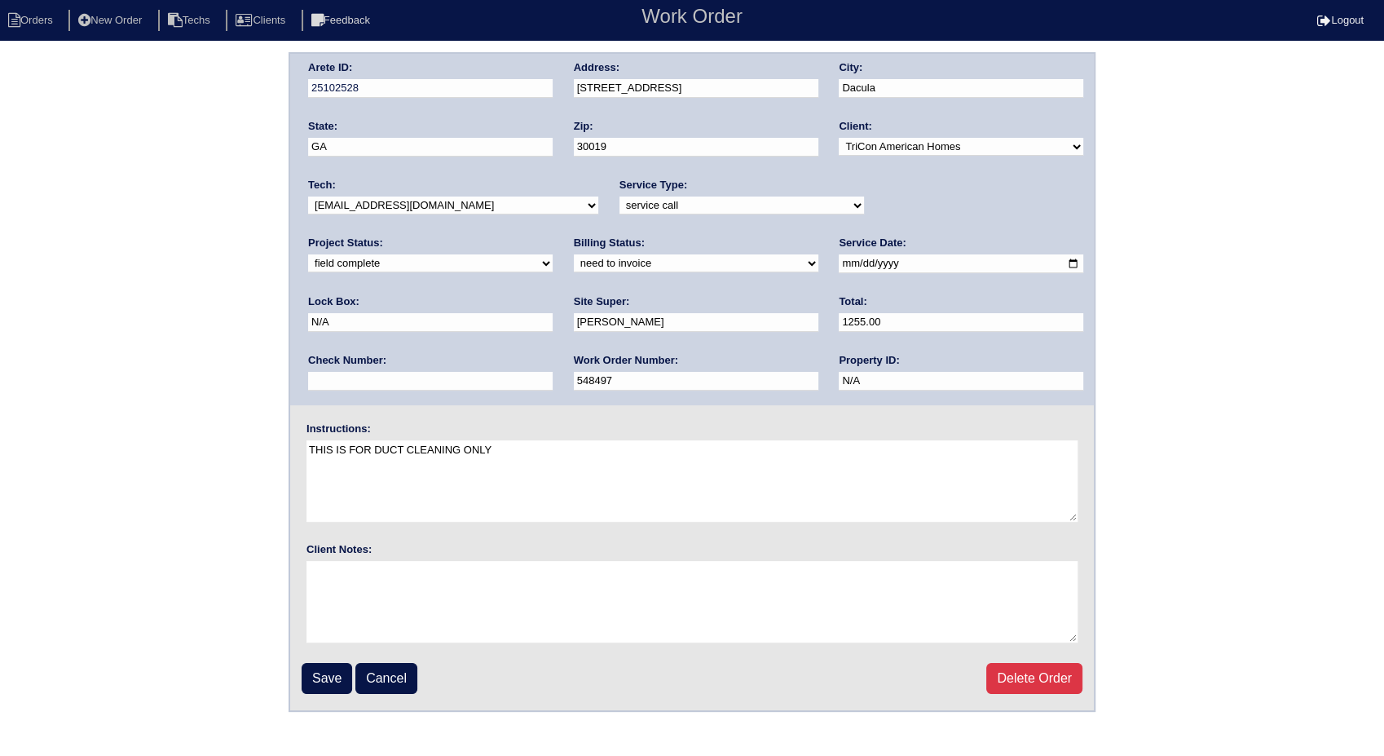
click at [574, 258] on select "need to quote quoted need to invoice invoiced paid warranty purchase order need…" at bounding box center [696, 263] width 245 height 18
select select "invoiced"
click at [574, 254] on select "need to quote quoted need to invoice invoiced paid warranty purchase order need…" at bounding box center [696, 263] width 245 height 18
click at [336, 681] on input "Save" at bounding box center [327, 678] width 51 height 31
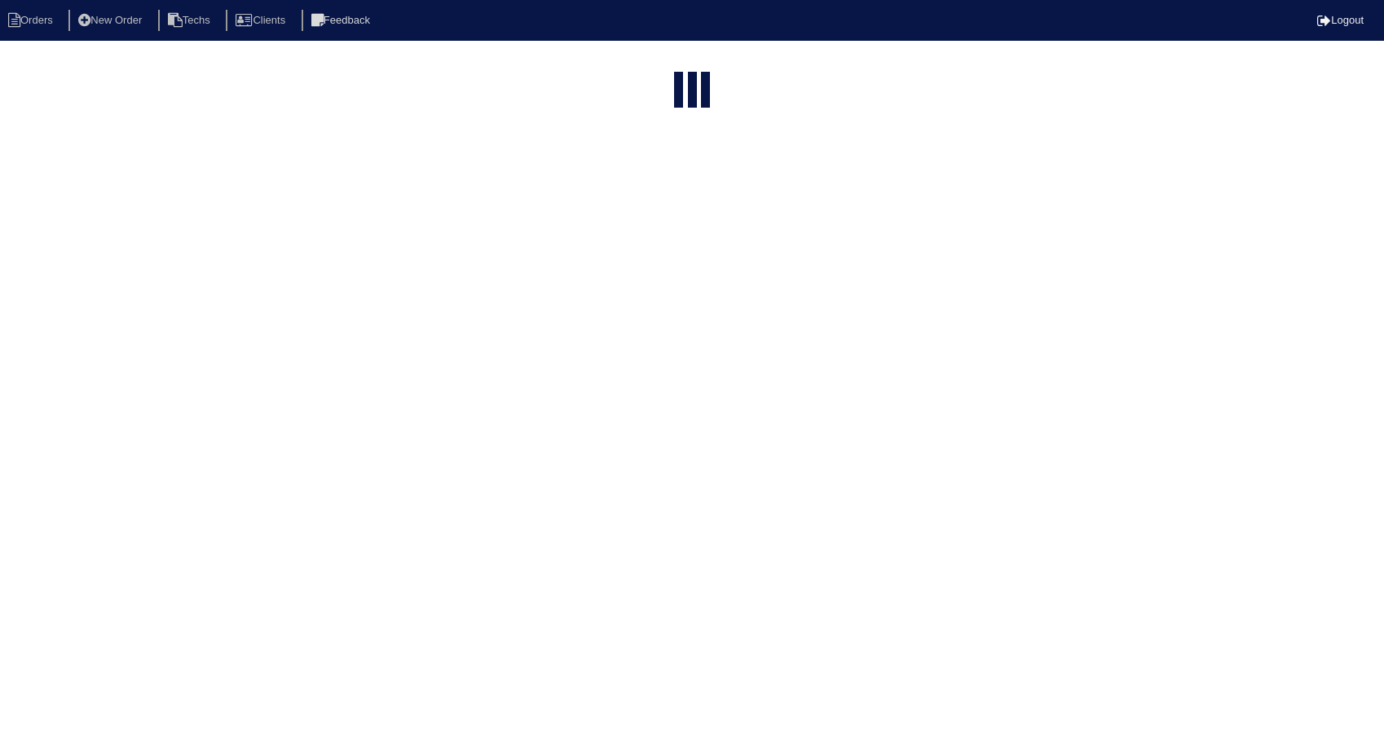
select select "15"
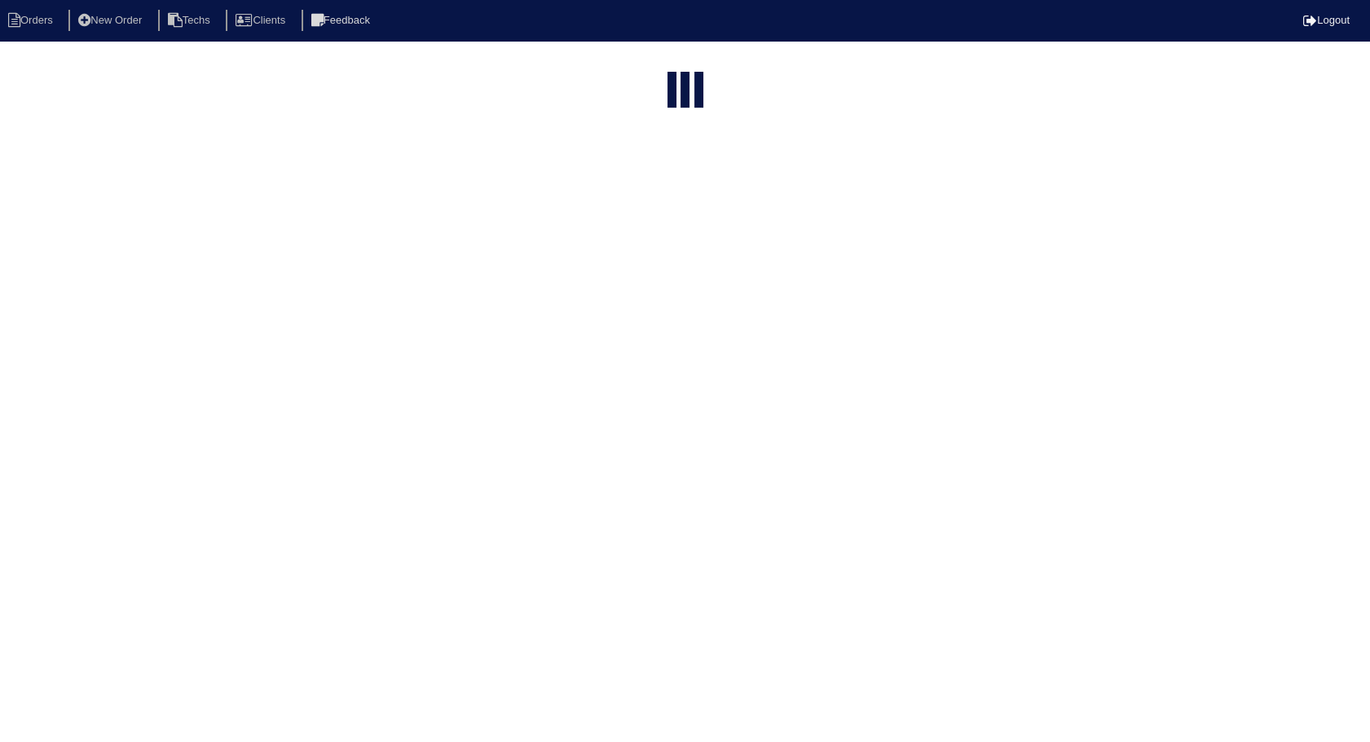
select select "need to invoice"
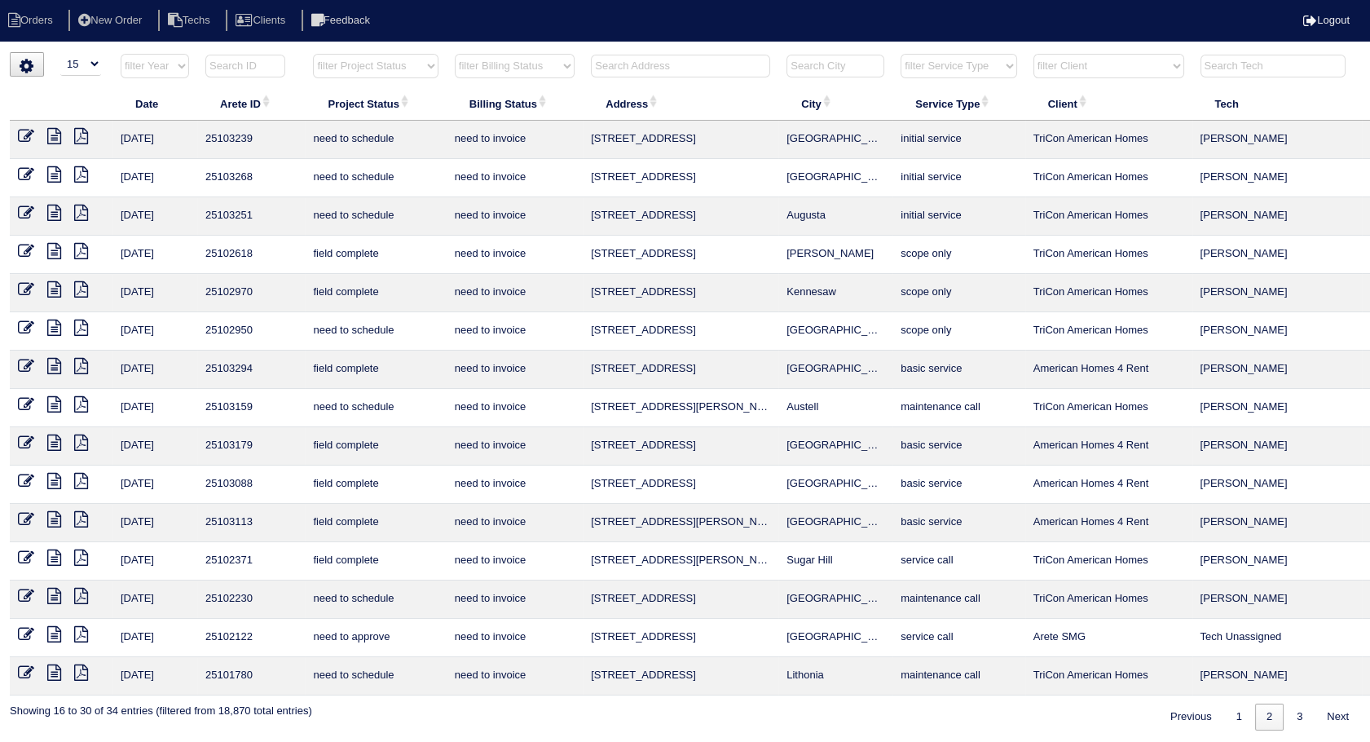
click at [623, 668] on td "[STREET_ADDRESS]" at bounding box center [681, 676] width 196 height 38
click at [638, 53] on th at bounding box center [681, 69] width 196 height 33
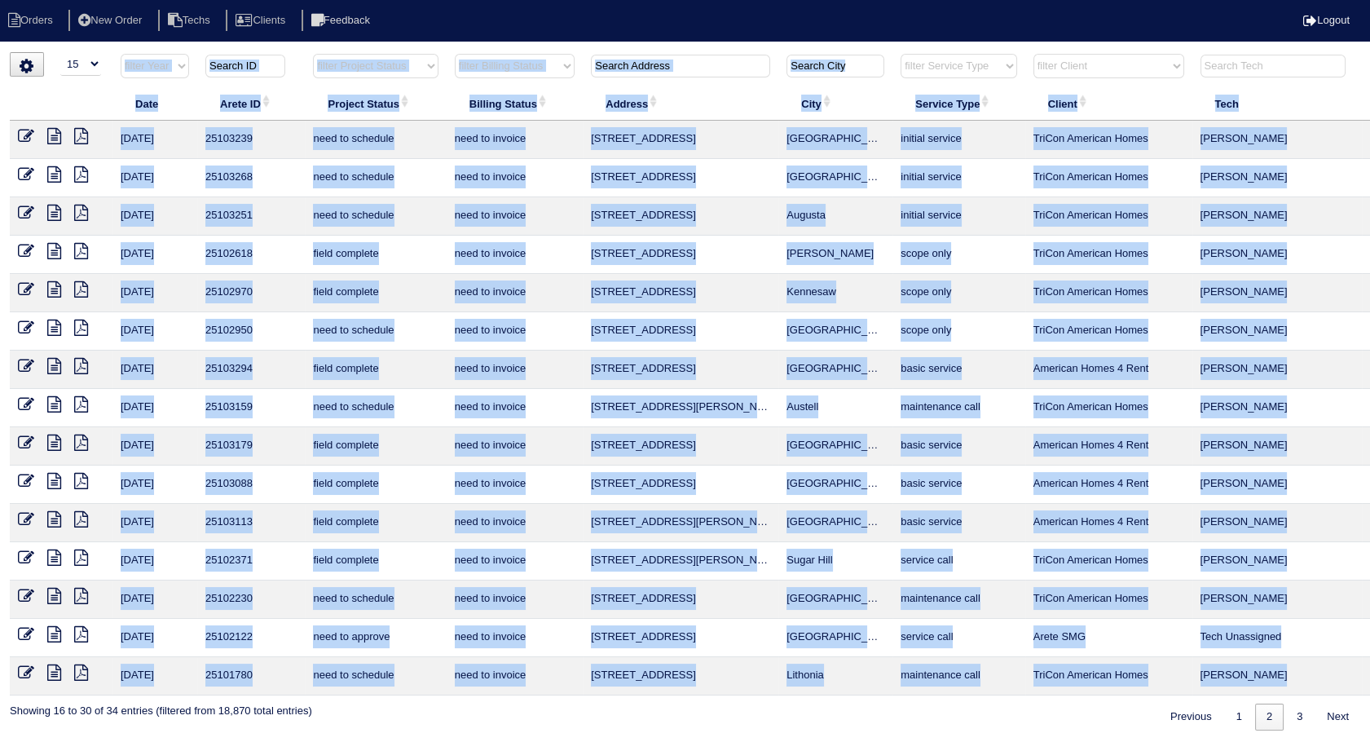
drag, startPoint x: 1008, startPoint y: 81, endPoint x: 585, endPoint y: -54, distance: 444.0
click at [585, 0] on html "Orders New Order Techs Clients Feedback Logout Orders New Order Users Clients M…" at bounding box center [685, 373] width 1370 height 747
